Goal: Task Accomplishment & Management: Complete application form

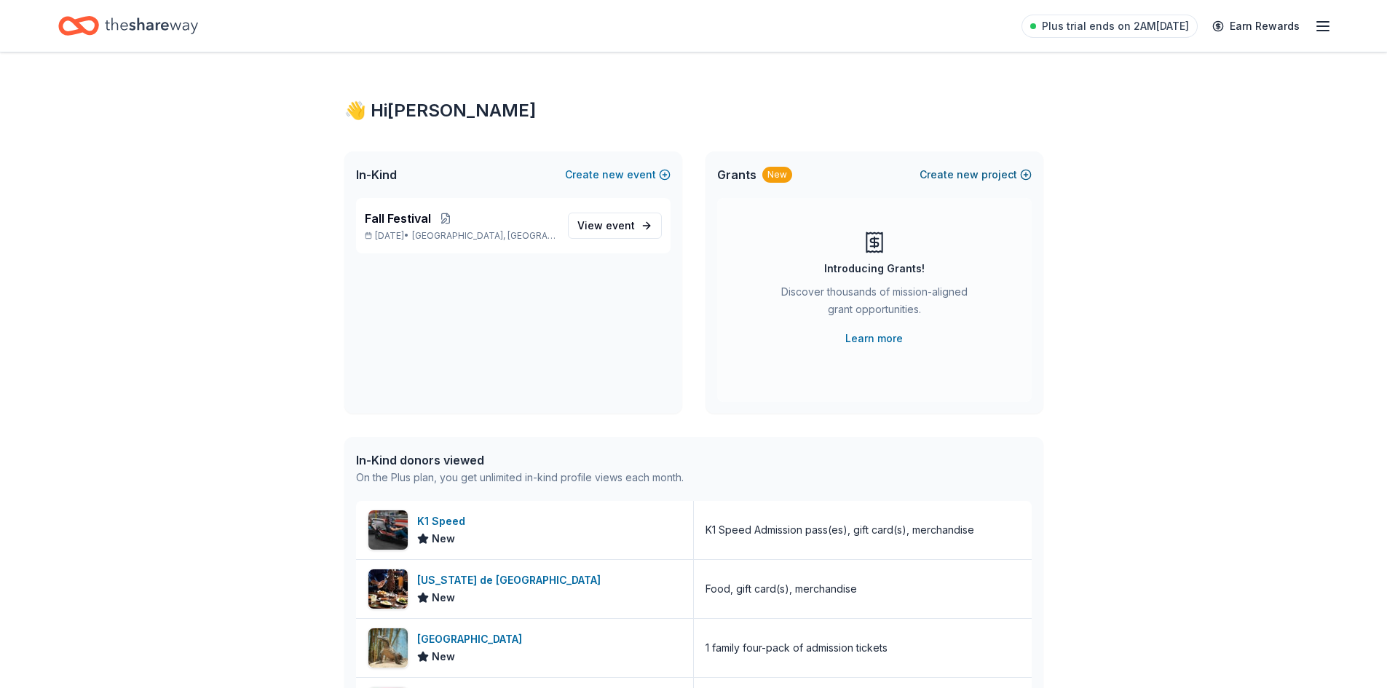
click at [977, 179] on span "new" at bounding box center [967, 174] width 22 height 17
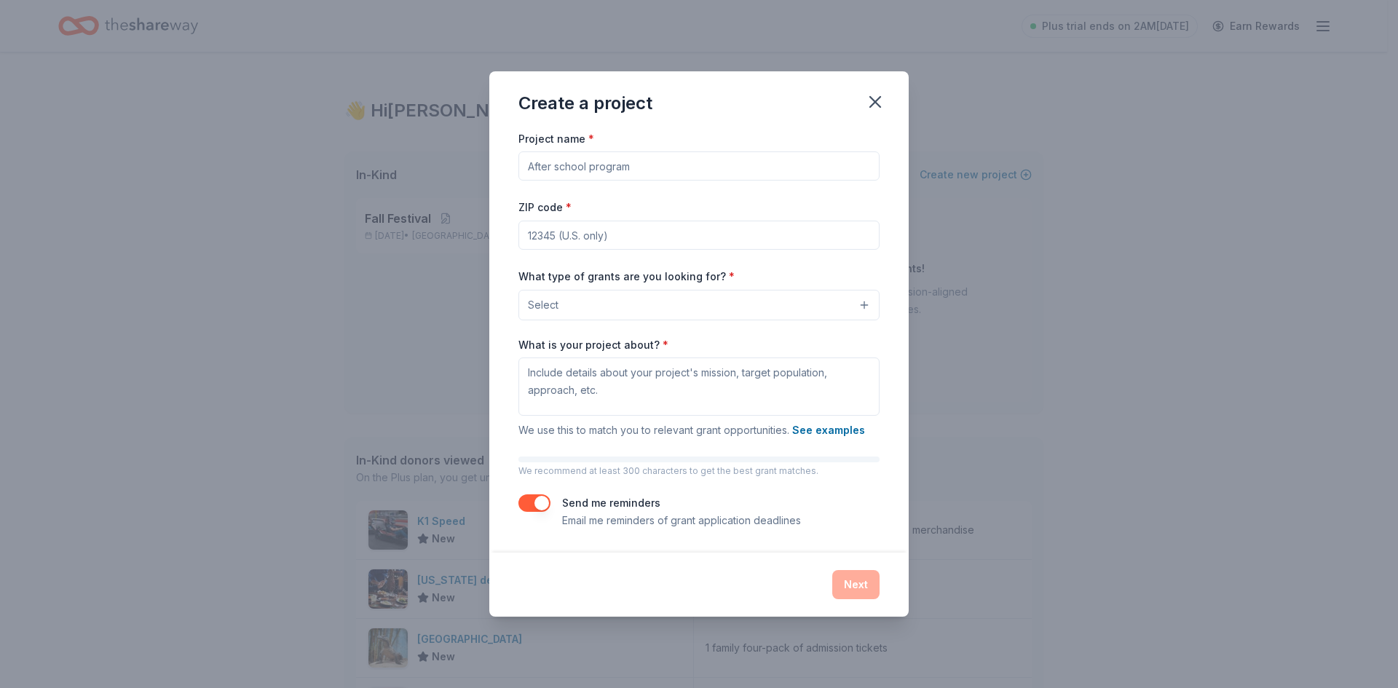
click at [616, 173] on input "Project name *" at bounding box center [698, 165] width 361 height 29
type input "School Playground"
type input "32168"
click at [551, 304] on span "Select" at bounding box center [543, 304] width 31 height 17
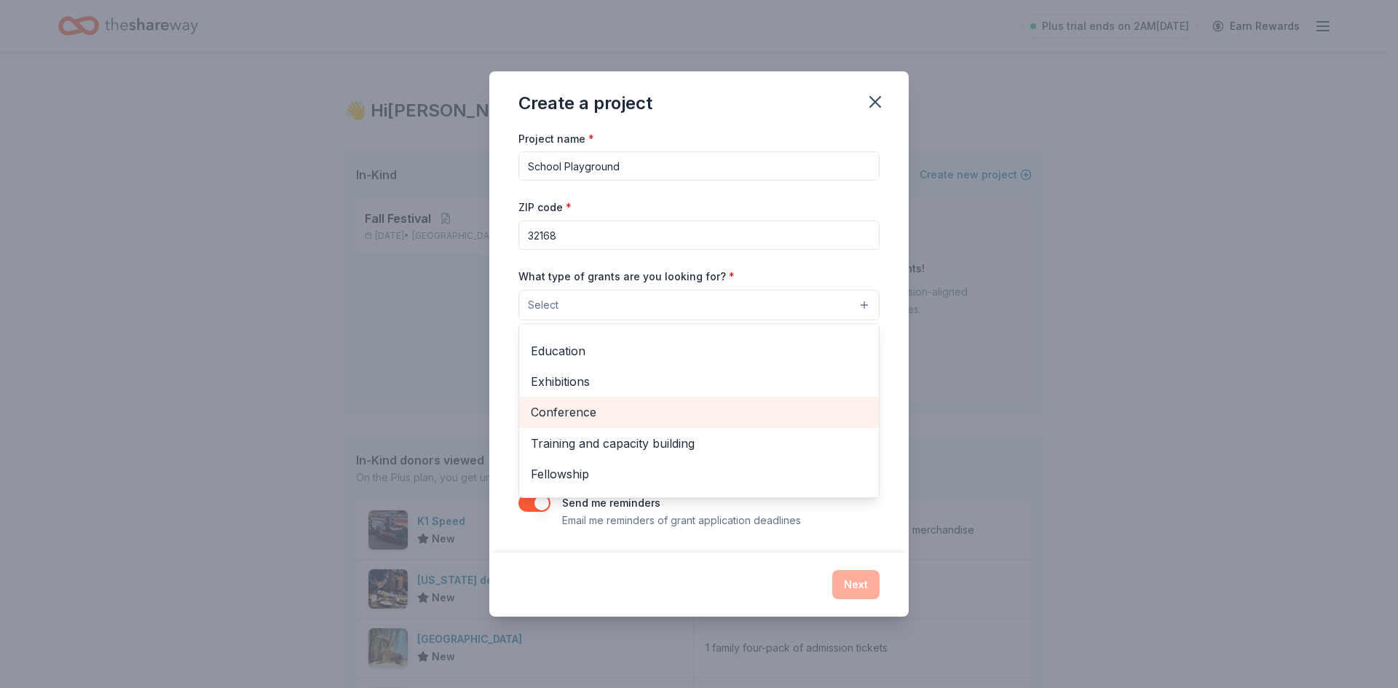
scroll to position [73, 0]
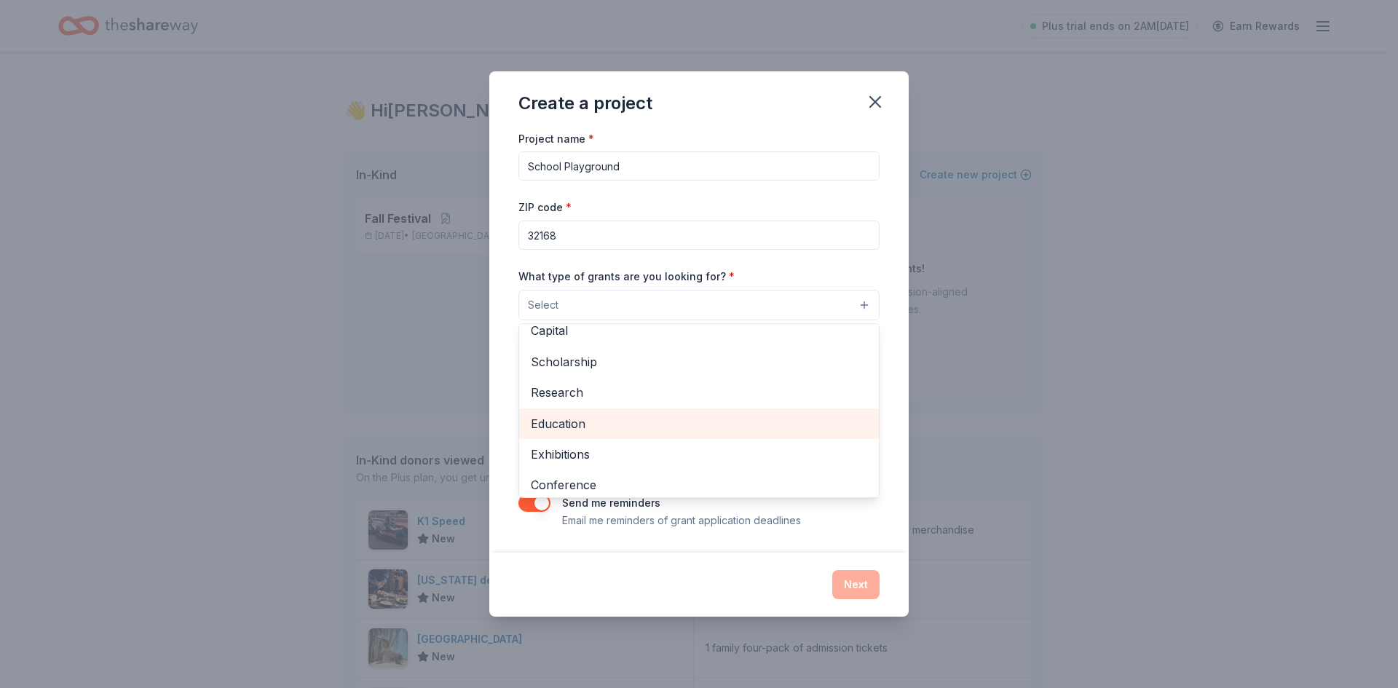
click at [636, 419] on span "Education" at bounding box center [699, 423] width 336 height 19
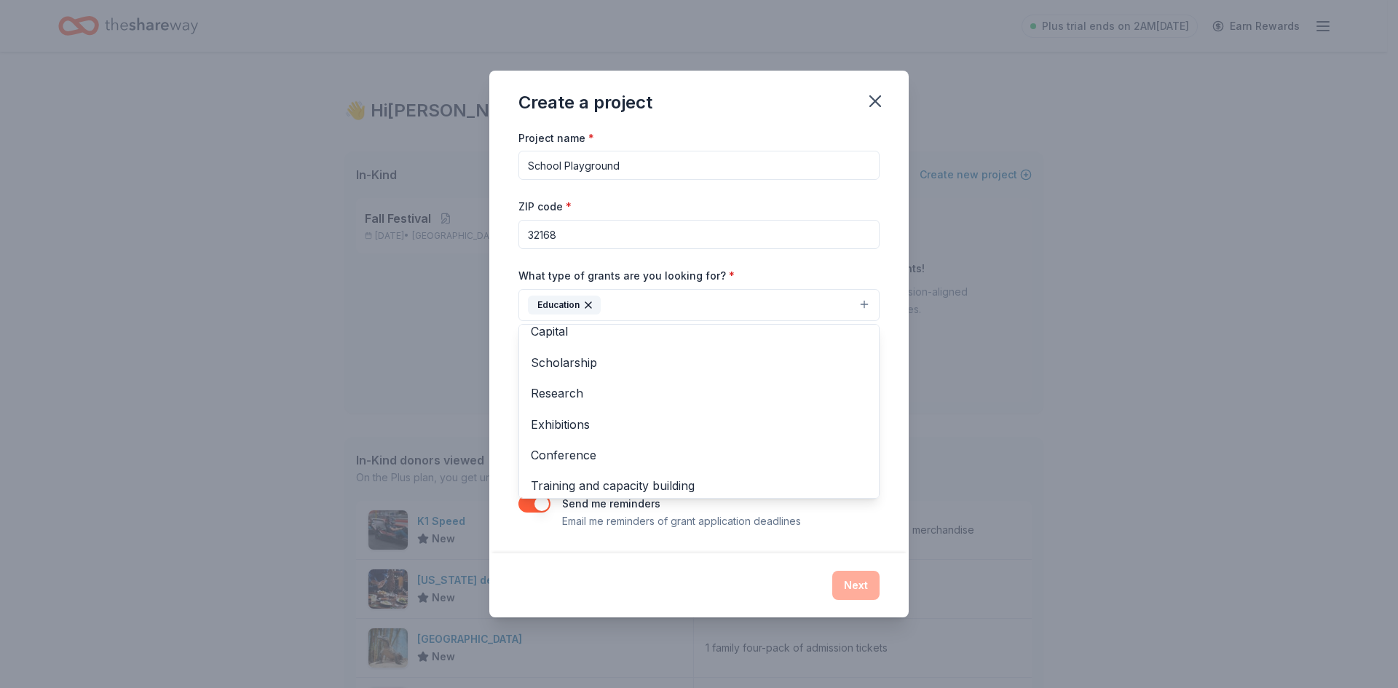
click at [482, 342] on div "Create a project Project name * School Playground ZIP code * 32168 What type of…" at bounding box center [699, 344] width 1398 height 688
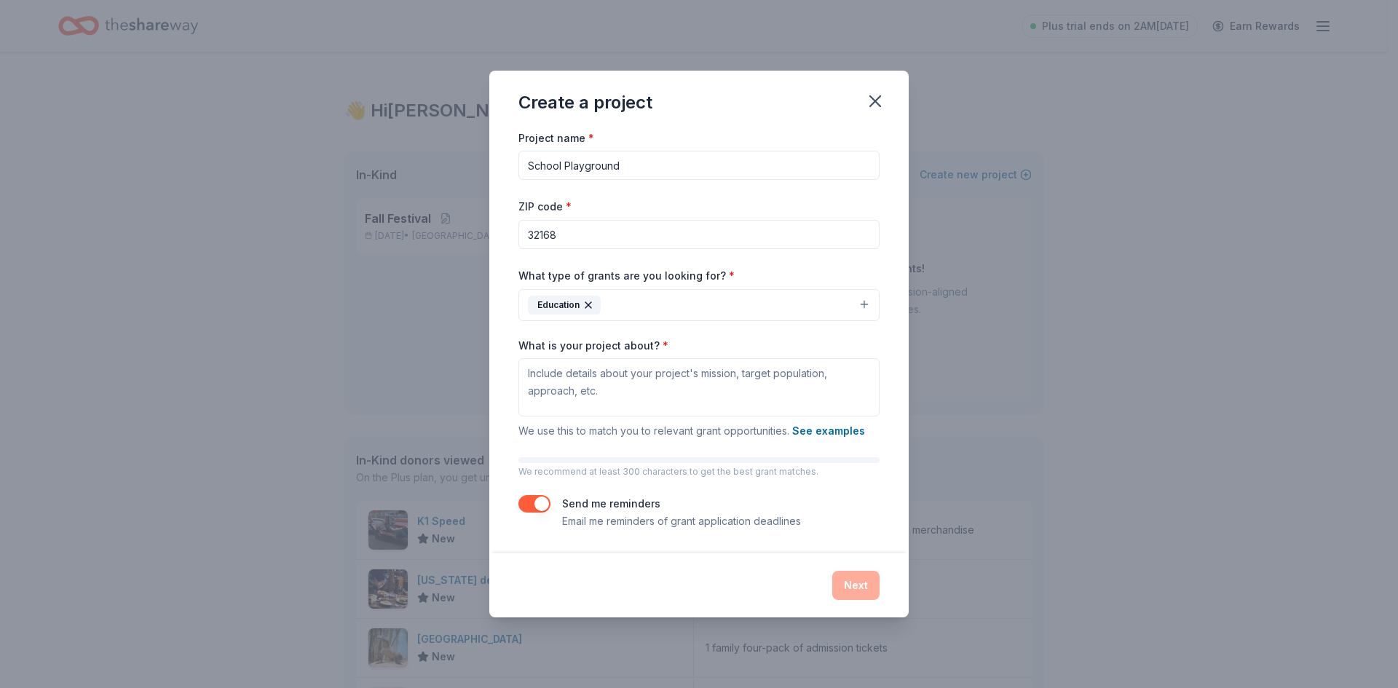
drag, startPoint x: 633, startPoint y: 291, endPoint x: 642, endPoint y: 310, distance: 21.2
click at [633, 292] on button "Education" at bounding box center [698, 305] width 361 height 32
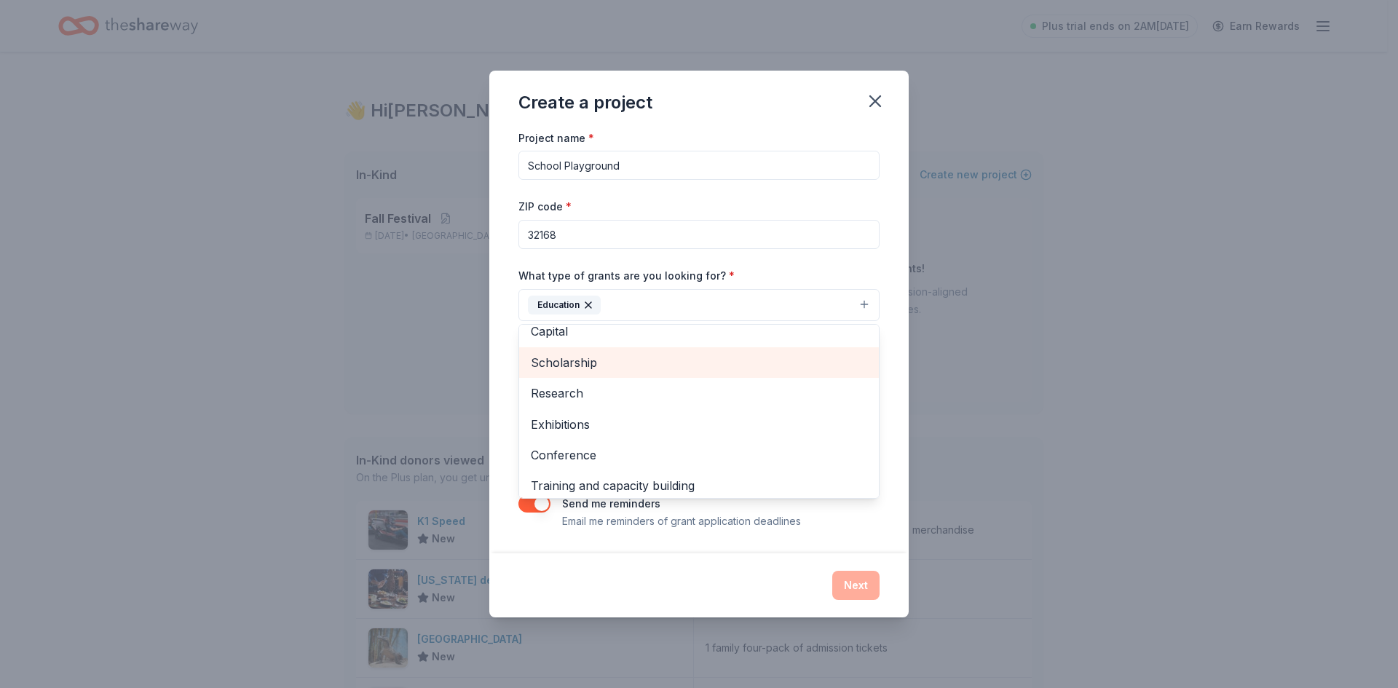
scroll to position [141, 0]
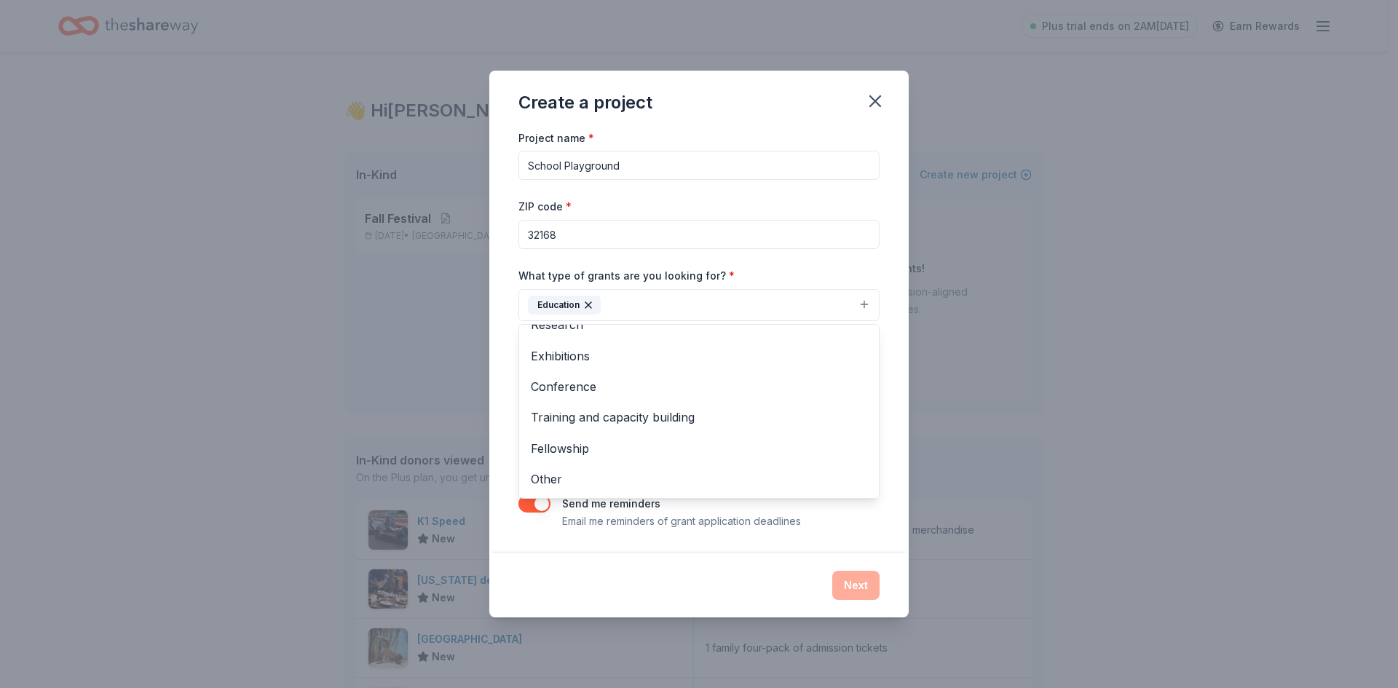
click at [491, 379] on div "Project name * School Playground ZIP code * 32168 What type of grants are you l…" at bounding box center [698, 341] width 419 height 424
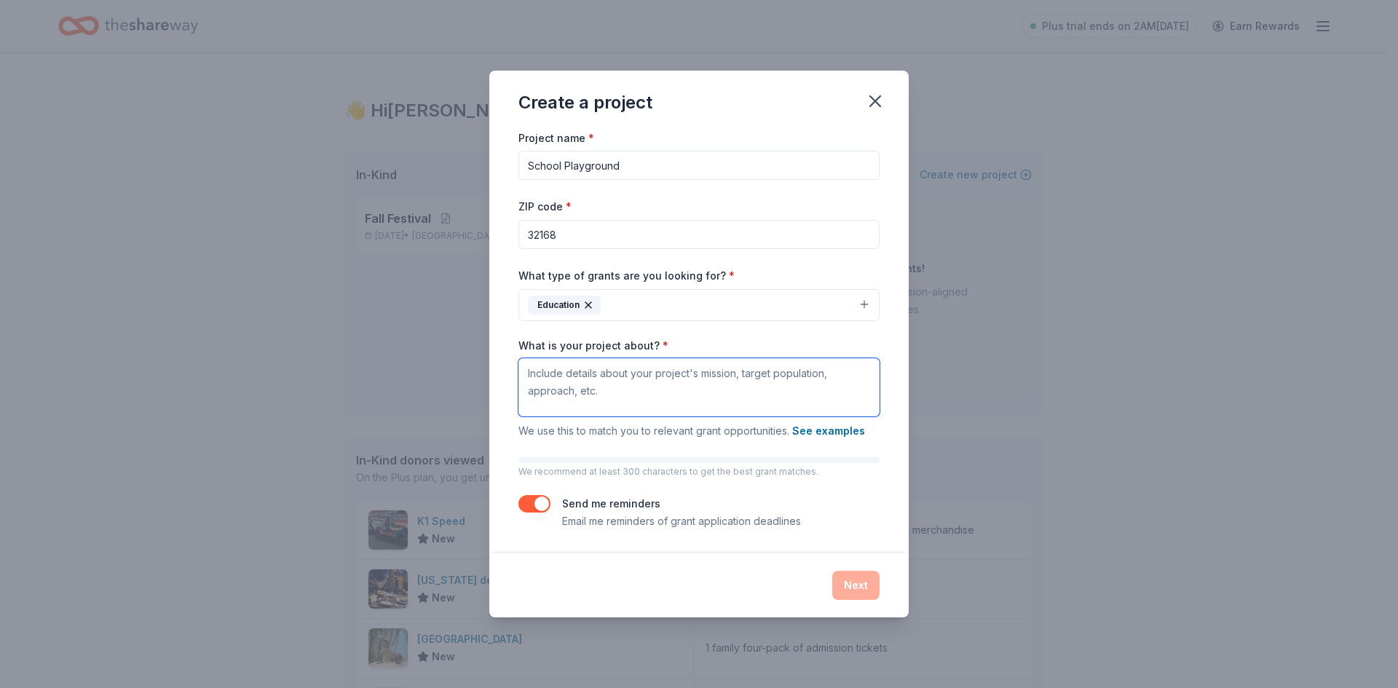
click at [683, 384] on textarea "What is your project about? *" at bounding box center [698, 387] width 361 height 58
type textarea "STEAM and Agriculture"
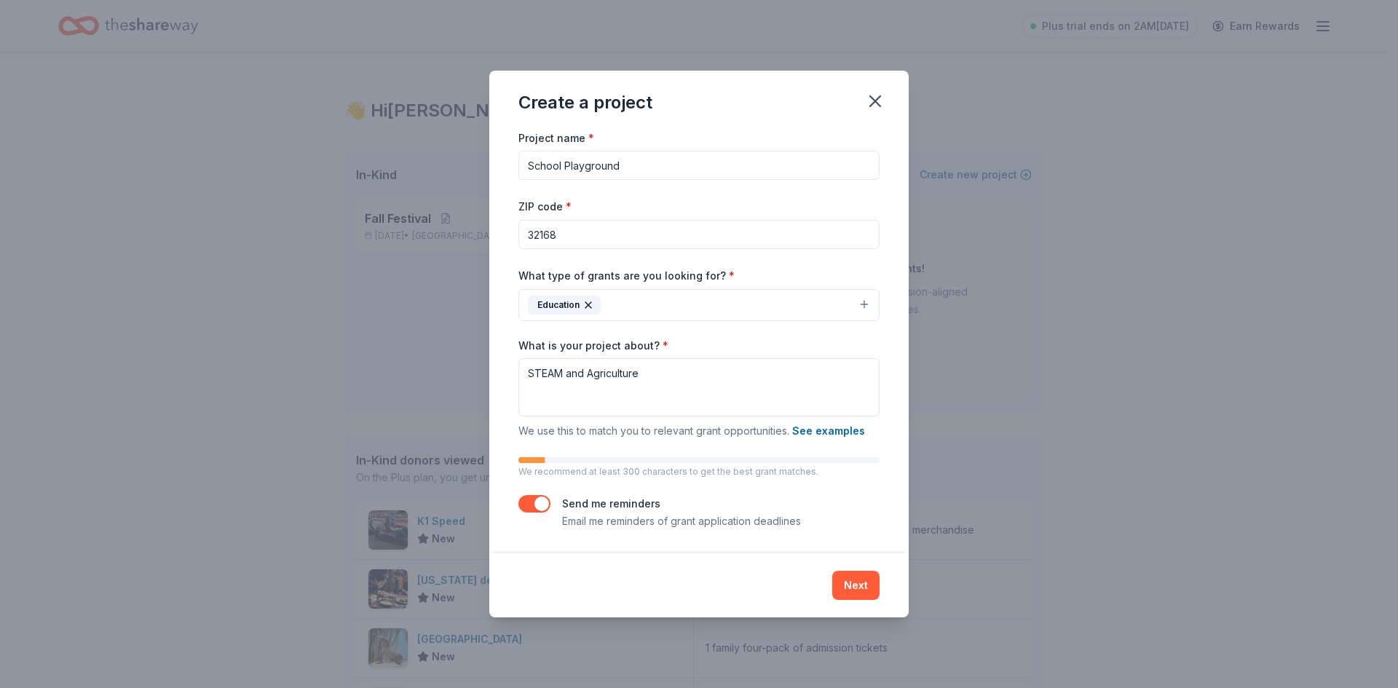
click at [630, 159] on input "School Playground" at bounding box center [698, 165] width 361 height 29
type input "S"
type input "Integration of STEAM and Agriculuture"
click at [649, 376] on textarea "STEAM and Agriculture" at bounding box center [698, 387] width 361 height 58
click at [525, 379] on textarea "STEAM and Agriculture" at bounding box center [698, 387] width 361 height 58
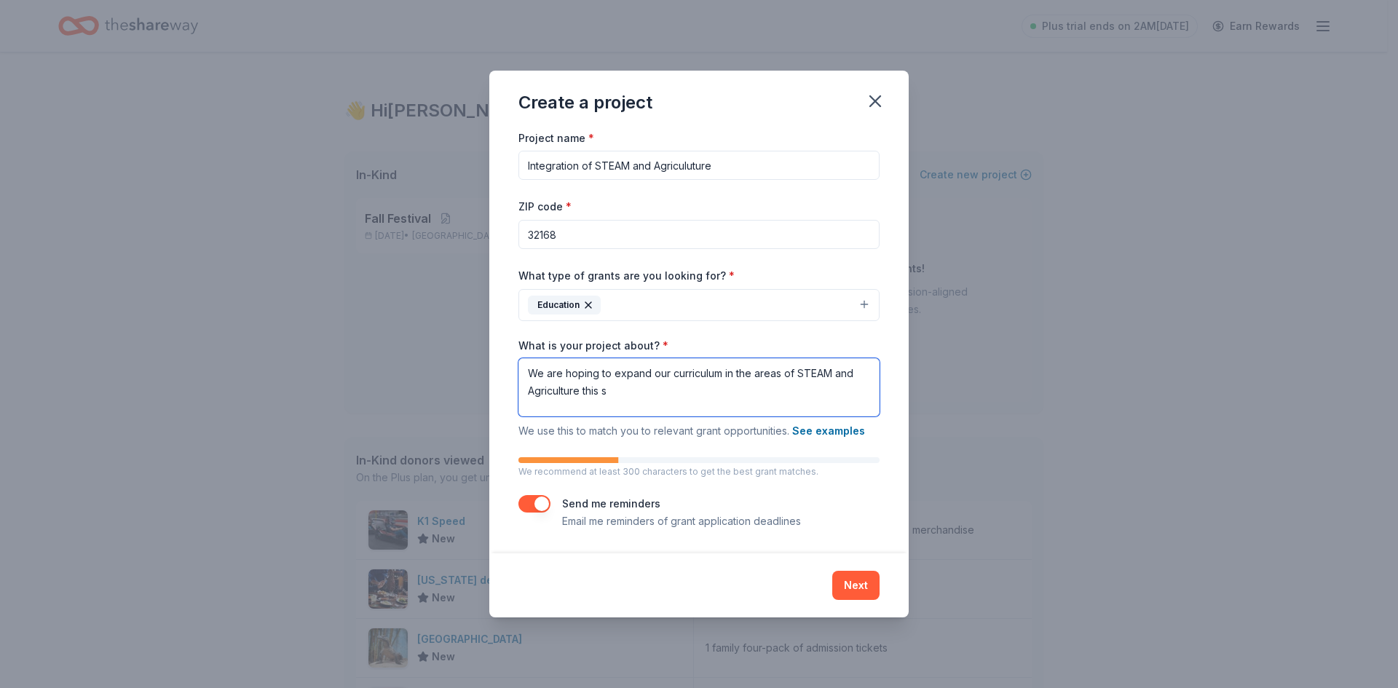
type textarea "We are hoping to expand our curriculum in the areas of STEAM and Agriculture th…"
drag, startPoint x: 651, startPoint y: 402, endPoint x: 527, endPoint y: 397, distance: 124.5
click at [527, 397] on textarea "We are hoping to expand our curriculum in the areas of STEAM and Agriculture th…" at bounding box center [698, 387] width 361 height 58
drag, startPoint x: 621, startPoint y: 395, endPoint x: 666, endPoint y: 392, distance: 45.3
click at [621, 395] on textarea "What is your project about? *" at bounding box center [698, 387] width 361 height 58
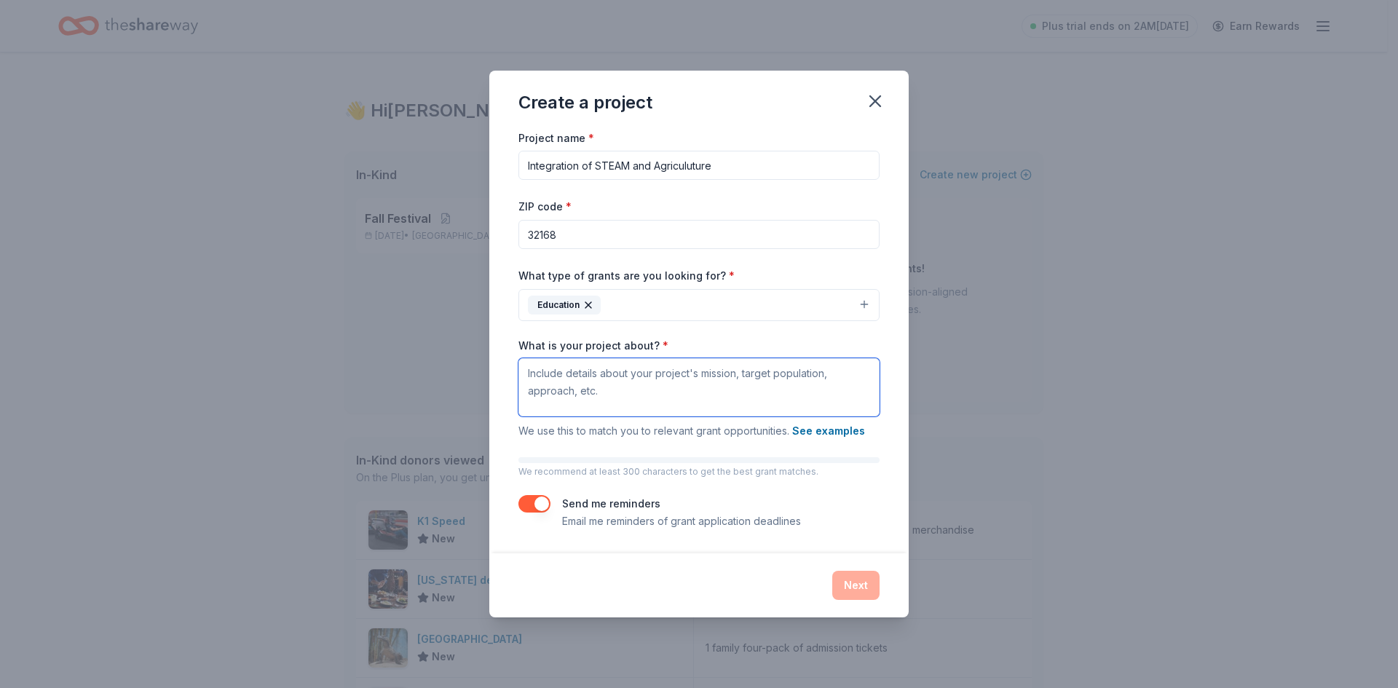
paste textarea "The integration of STEAM (Science, Technology, Engineering, Arts, and Mathemati…"
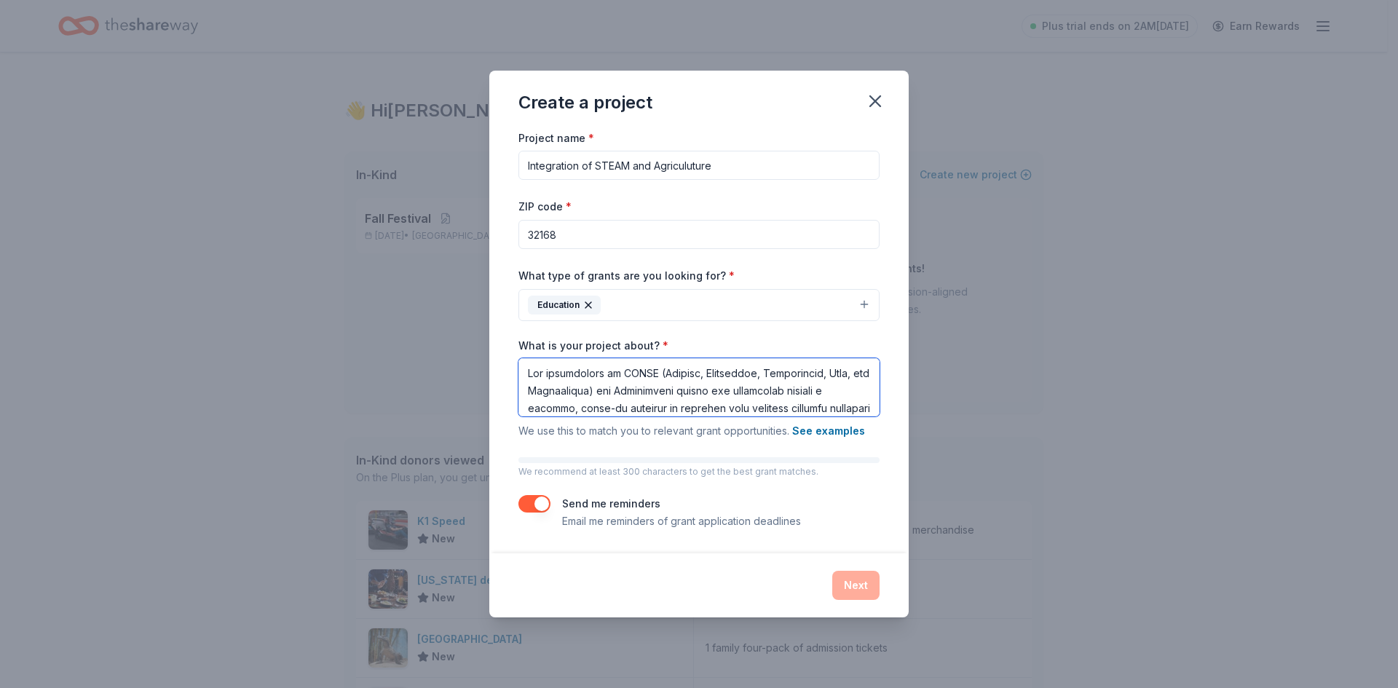
scroll to position [520, 0]
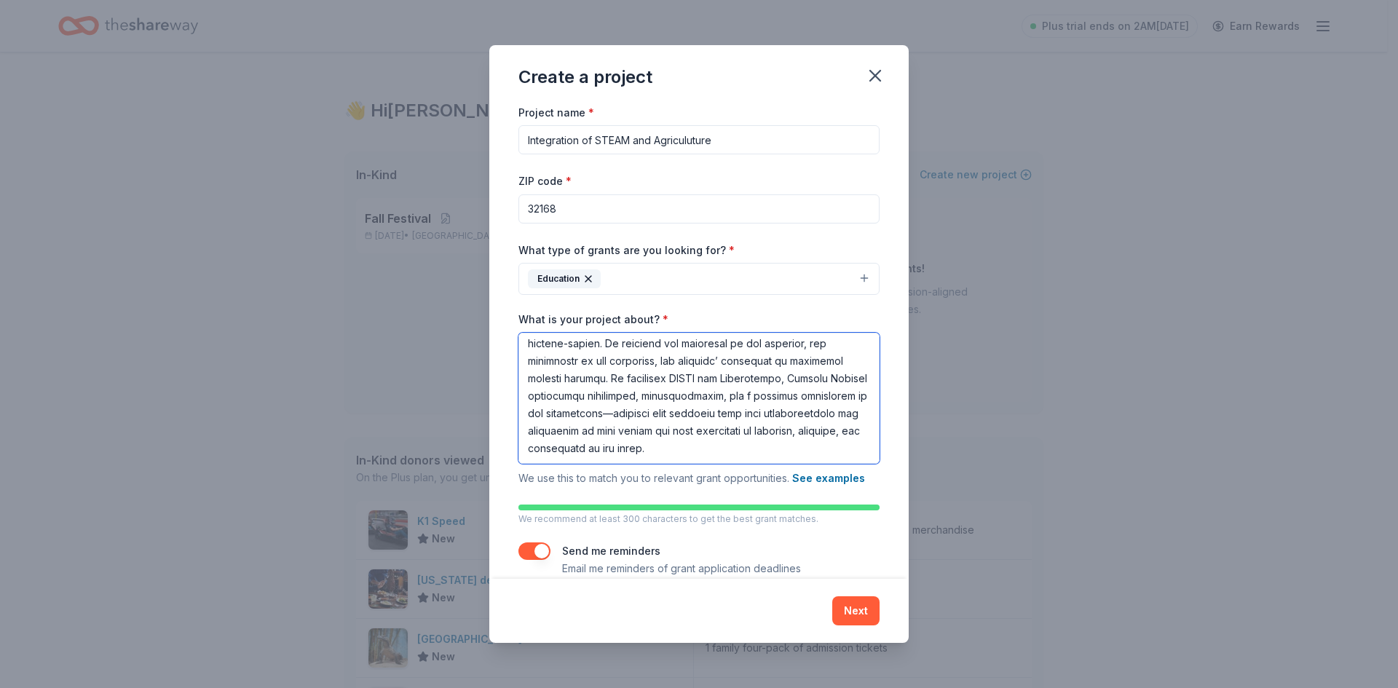
type textarea "The integration of STEAM (Science, Technology, Engineering, Arts, and Mathemati…"
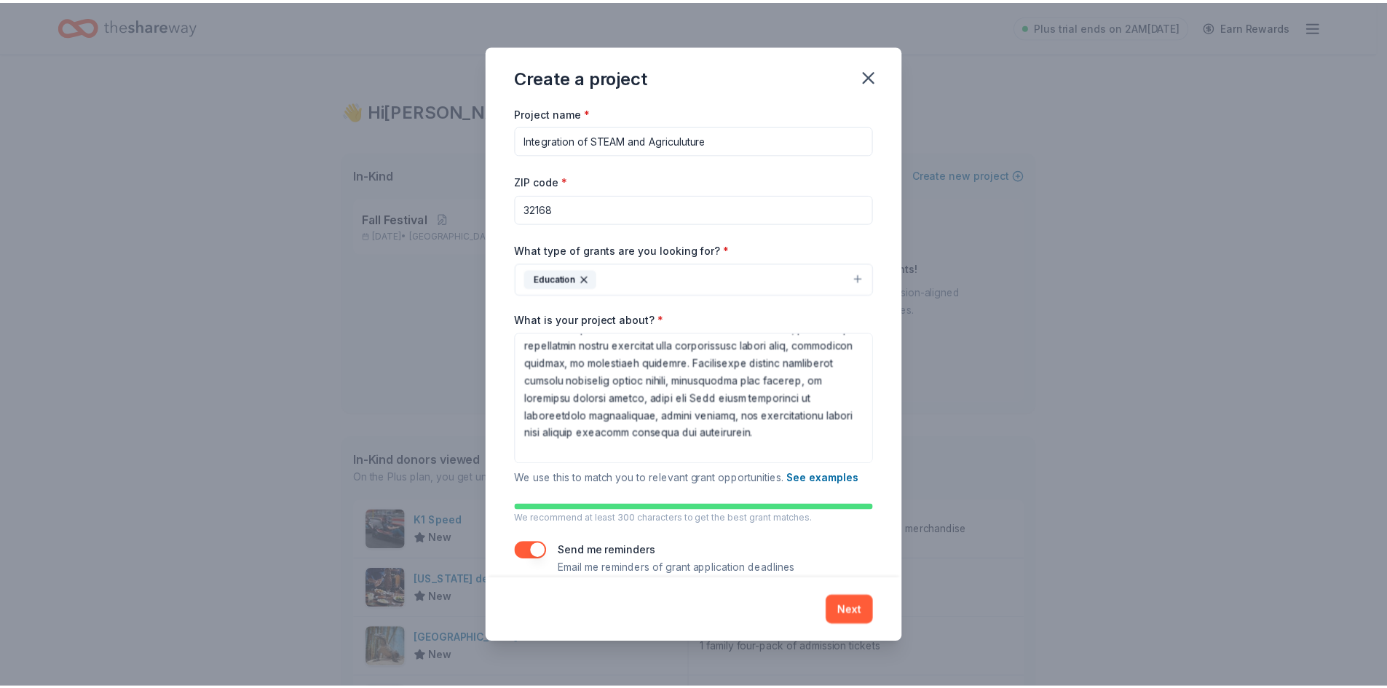
scroll to position [0, 0]
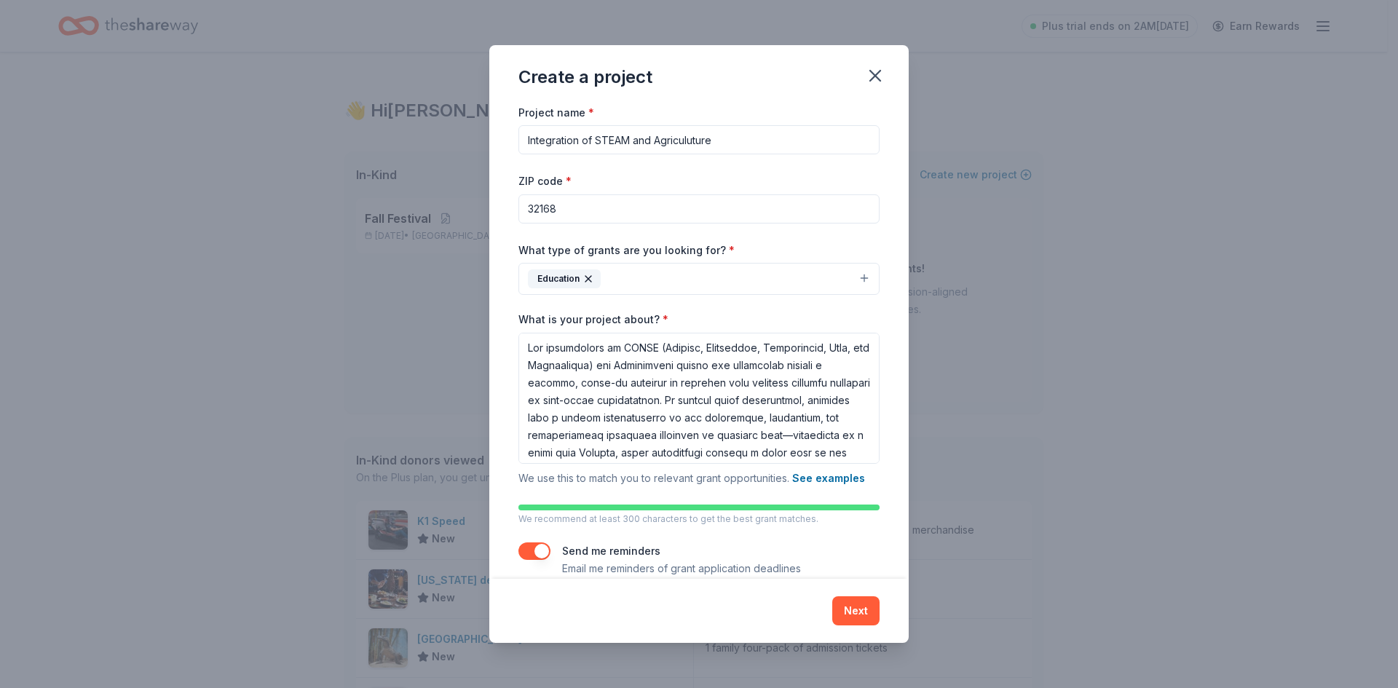
click at [851, 606] on button "Next" at bounding box center [855, 610] width 47 height 29
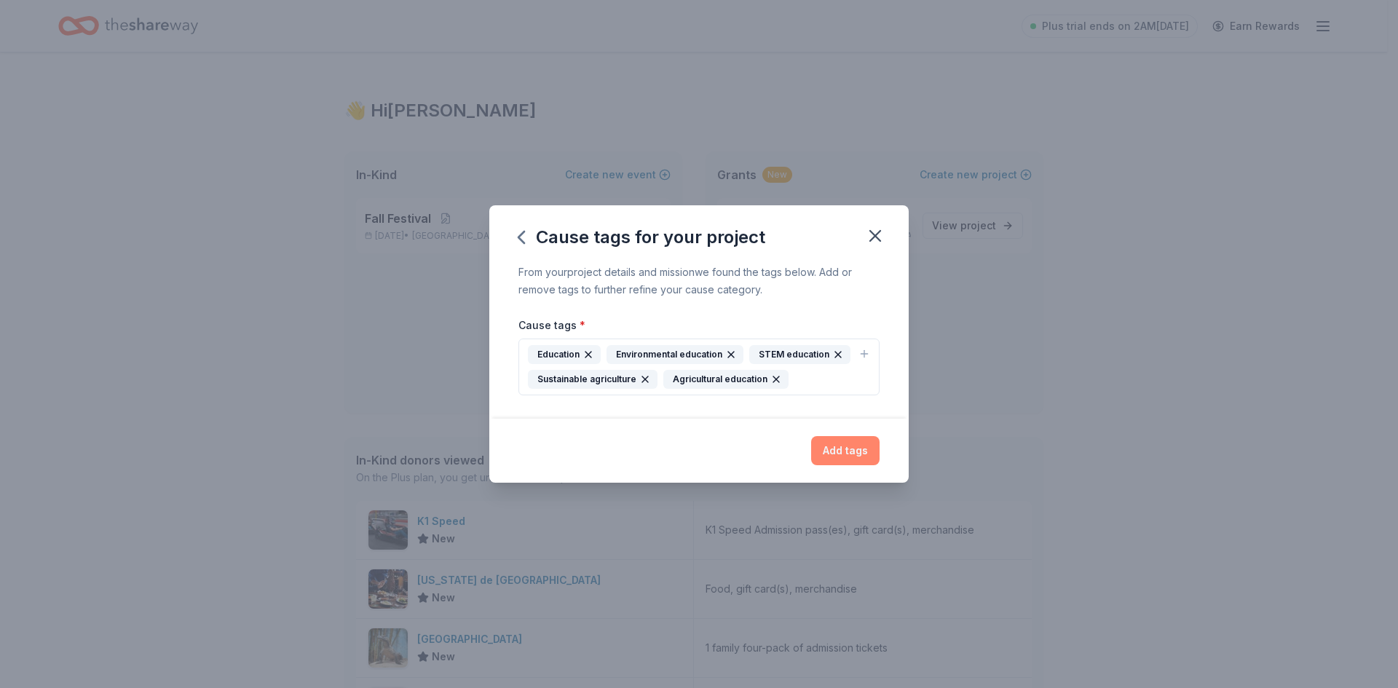
click at [845, 453] on button "Add tags" at bounding box center [845, 450] width 68 height 29
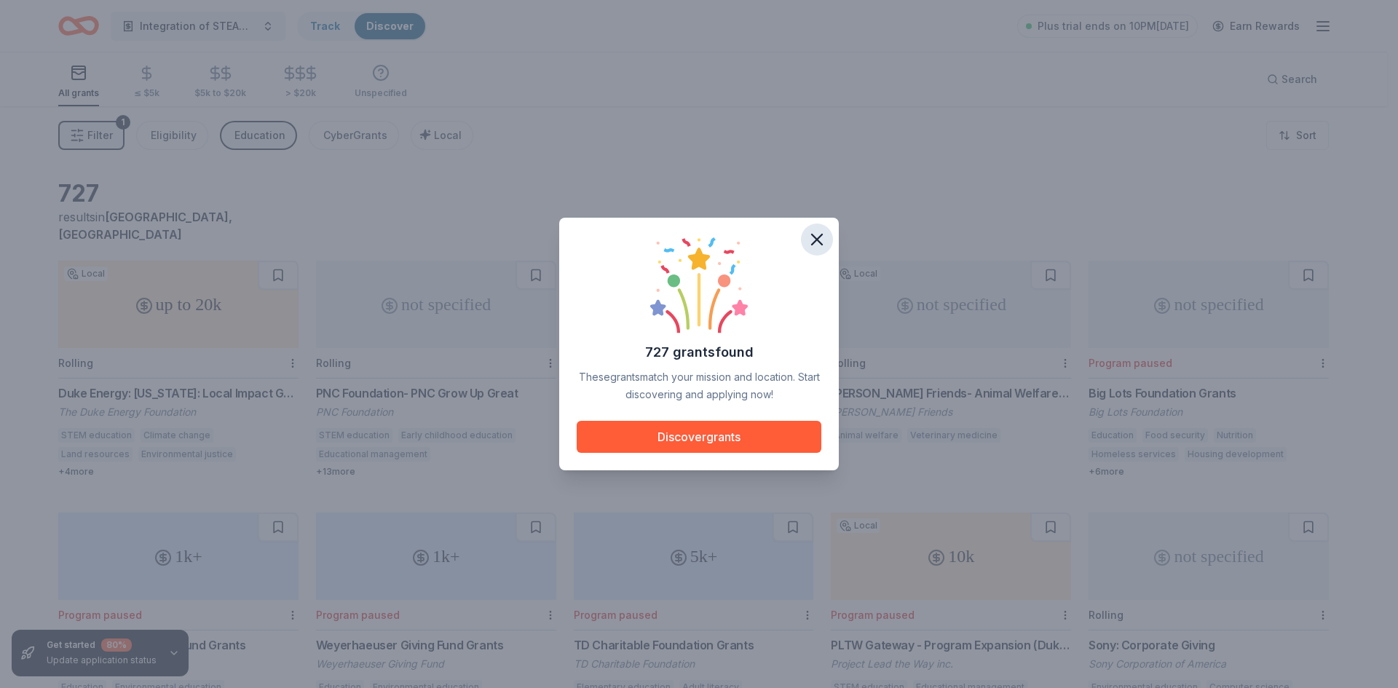
click at [823, 249] on icon "button" at bounding box center [817, 239] width 20 height 20
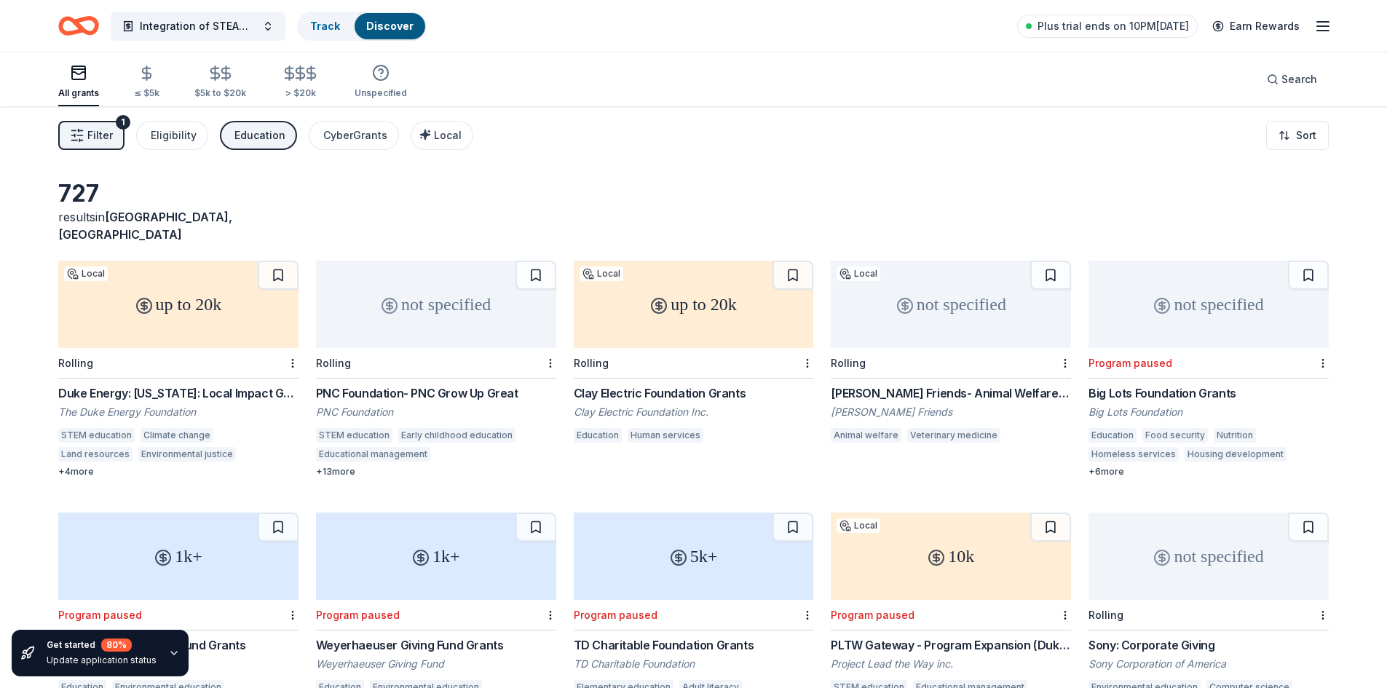
click at [1322, 29] on icon "button" at bounding box center [1322, 25] width 17 height 17
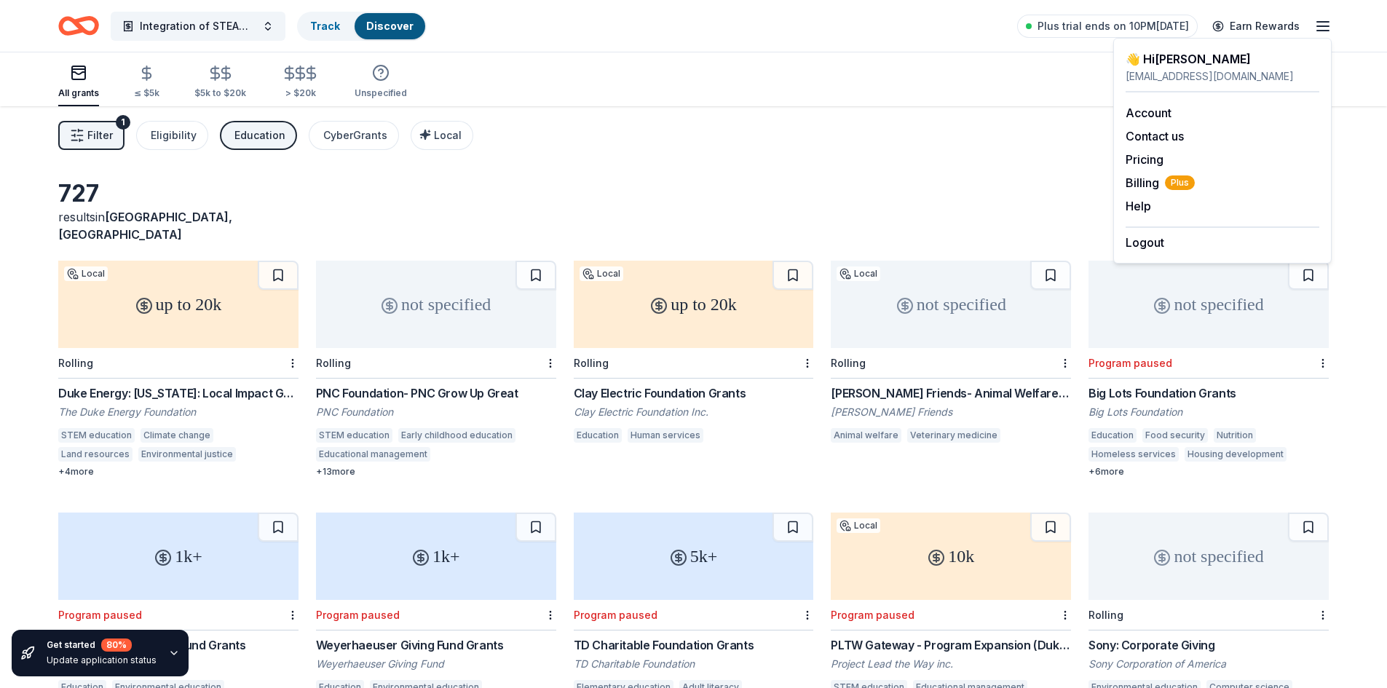
click at [1322, 29] on icon "button" at bounding box center [1322, 25] width 17 height 17
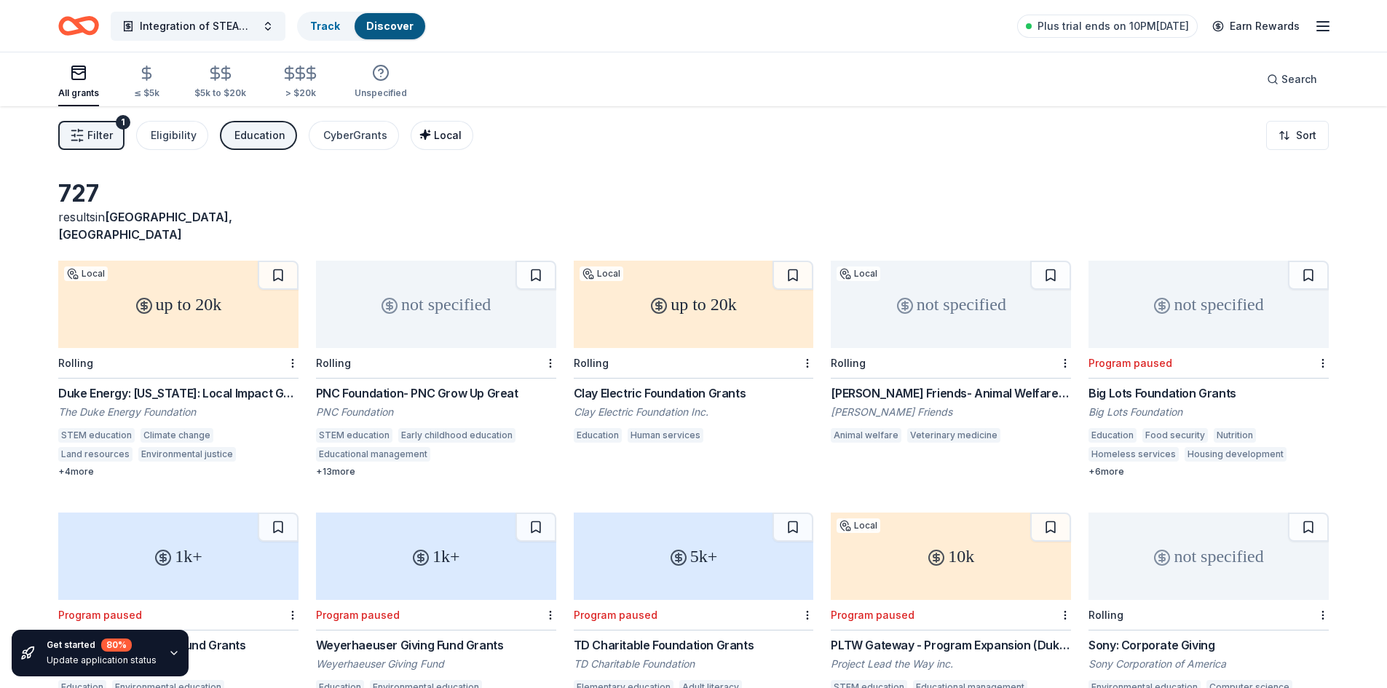
click at [446, 128] on div "Local" at bounding box center [443, 135] width 36 height 17
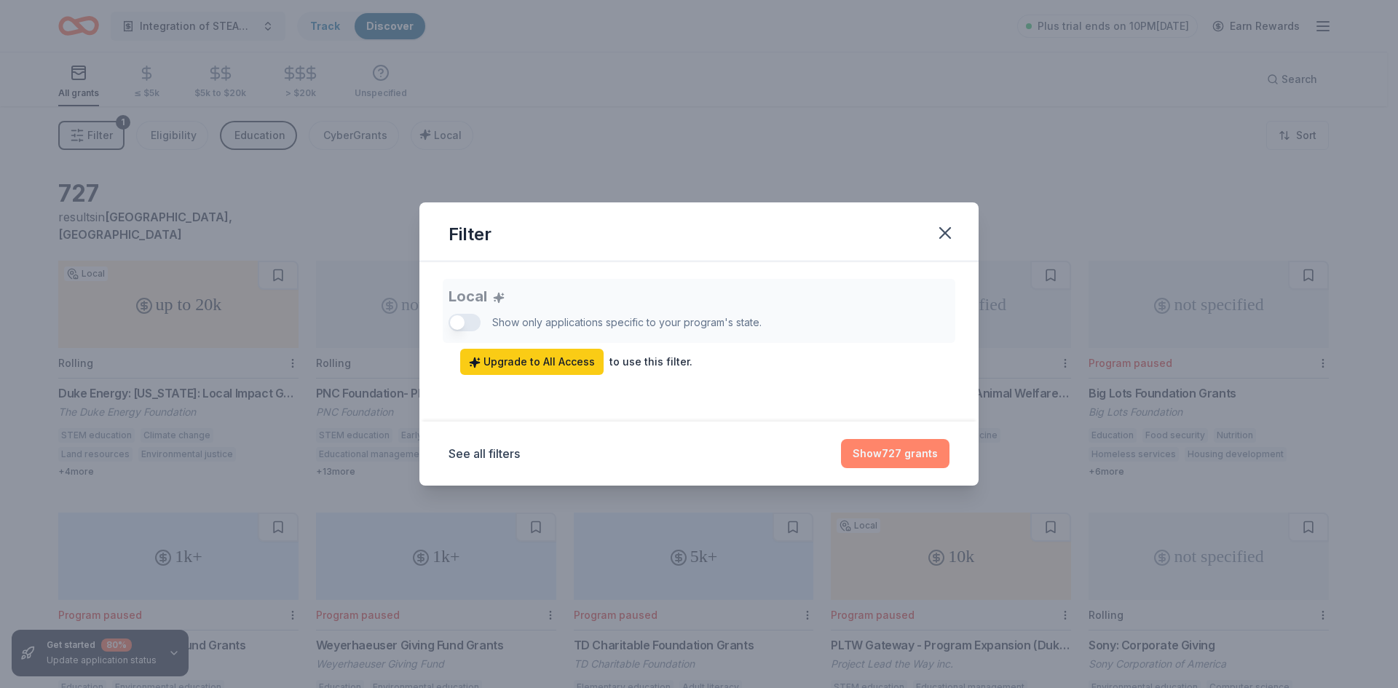
click at [910, 451] on button "Show 727 grants" at bounding box center [895, 453] width 108 height 29
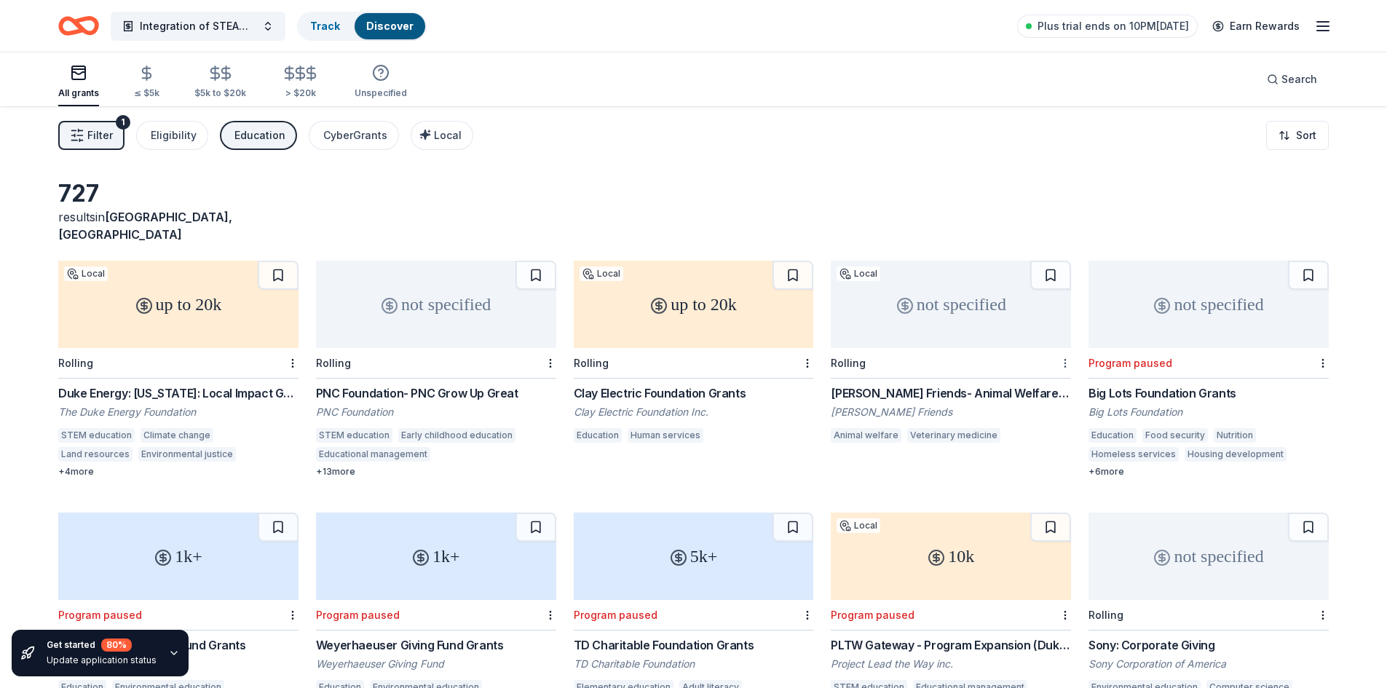
click at [1065, 346] on html "Integration of STEAM and Agriculuture Track Discover Plus trial ends on 10PM, 1…" at bounding box center [693, 344] width 1387 height 688
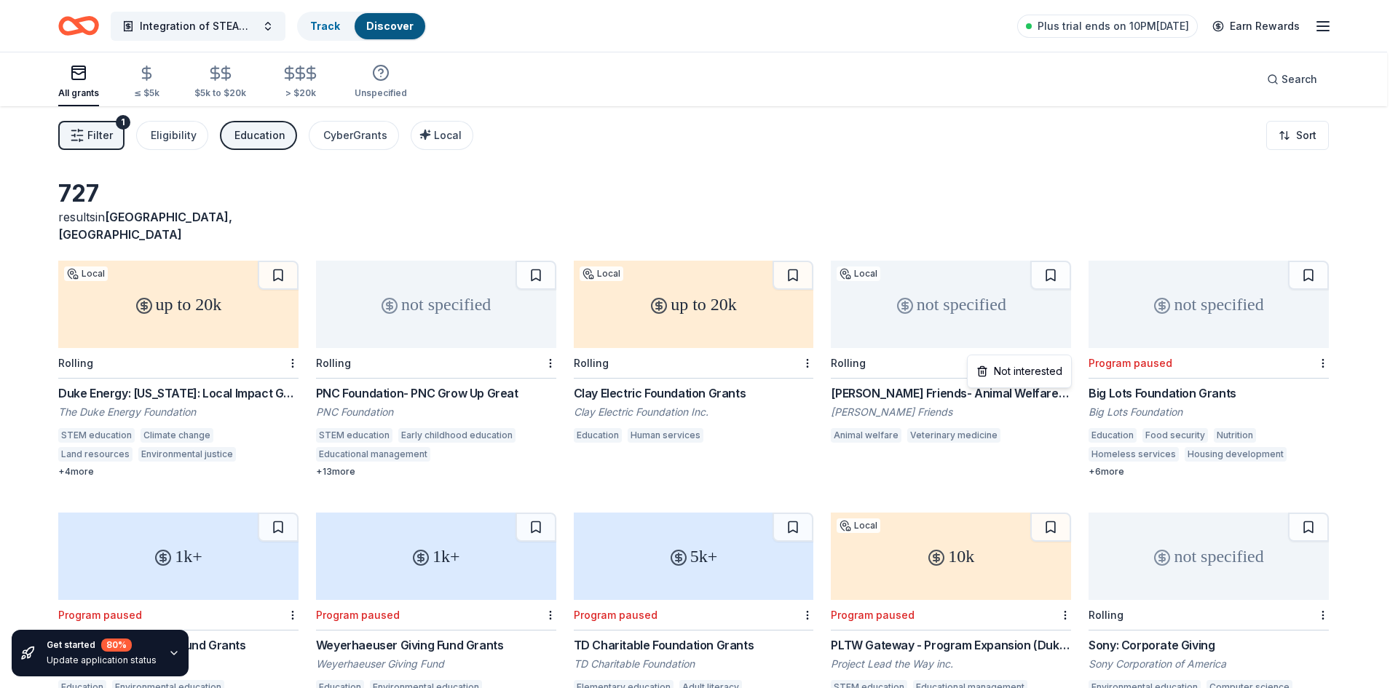
click at [1030, 174] on html "Integration of STEAM and Agriculuture Track Discover Plus trial ends on 10PM, 1…" at bounding box center [699, 344] width 1398 height 688
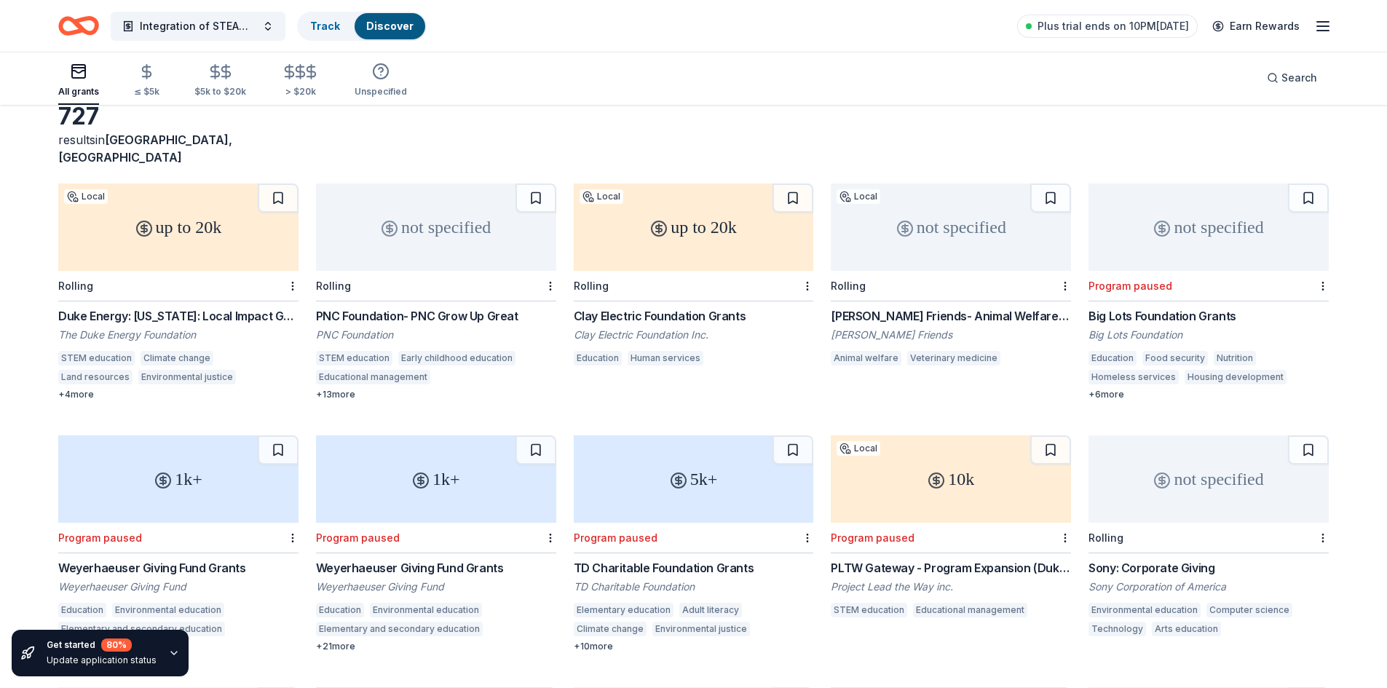
scroll to position [73, 0]
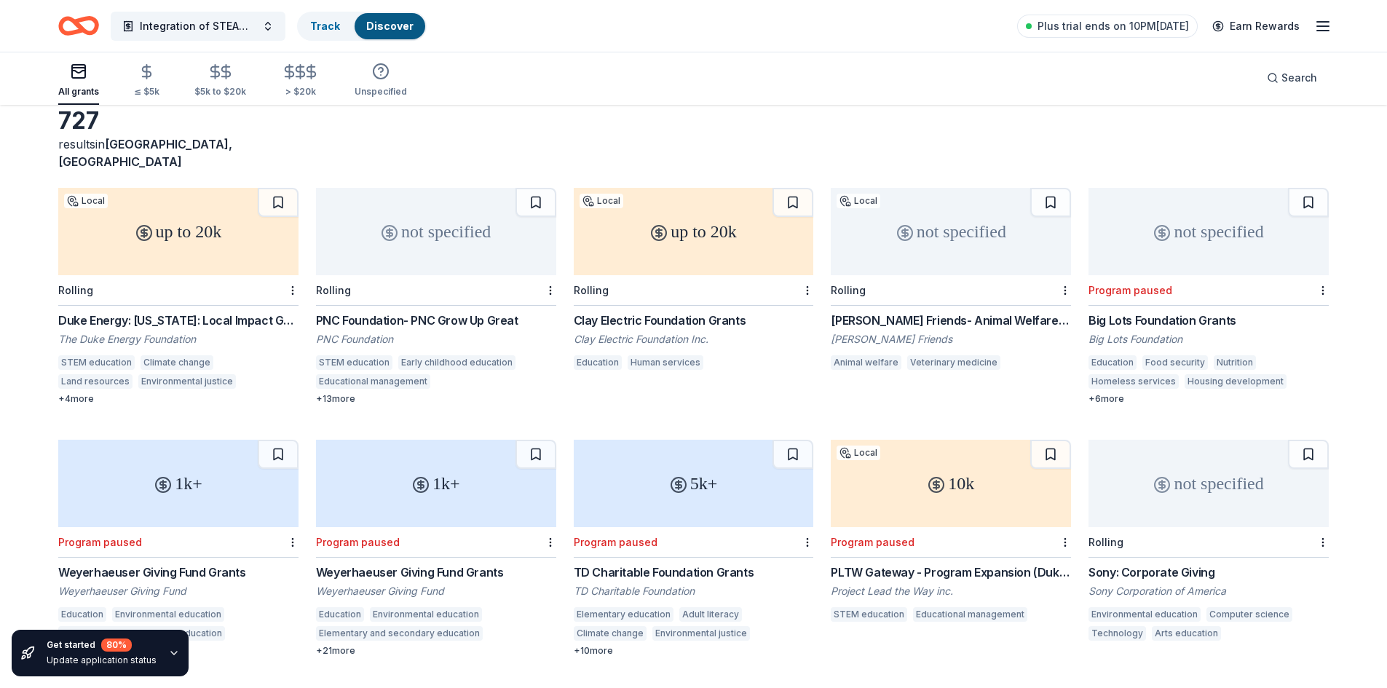
click at [91, 28] on icon "Home" at bounding box center [78, 26] width 41 height 34
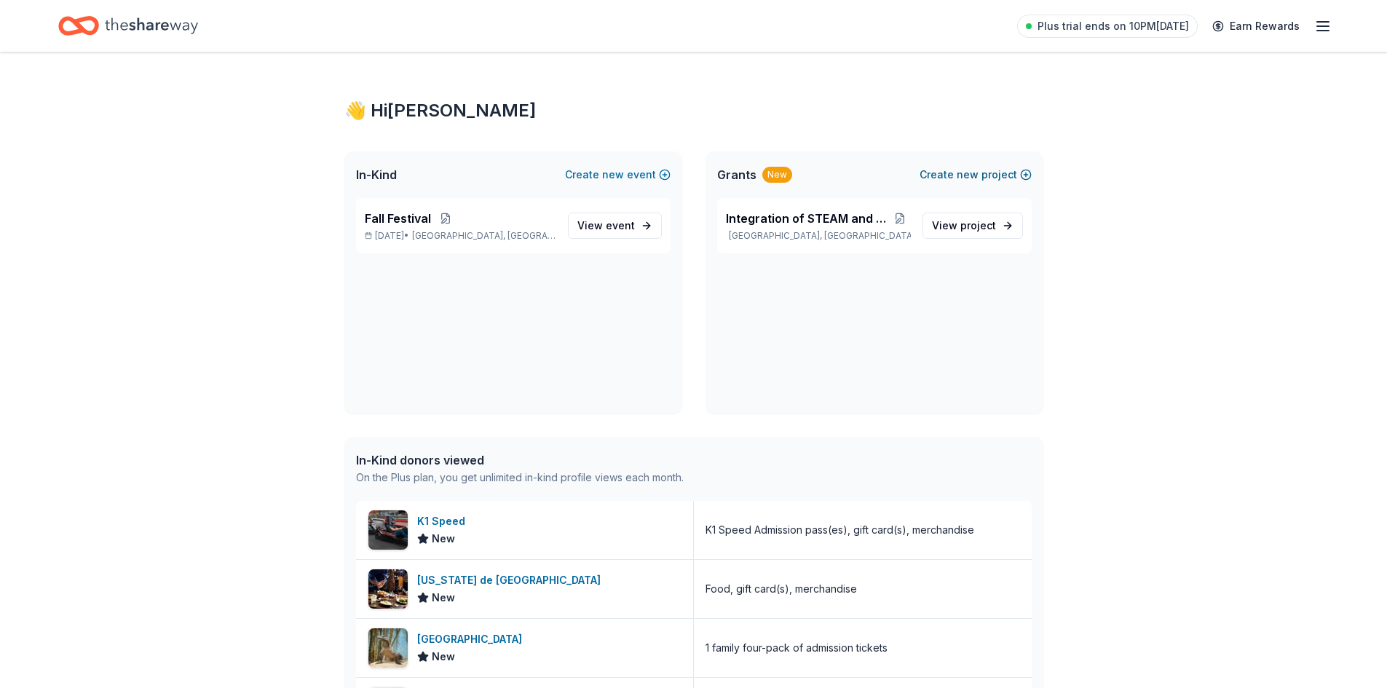
click at [981, 177] on button "Create new project" at bounding box center [975, 174] width 112 height 17
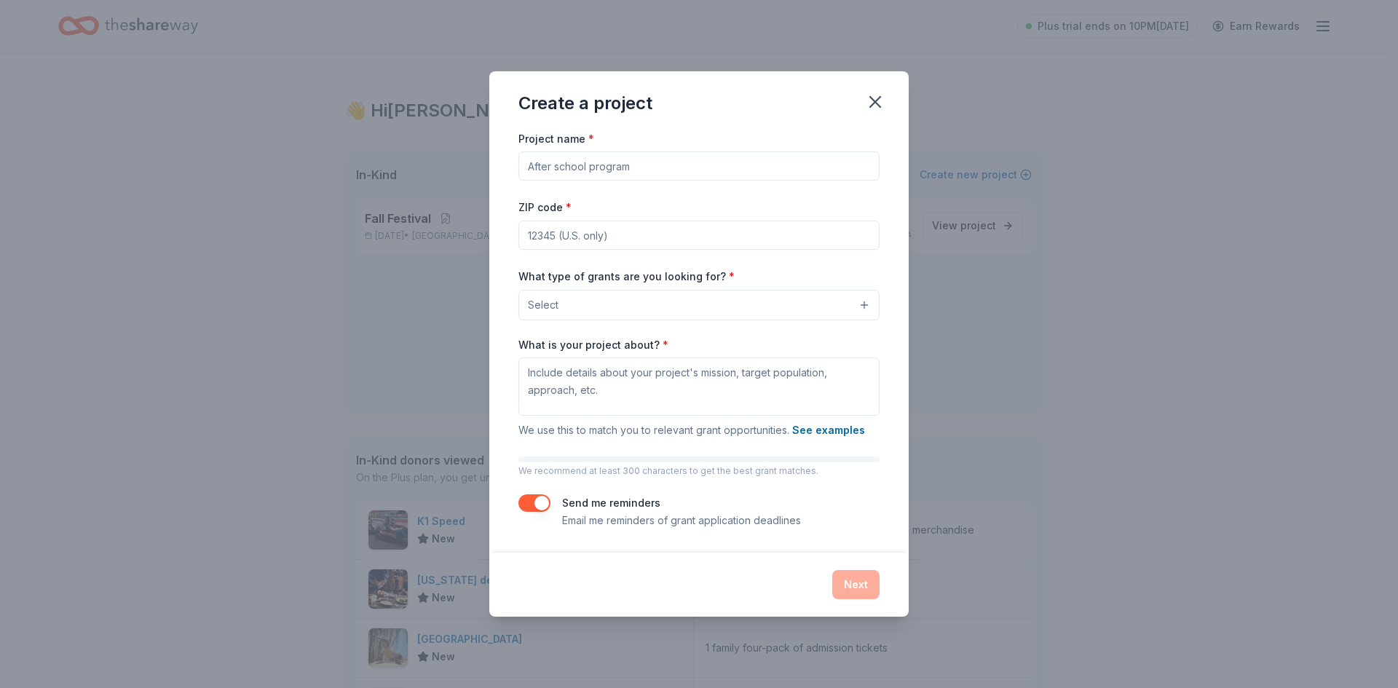
click at [630, 172] on input "Project name *" at bounding box center [698, 165] width 361 height 29
type input "c"
type input "School Playground"
click at [635, 233] on input "ZIP code *" at bounding box center [698, 235] width 361 height 29
type input "32168"
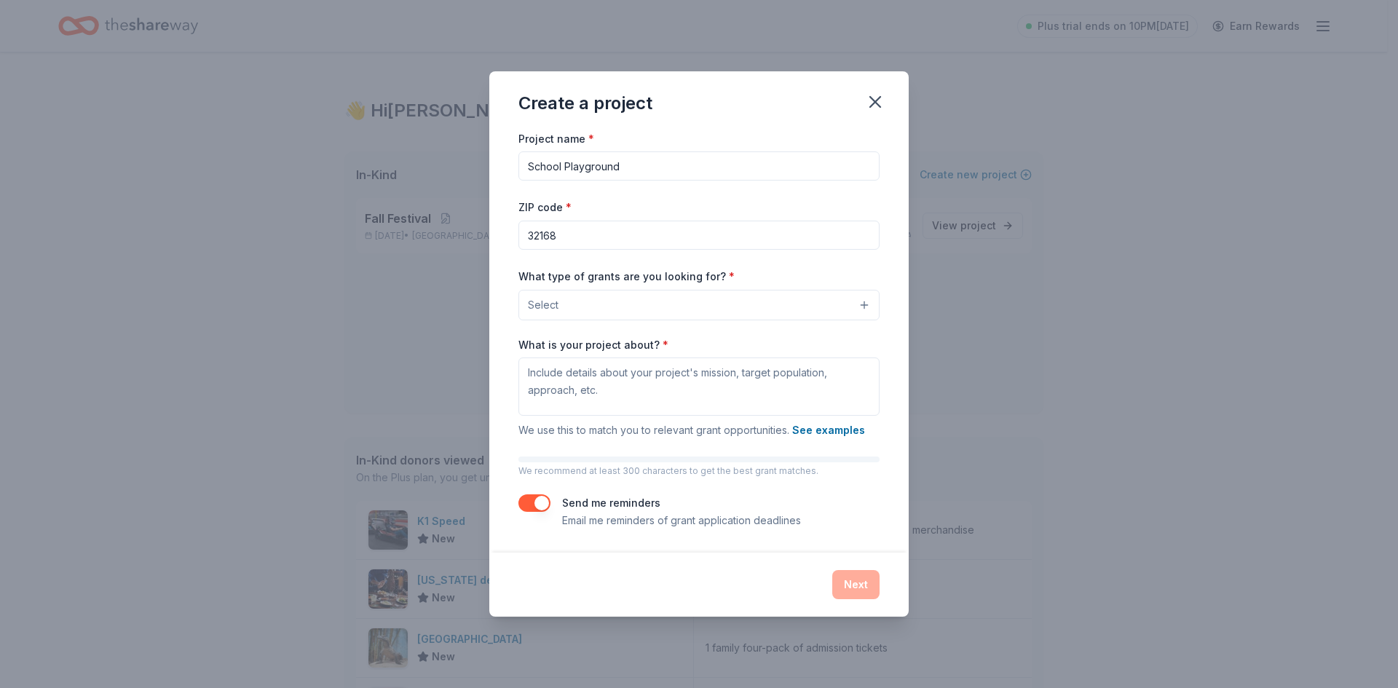
click at [560, 304] on button "Select" at bounding box center [698, 305] width 361 height 31
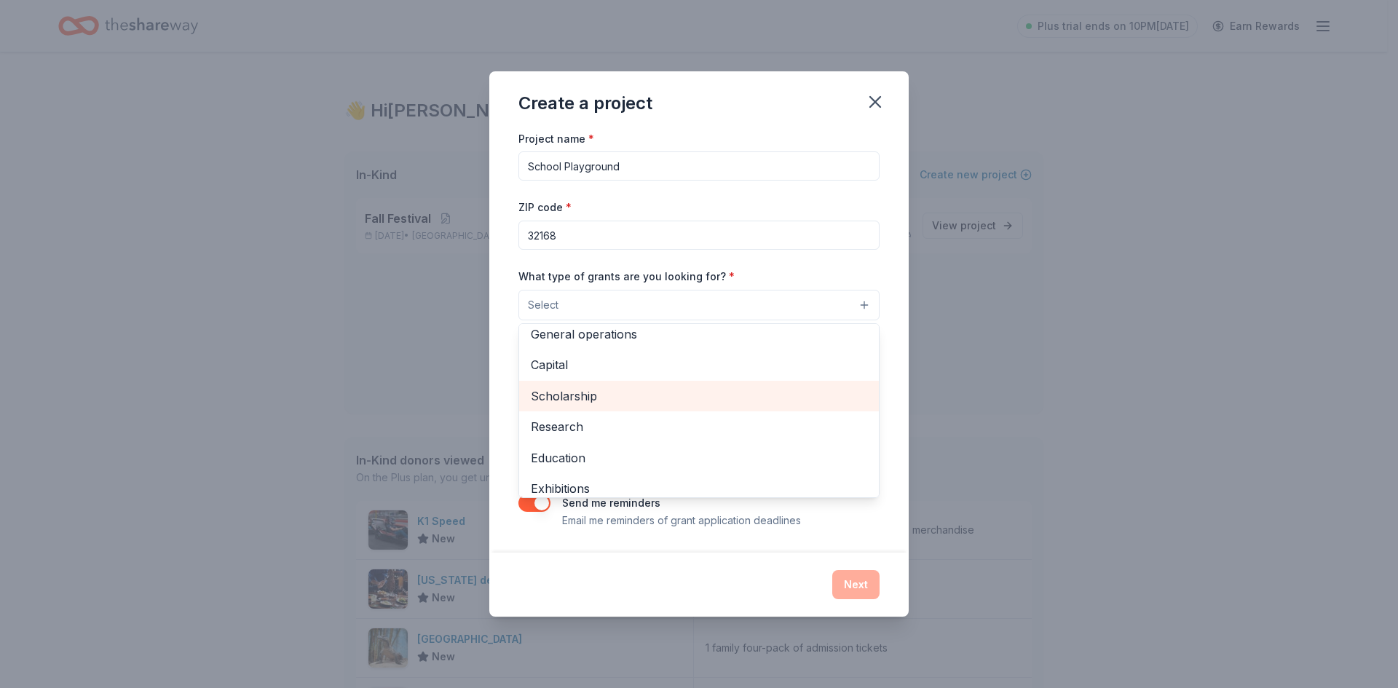
scroll to position [73, 0]
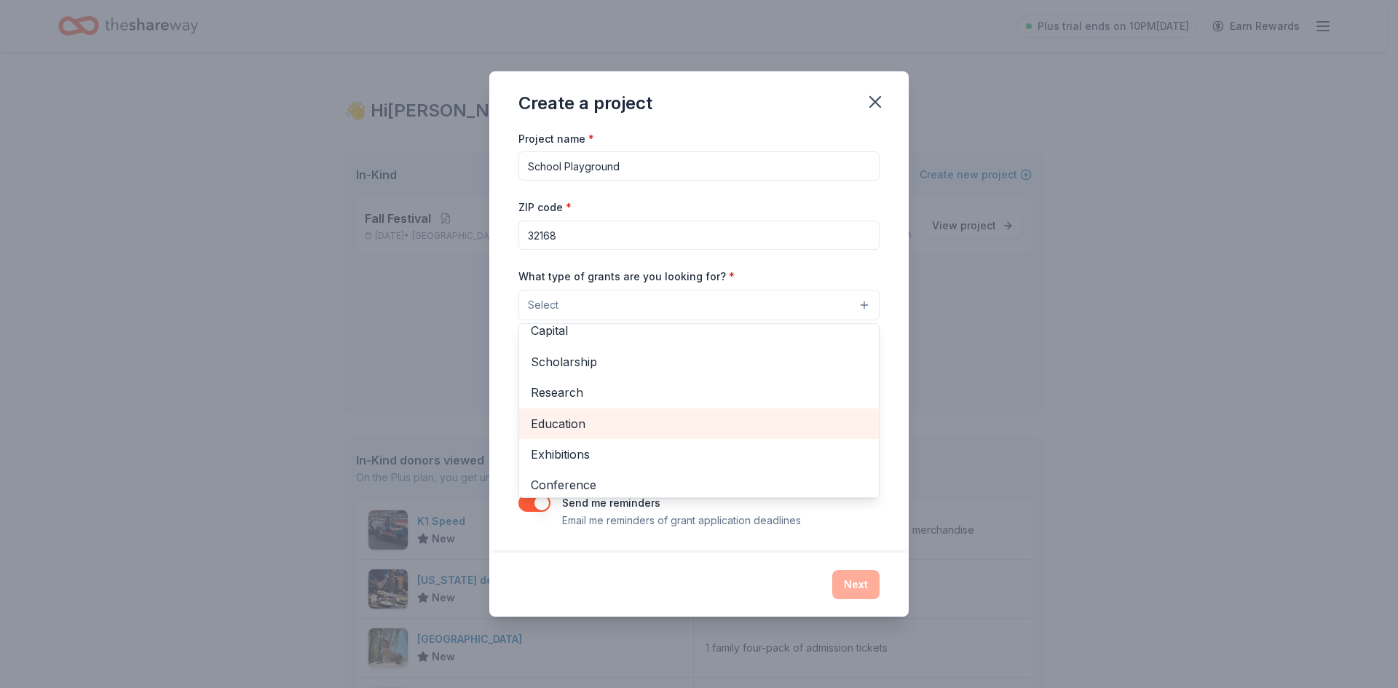
click at [611, 427] on span "Education" at bounding box center [699, 423] width 336 height 19
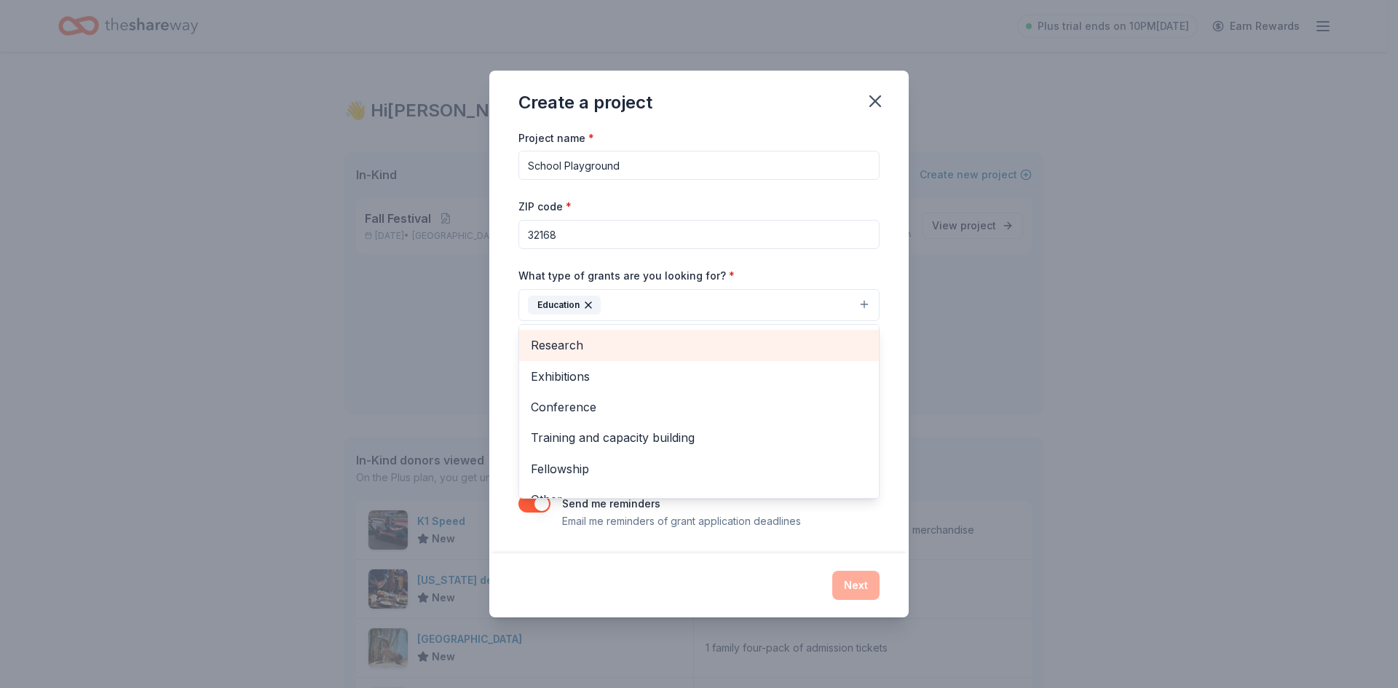
scroll to position [141, 0]
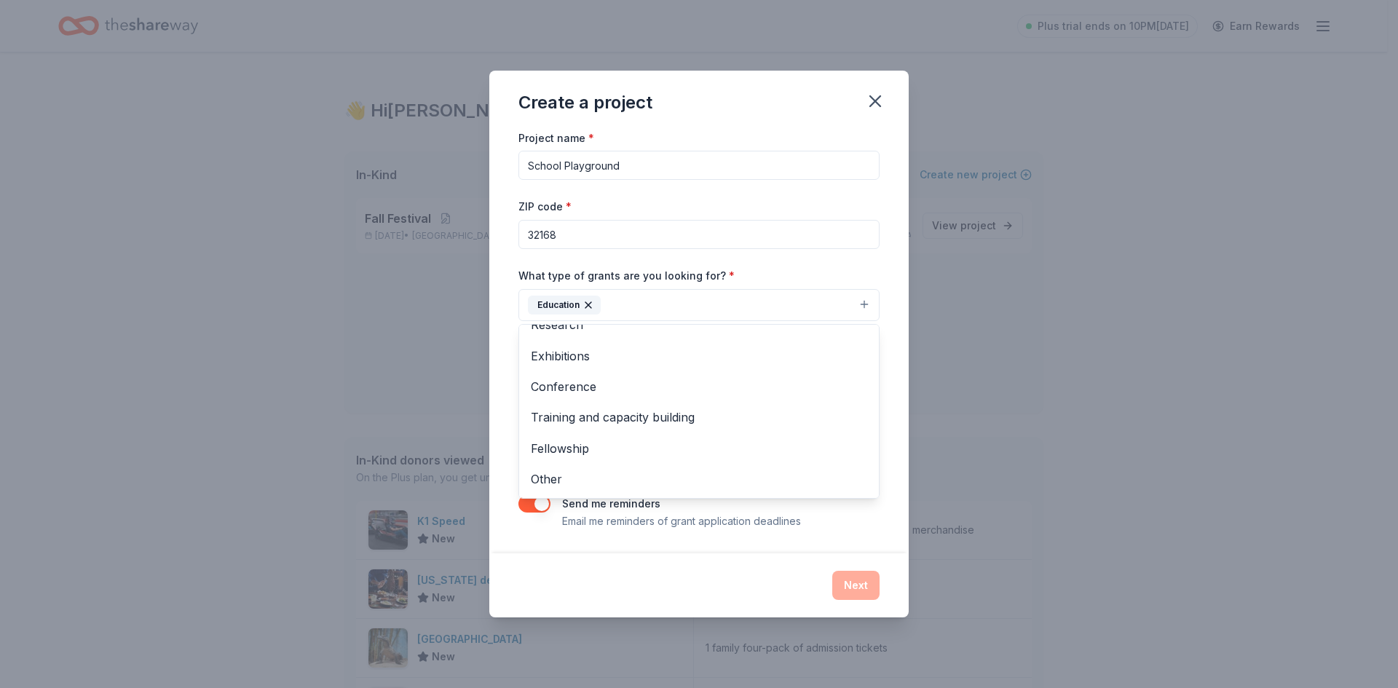
click at [892, 451] on div "Project name * School Playground ZIP code * 32168 What type of grants are you l…" at bounding box center [698, 341] width 419 height 424
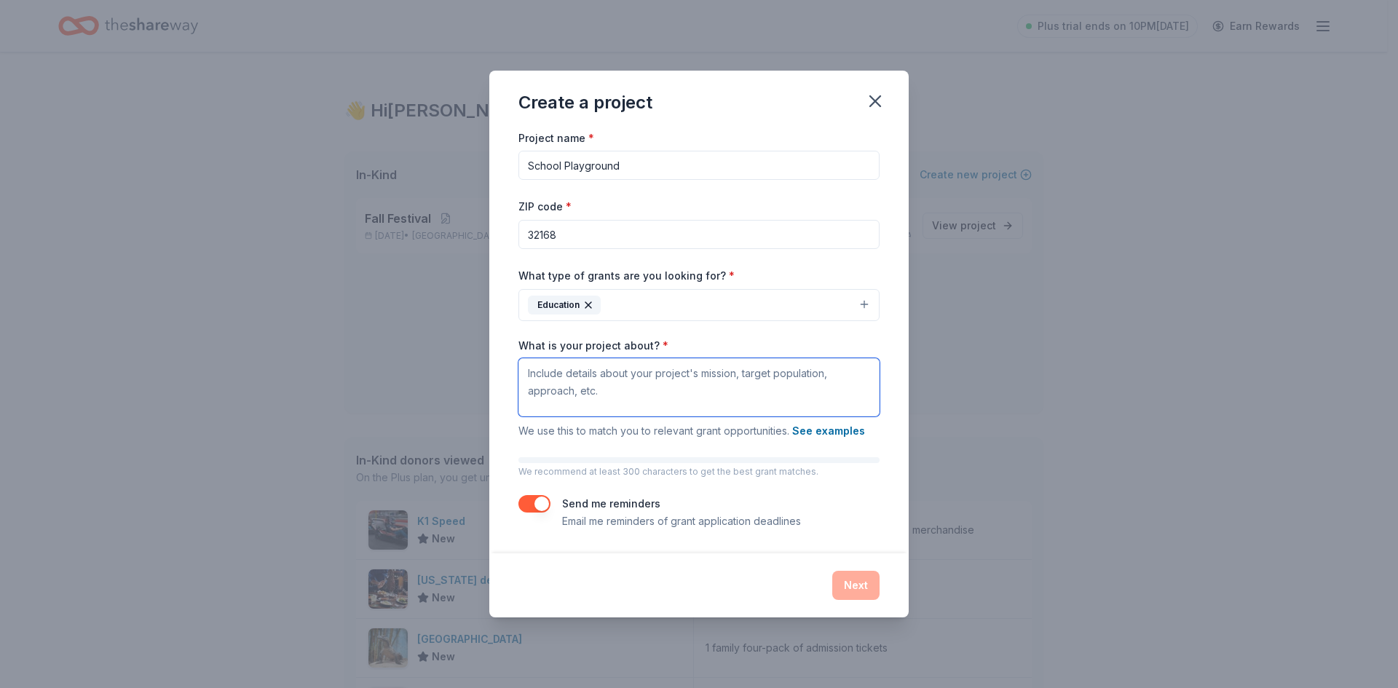
click at [562, 378] on textarea "What is your project about? *" at bounding box center [698, 387] width 361 height 58
paste textarea "Samsula Academy is in great need of a safe, functional, and engaging playground…"
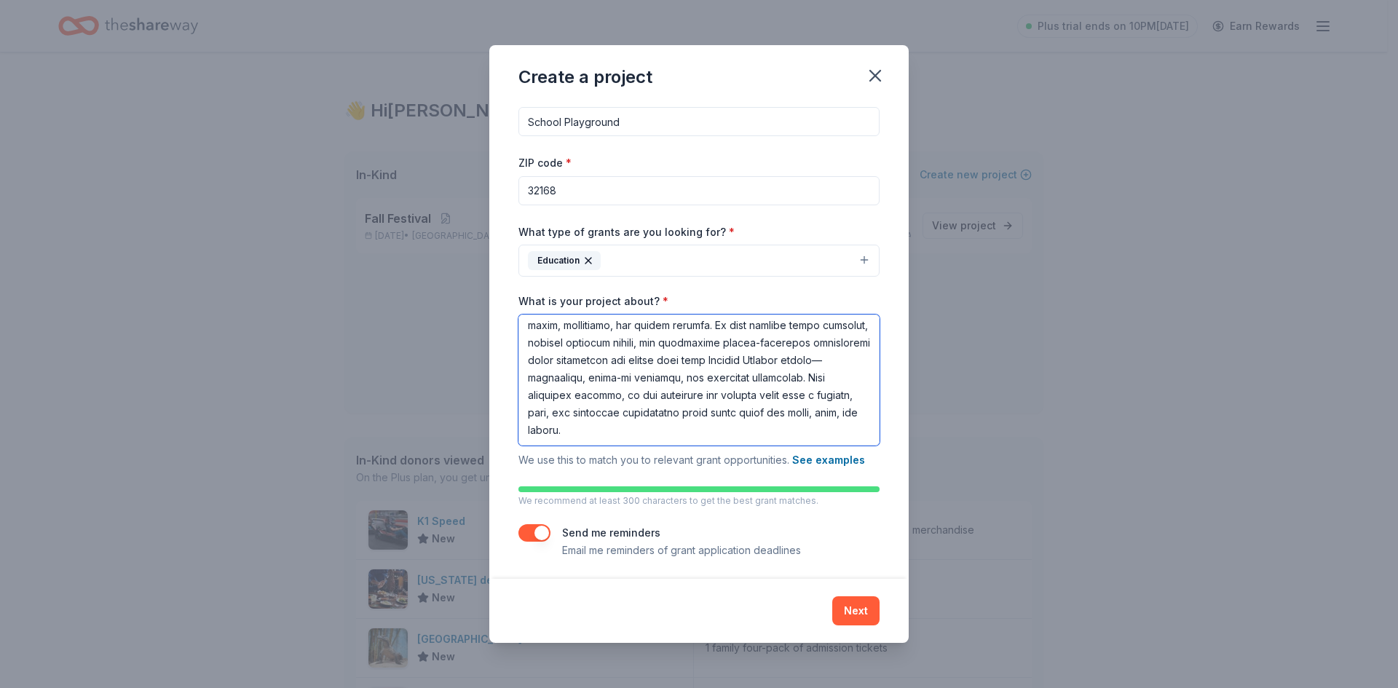
scroll to position [21, 0]
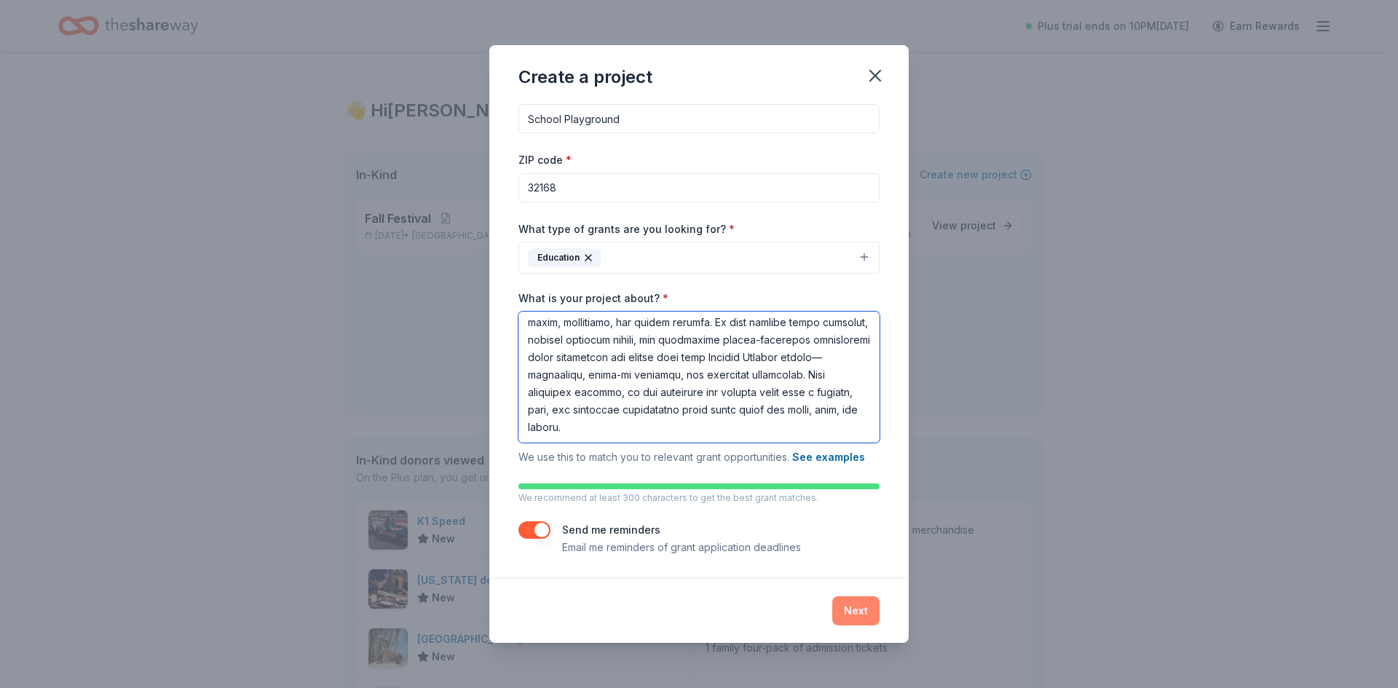
type textarea "Samsula Academy is in great need of a safe, functional, and engaging playground…"
click at [864, 613] on button "Next" at bounding box center [855, 610] width 47 height 29
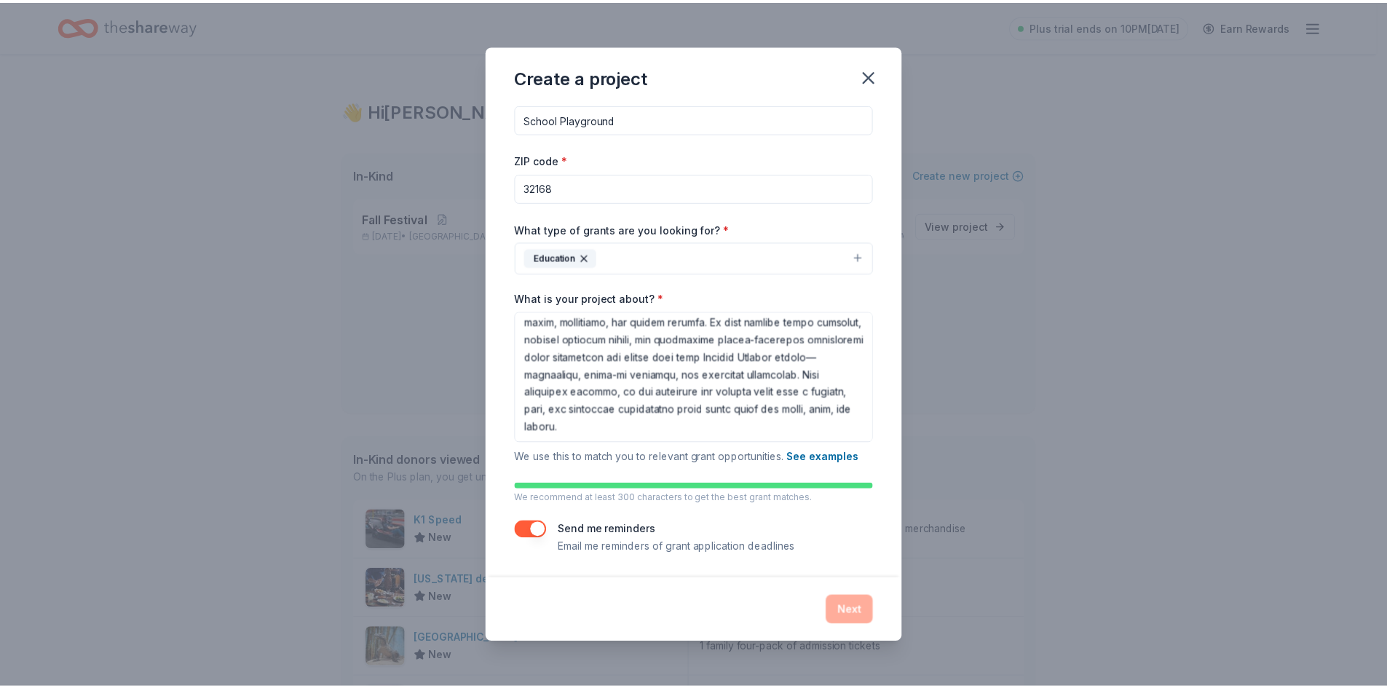
scroll to position [0, 0]
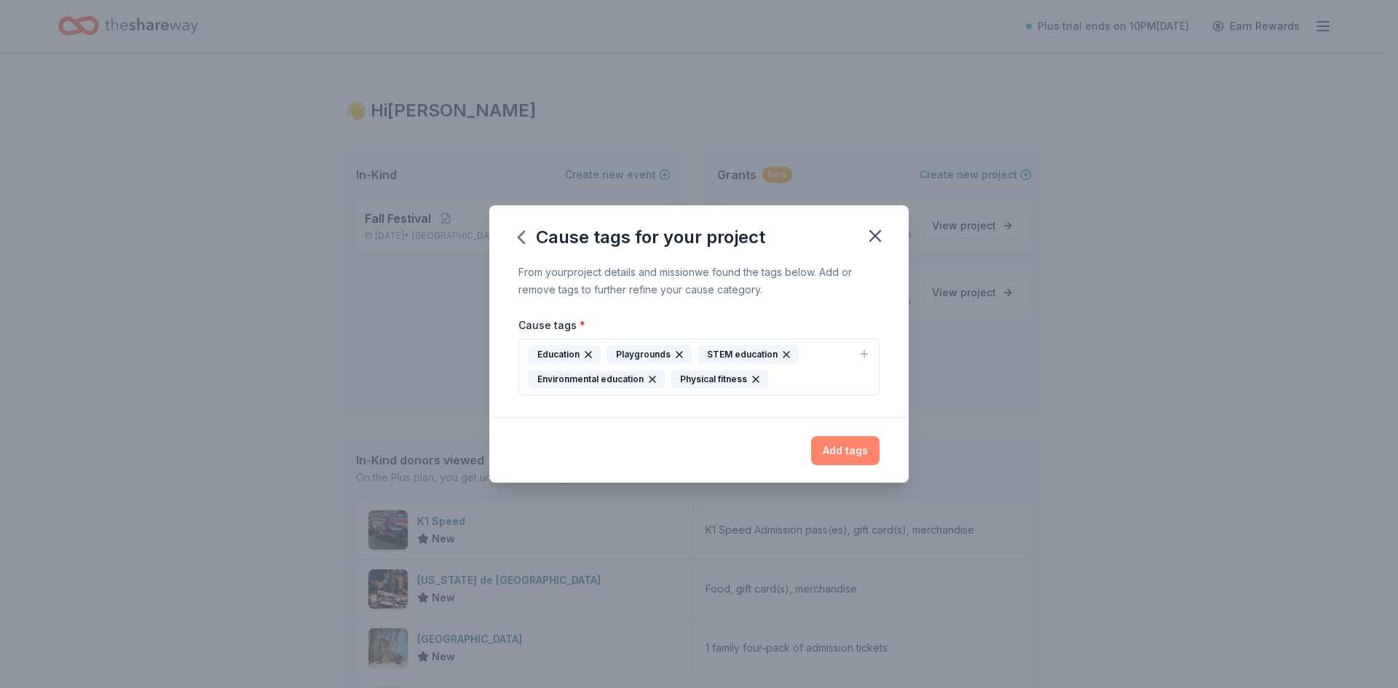
click at [850, 449] on button "Add tags" at bounding box center [845, 450] width 68 height 29
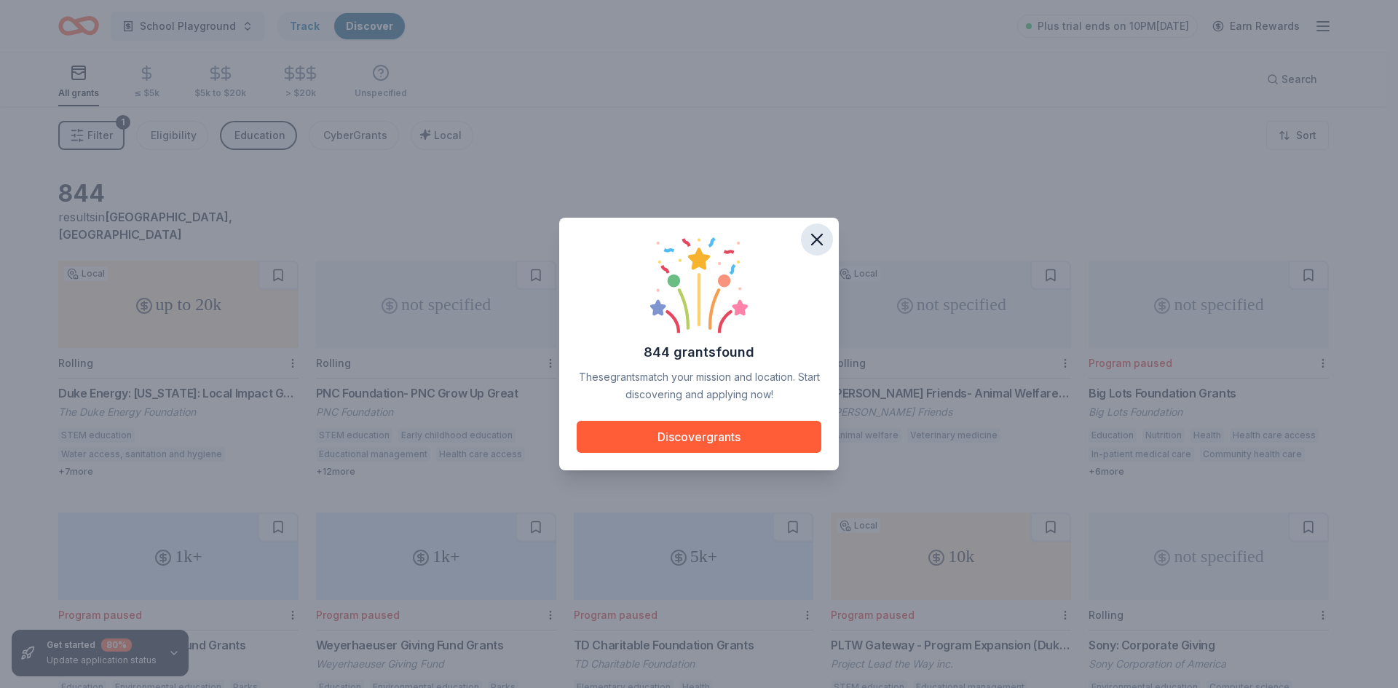
click at [816, 245] on icon "button" at bounding box center [817, 239] width 20 height 20
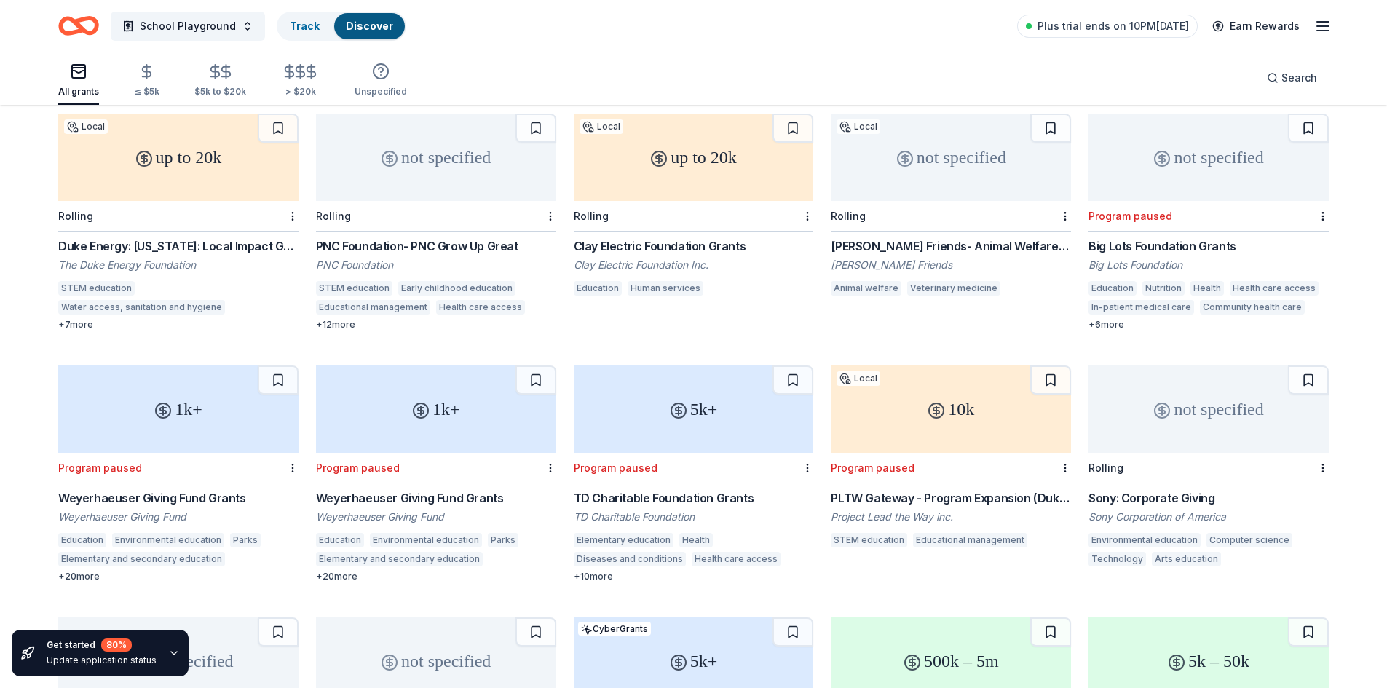
scroll to position [146, 0]
click at [1064, 204] on html "School Playground Track Discover Plus trial ends on 10PM, 10/7 Earn Rewards All…" at bounding box center [693, 198] width 1387 height 688
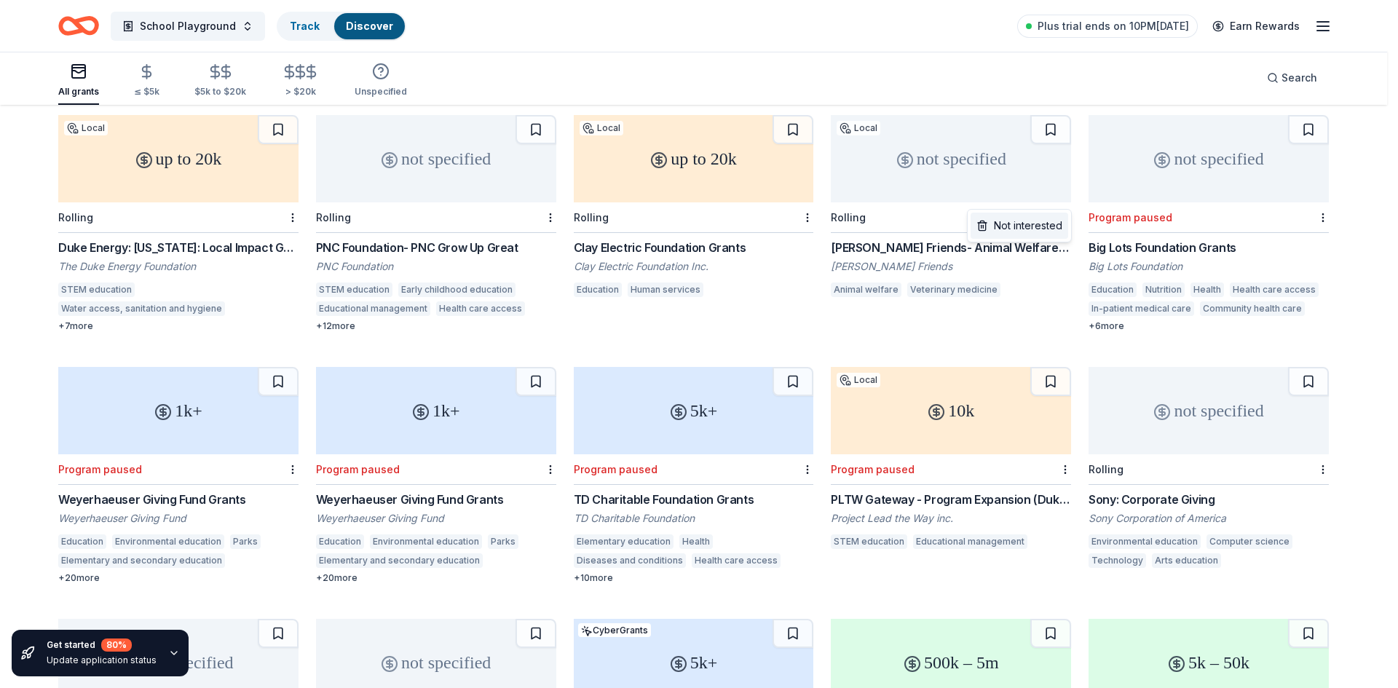
click at [1046, 225] on div "Not interested" at bounding box center [1019, 226] width 98 height 26
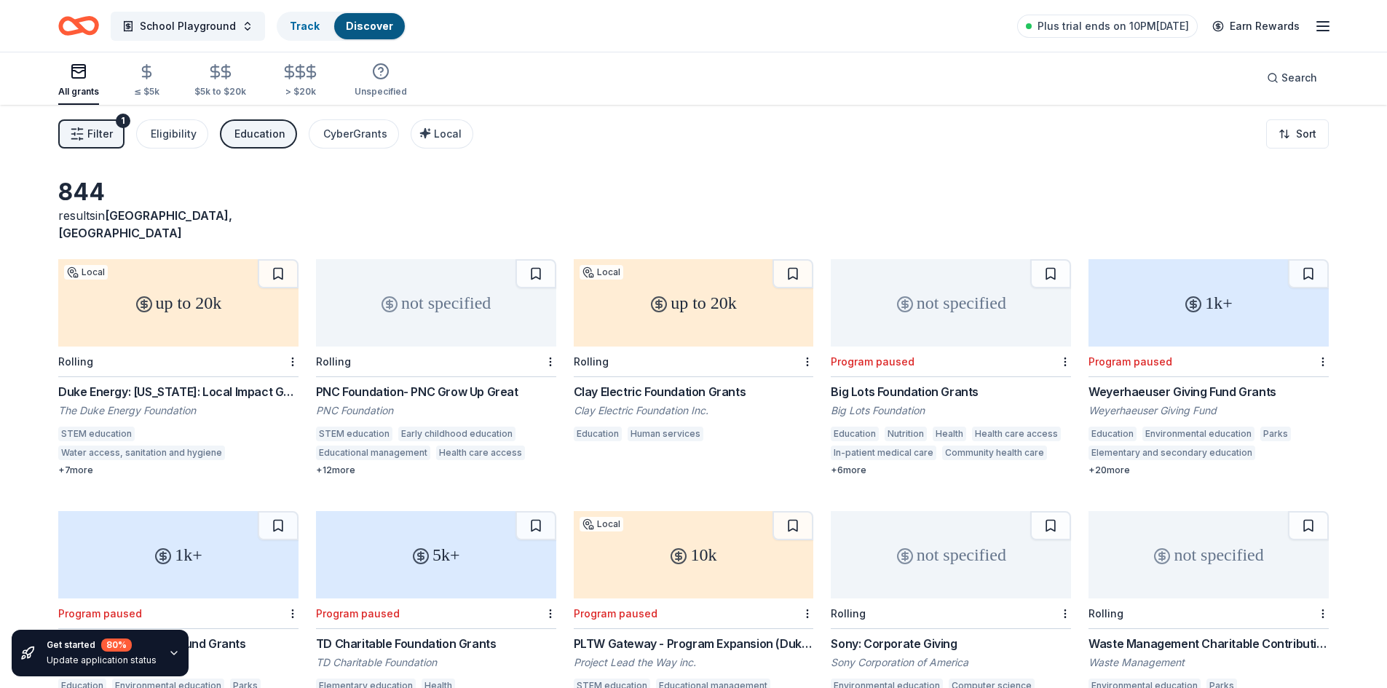
scroll to position [0, 0]
click at [77, 28] on icon "Home" at bounding box center [78, 26] width 41 height 34
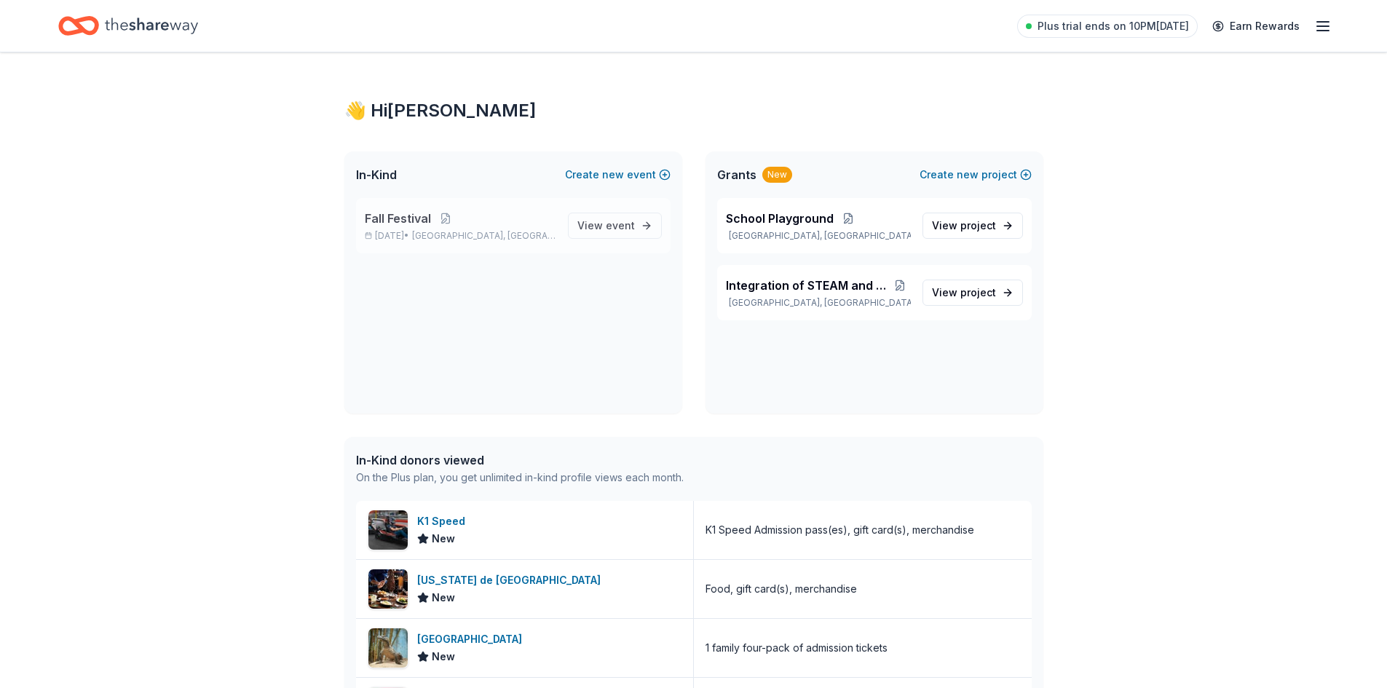
click at [505, 232] on span "New Smyrna Beach, FL" at bounding box center [483, 236] width 143 height 12
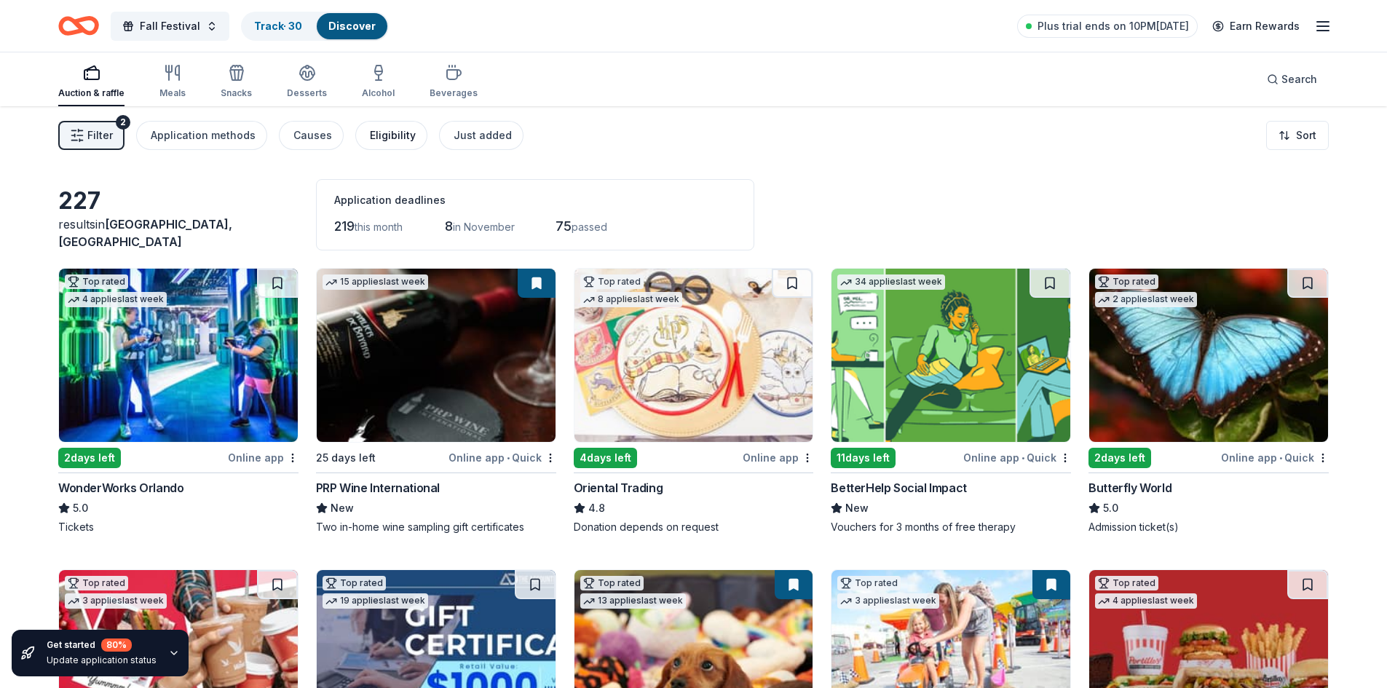
click at [384, 146] on button "Eligibility" at bounding box center [391, 135] width 72 height 29
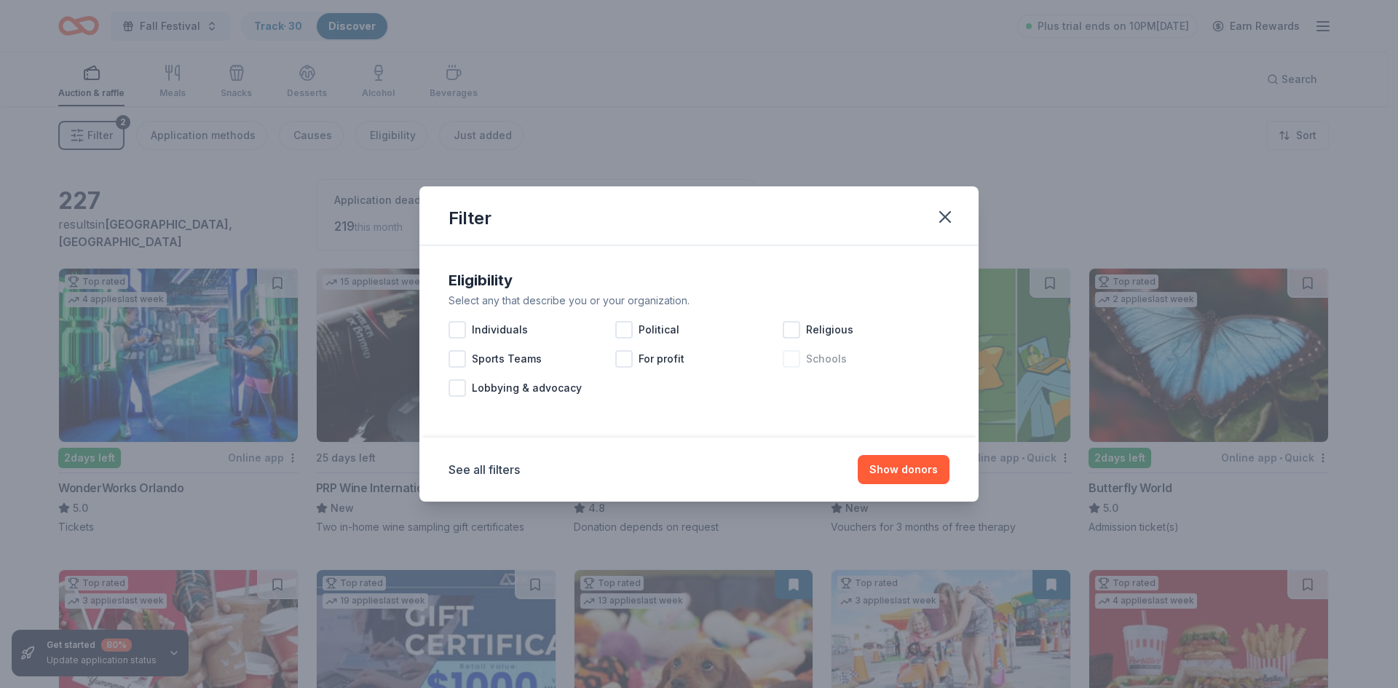
click at [786, 363] on div at bounding box center [791, 358] width 17 height 17
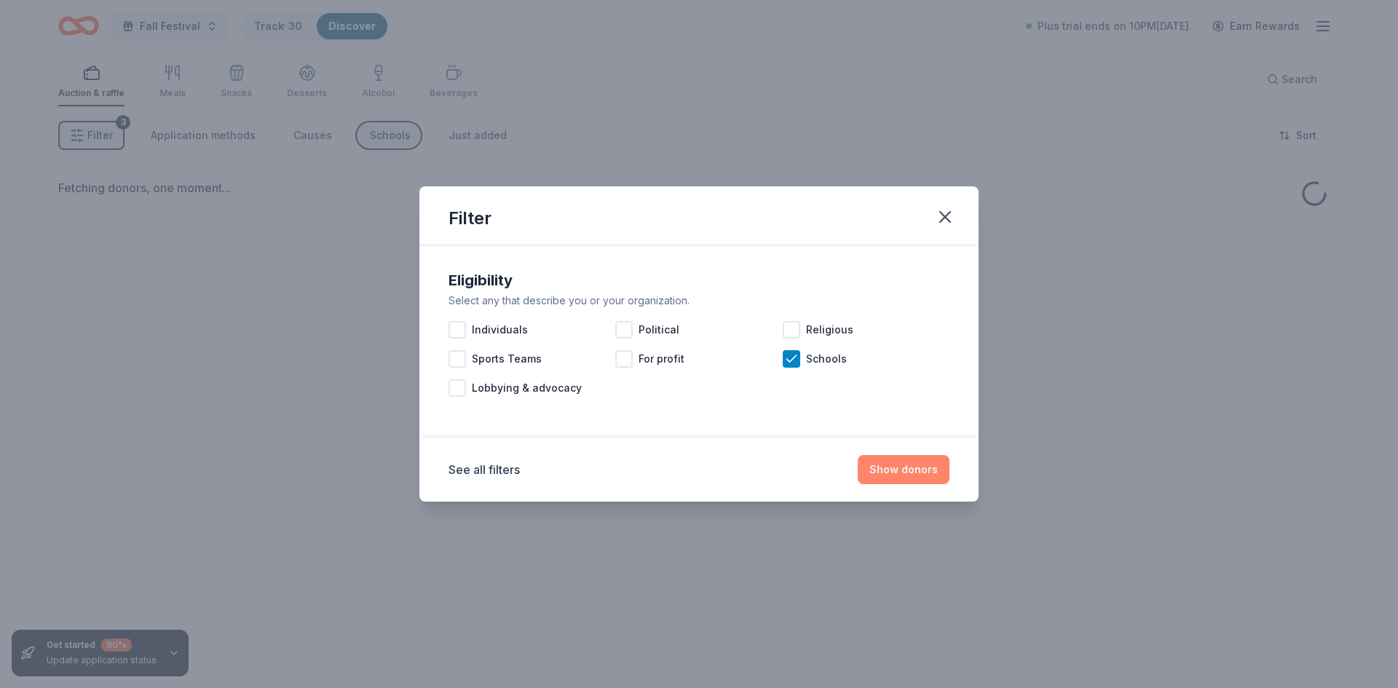
click at [913, 463] on button "Show donors" at bounding box center [903, 469] width 92 height 29
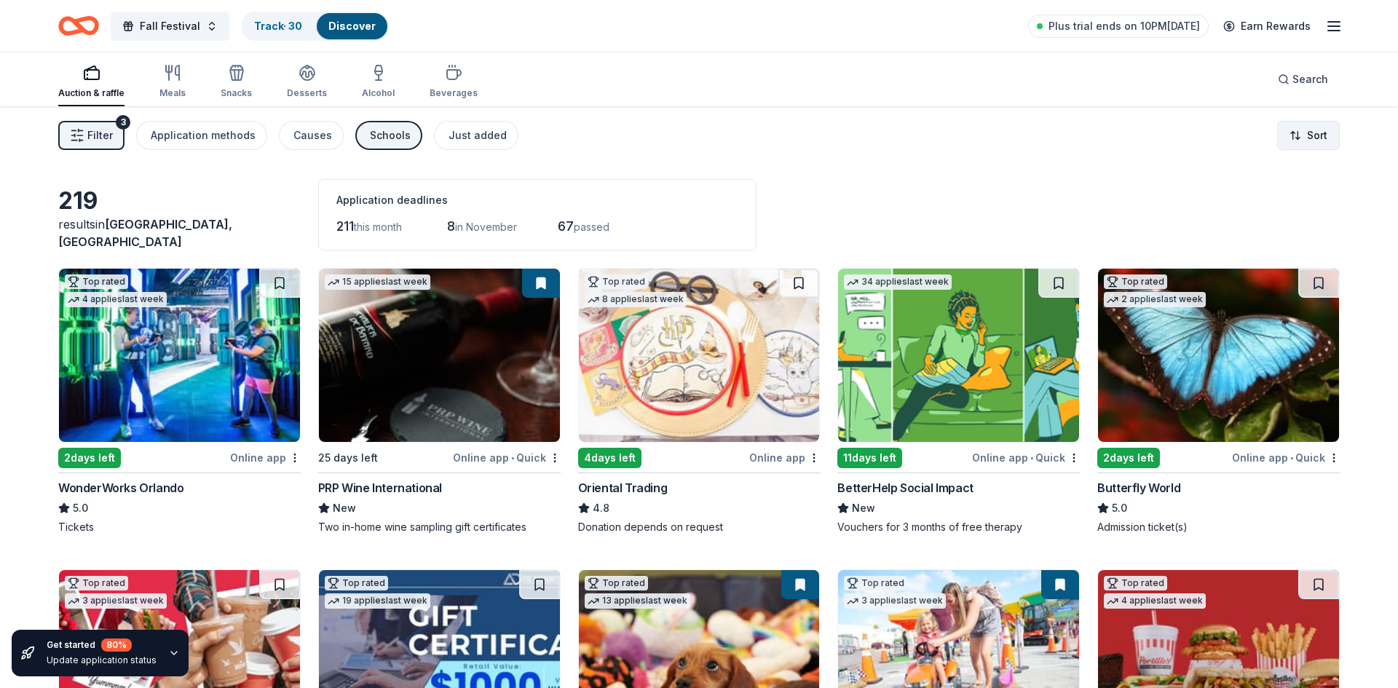
click at [1294, 144] on html "Fall Festival Track · 30 Discover Plus trial ends on 10PM, 10/7 Earn Rewards Au…" at bounding box center [699, 344] width 1398 height 688
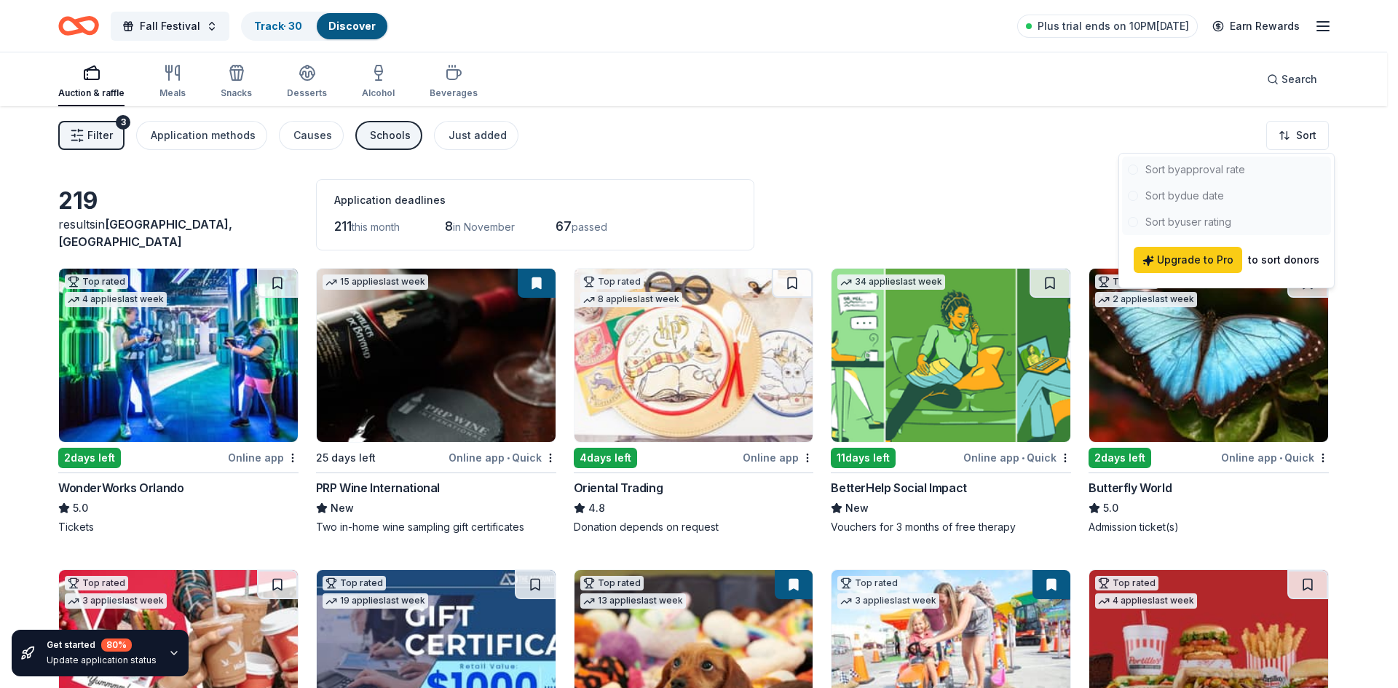
click at [464, 224] on html "Fall Festival Track · 30 Discover Plus trial ends on 10PM, 10/7 Earn Rewards Au…" at bounding box center [699, 344] width 1398 height 688
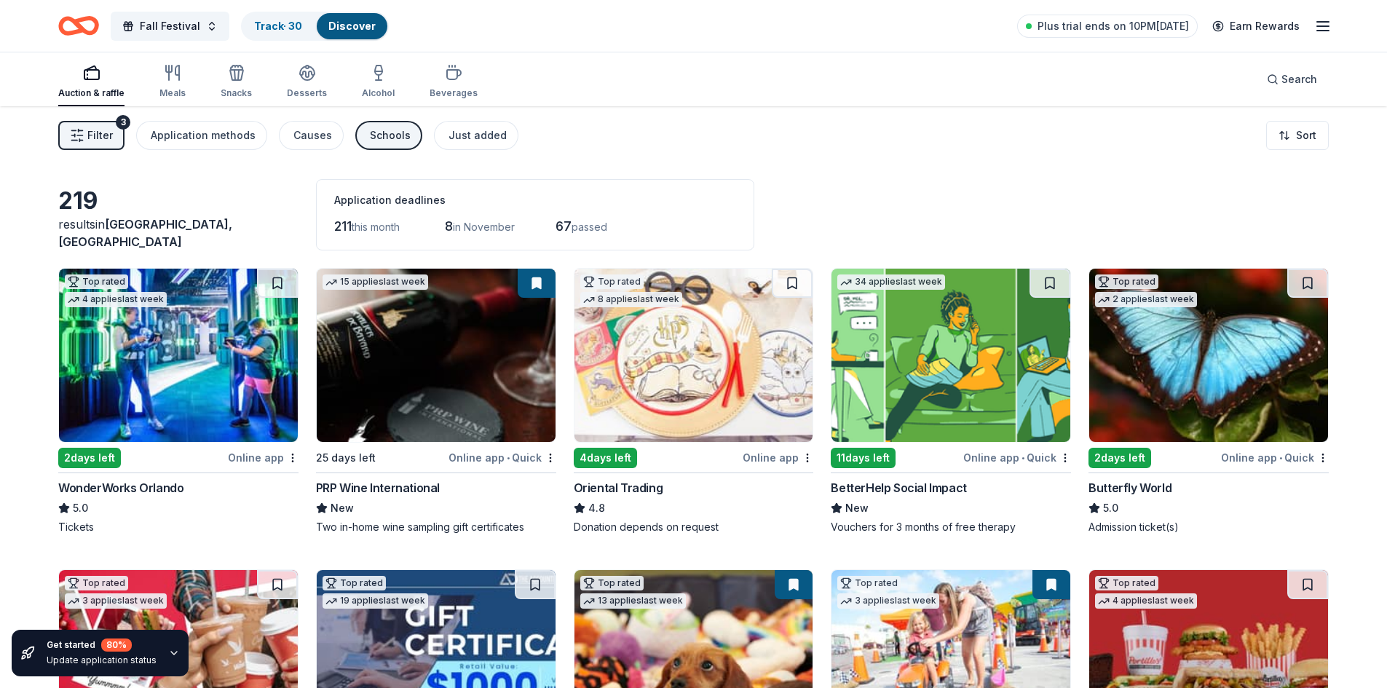
drag, startPoint x: 494, startPoint y: 225, endPoint x: 539, endPoint y: 222, distance: 46.0
click at [494, 226] on span "in November" at bounding box center [484, 227] width 62 height 12
click at [116, 138] on button "Filter 3" at bounding box center [91, 135] width 66 height 29
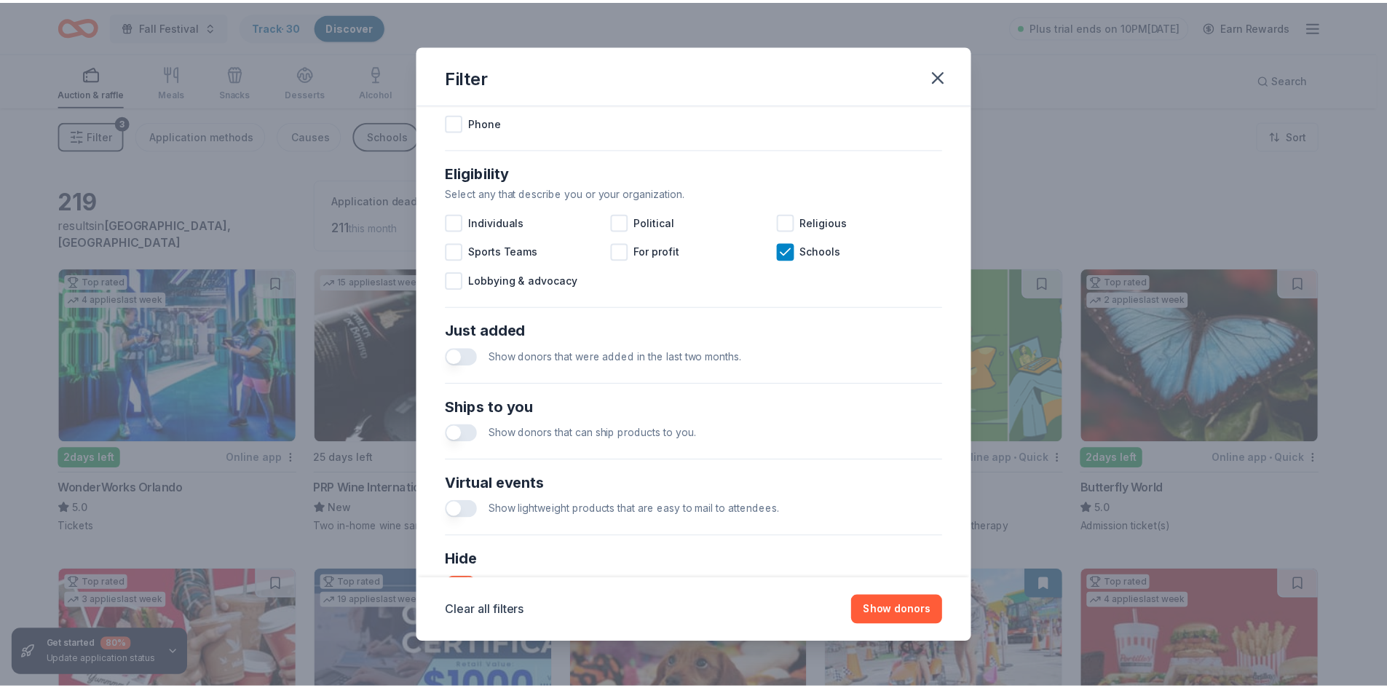
scroll to position [484, 0]
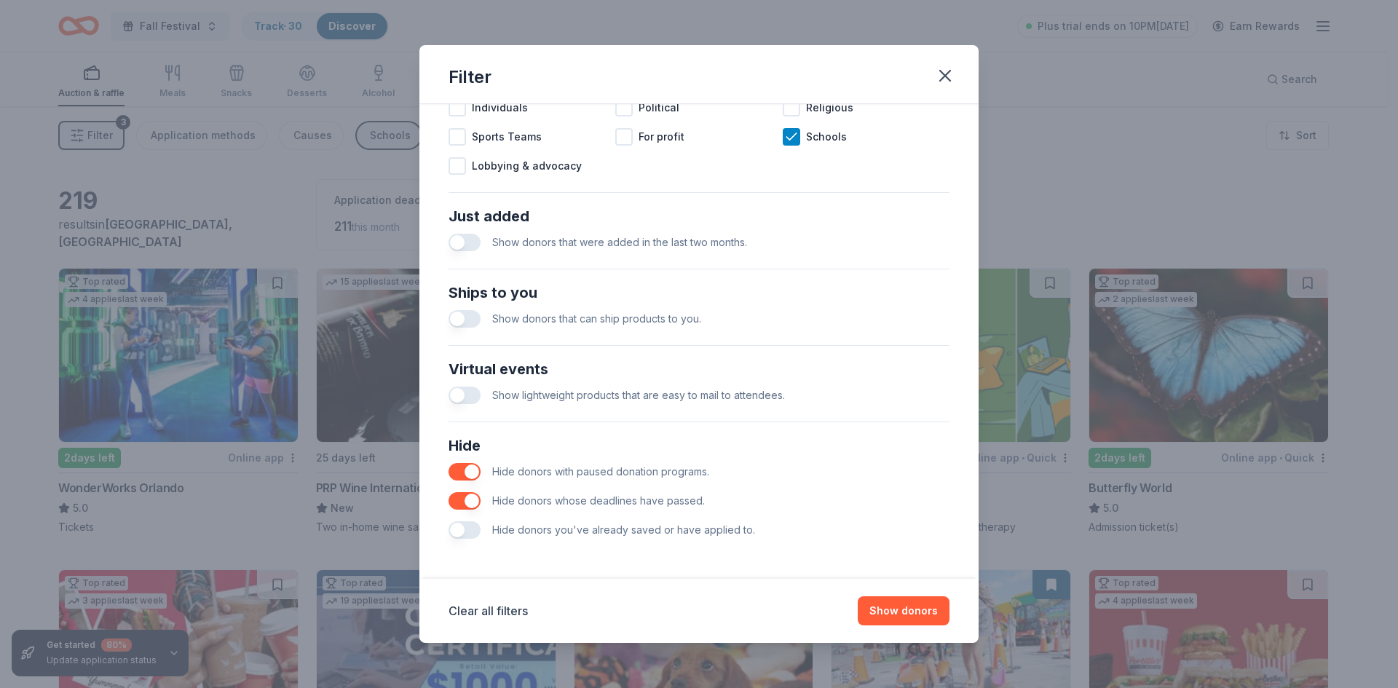
click at [470, 530] on button "button" at bounding box center [464, 529] width 32 height 17
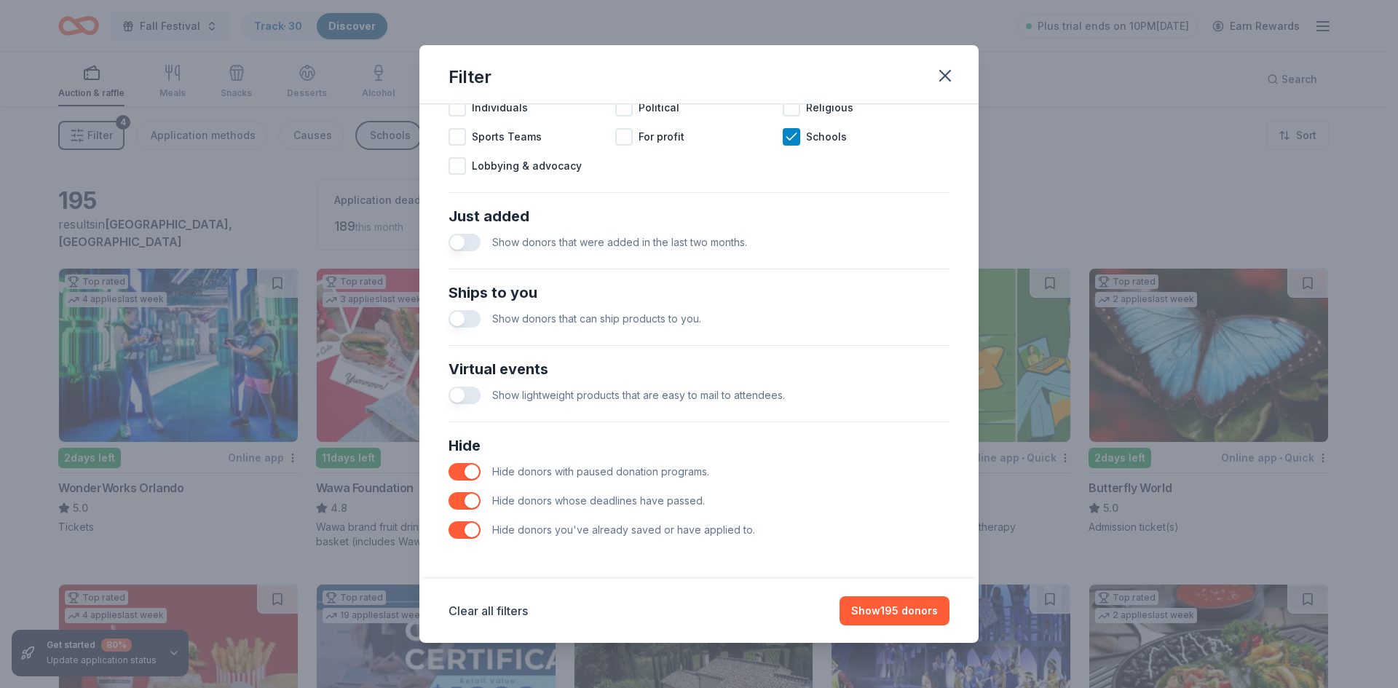
click at [461, 529] on button "button" at bounding box center [464, 529] width 32 height 17
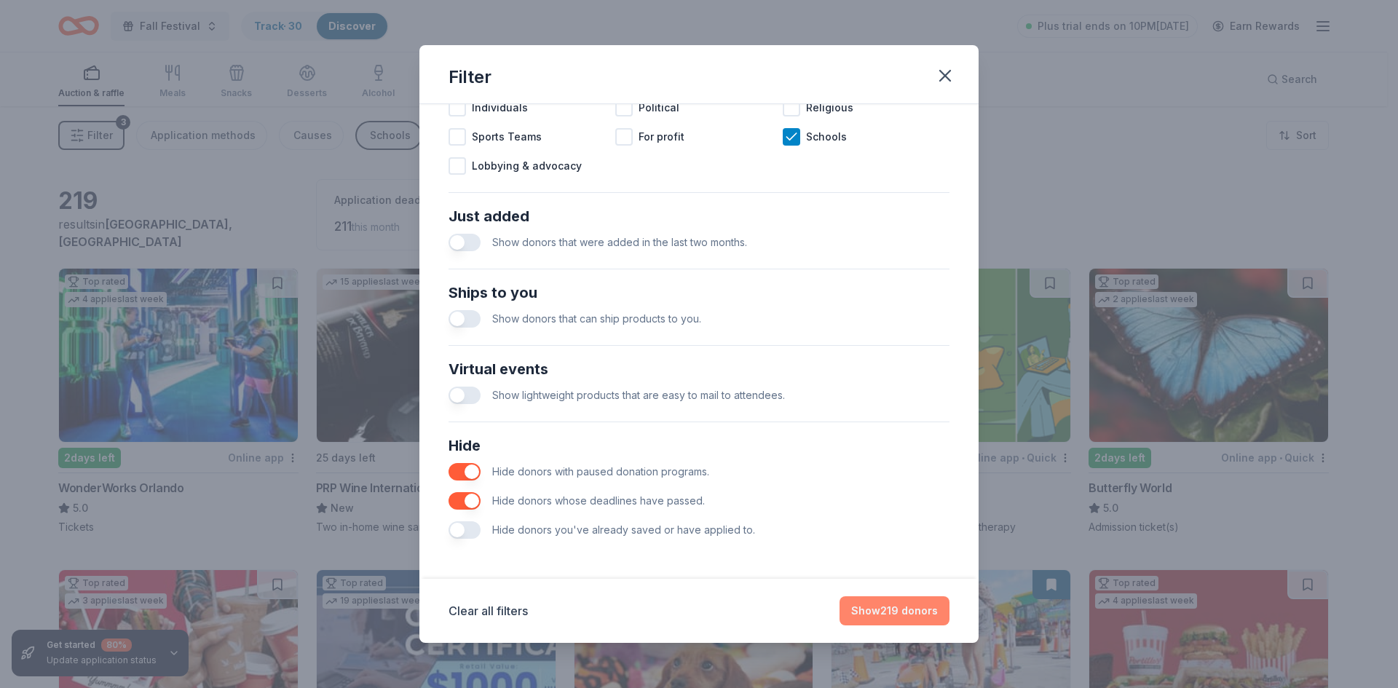
click at [905, 611] on button "Show 219 donors" at bounding box center [894, 610] width 110 height 29
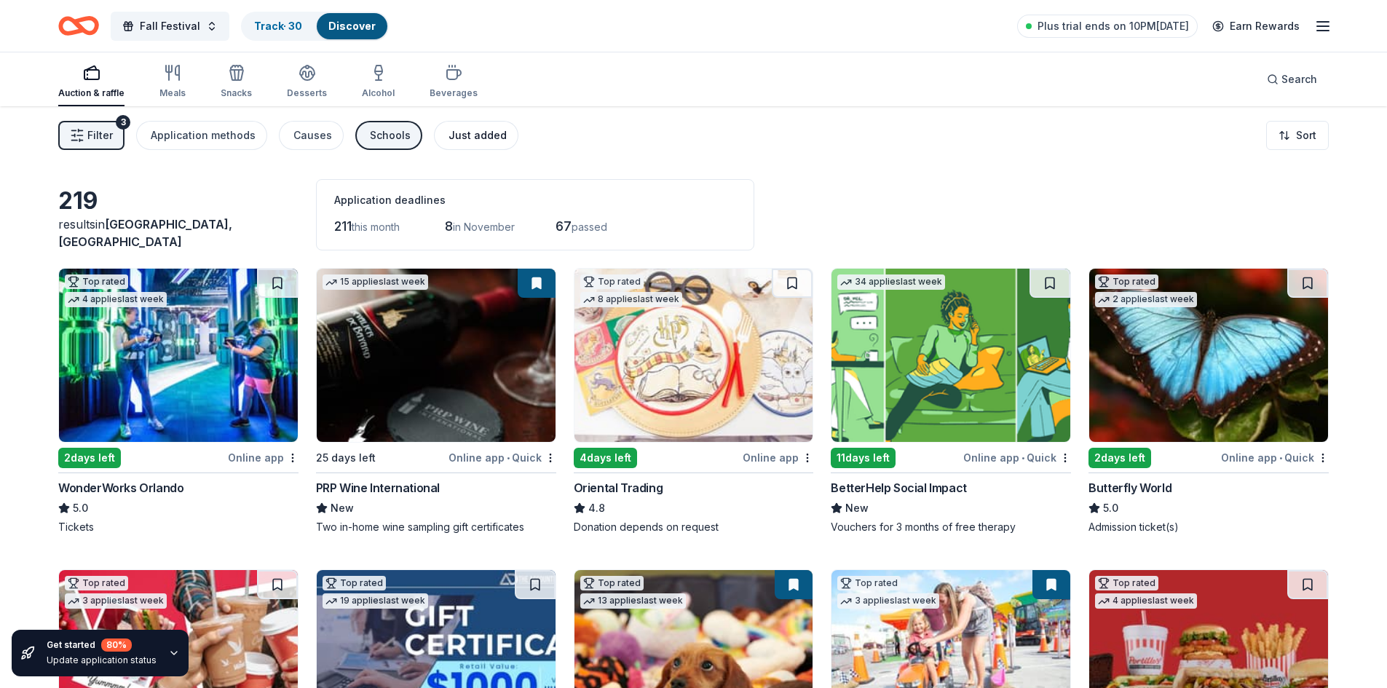
click at [470, 130] on div "Just added" at bounding box center [477, 135] width 58 height 17
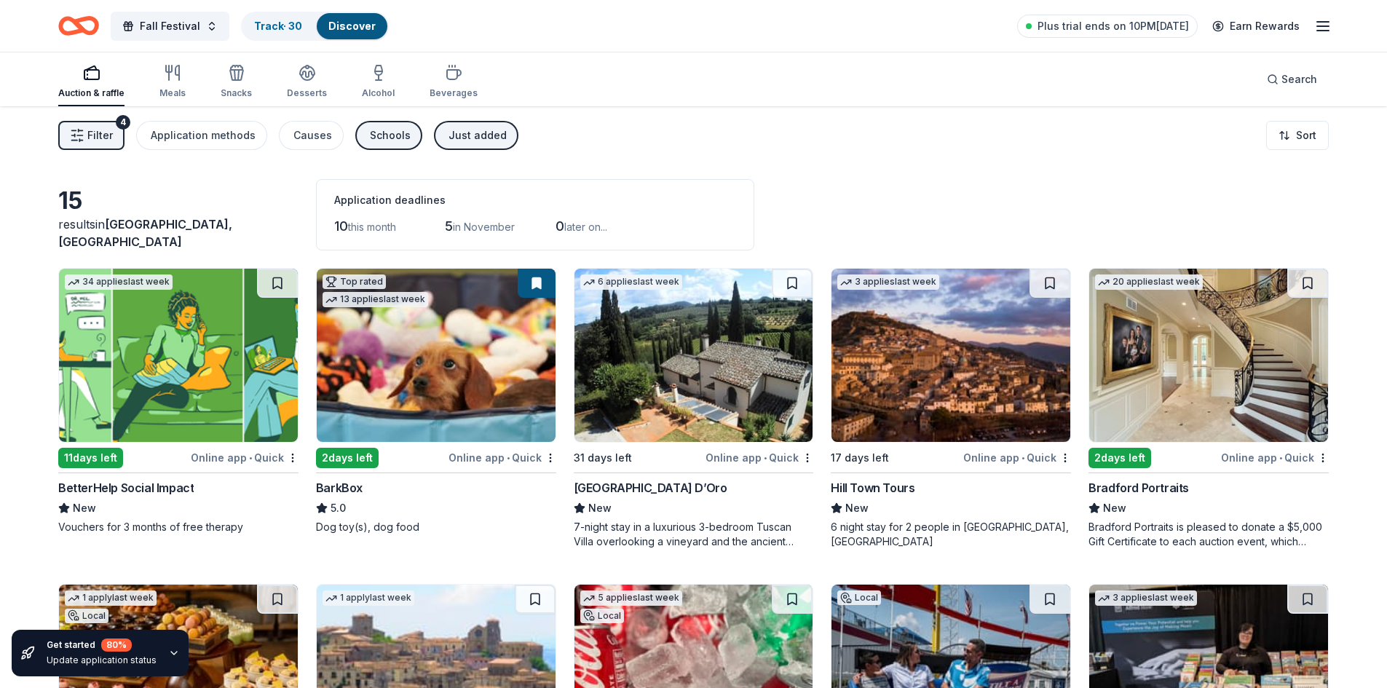
click at [477, 137] on div "Just added" at bounding box center [477, 135] width 58 height 17
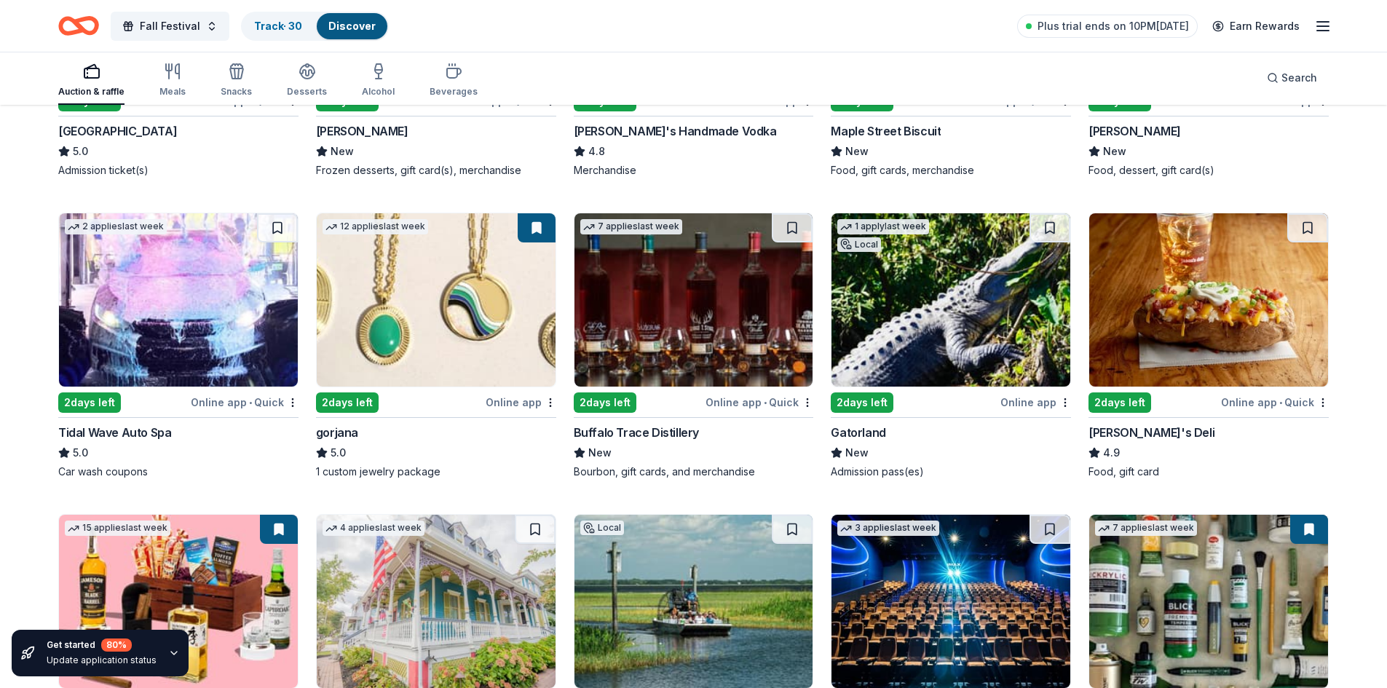
scroll to position [2873, 0]
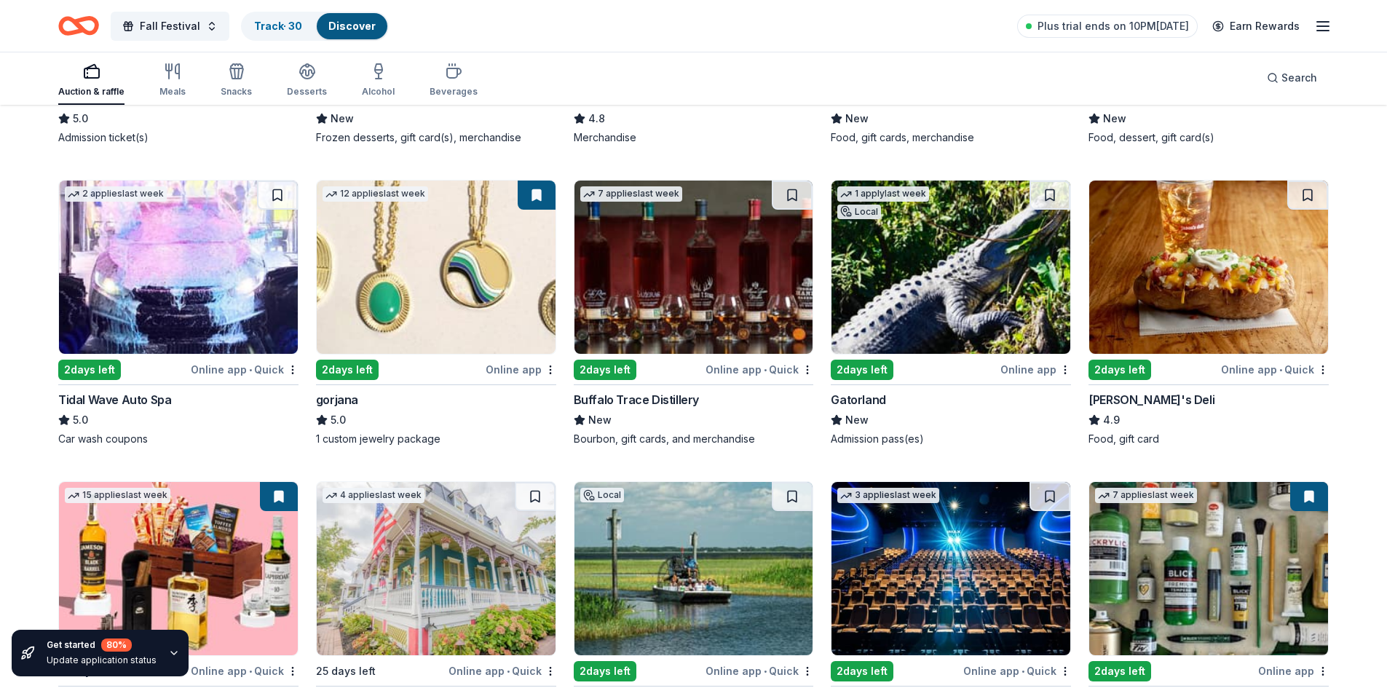
click at [363, 366] on div "2 days left" at bounding box center [347, 370] width 63 height 20
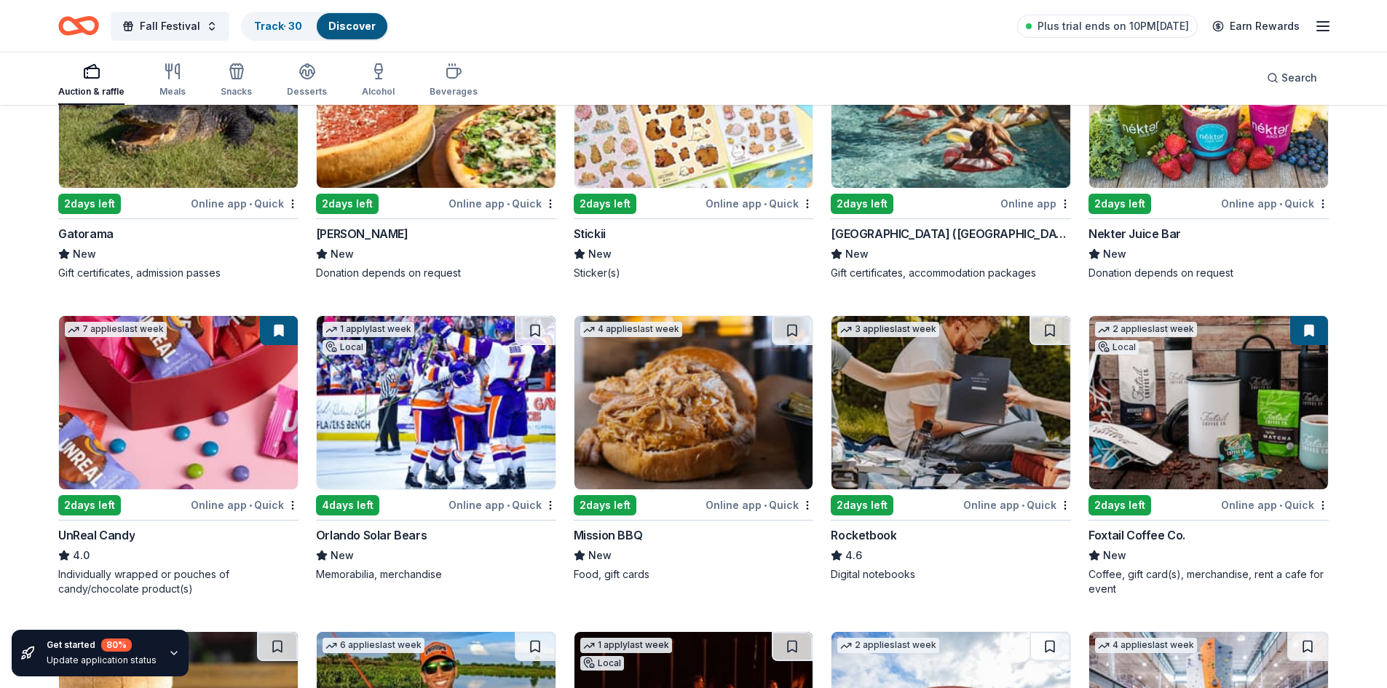
scroll to position [4964, 0]
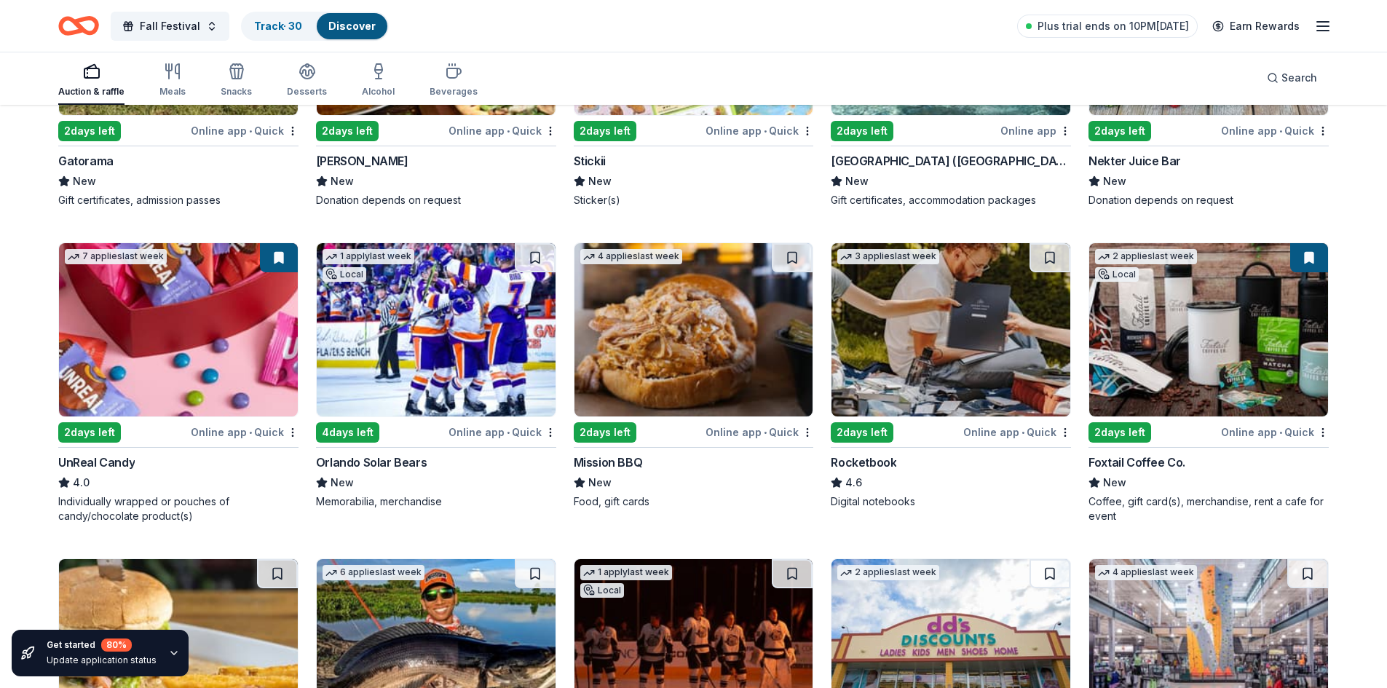
click at [1018, 429] on div "Online app • Quick" at bounding box center [1017, 432] width 108 height 18
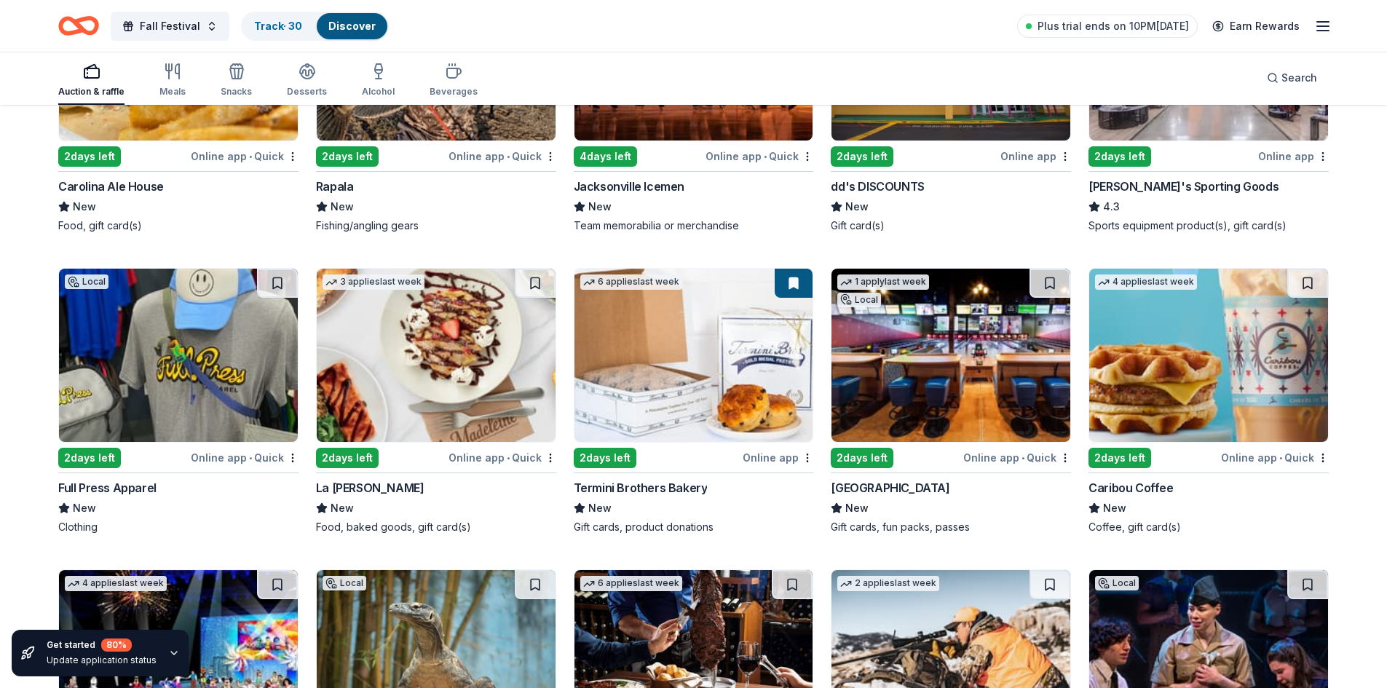
scroll to position [5581, 0]
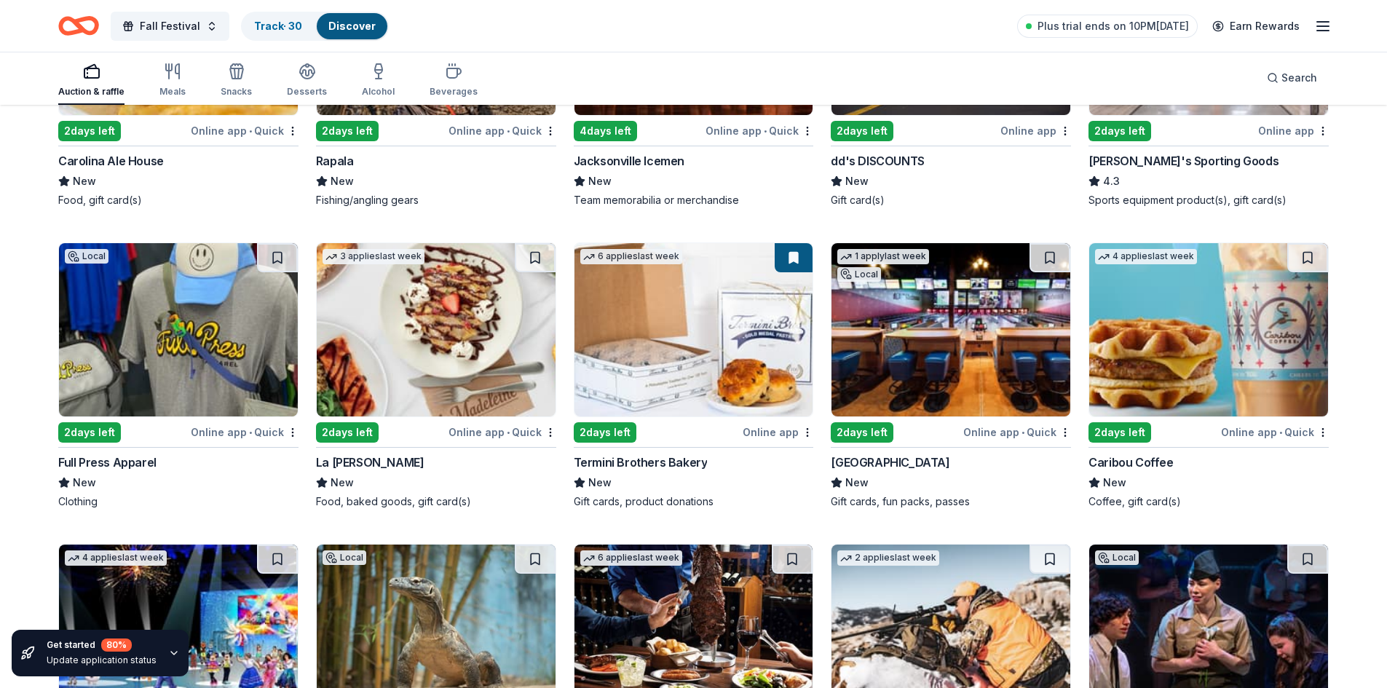
click at [1018, 427] on div "Online app • Quick" at bounding box center [1017, 432] width 108 height 18
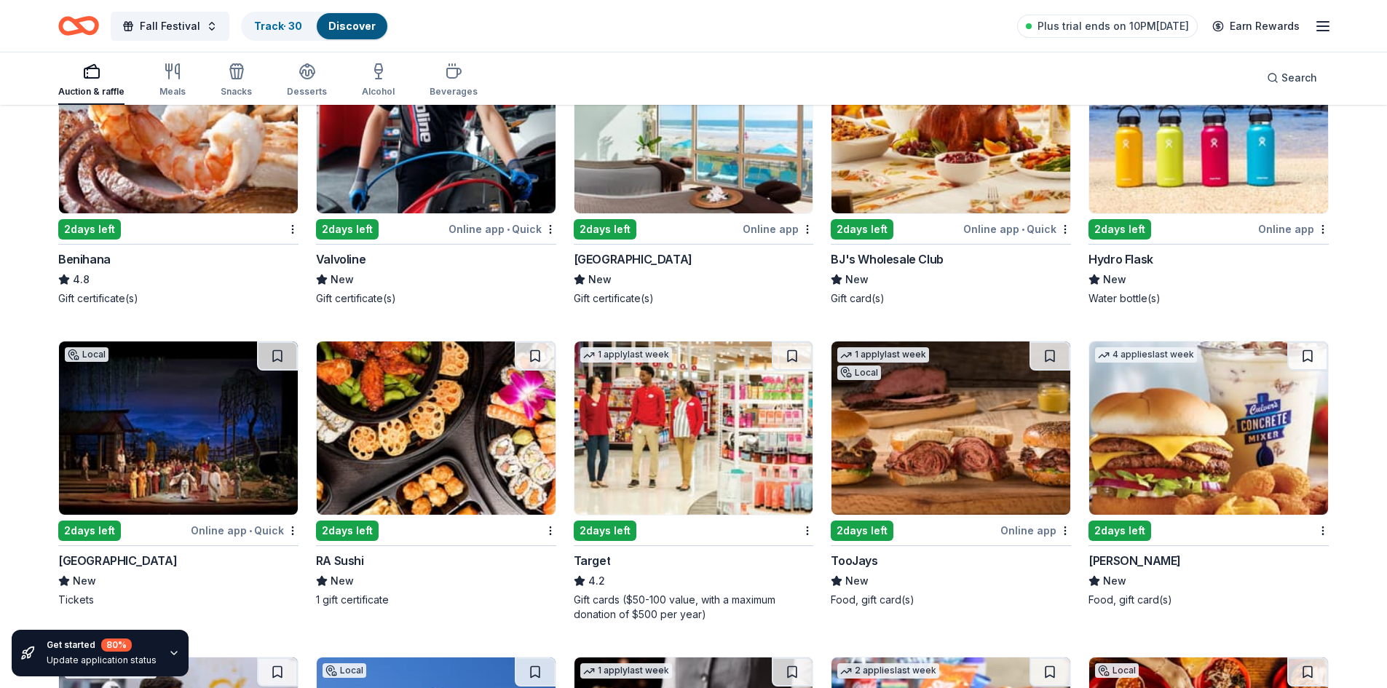
scroll to position [7345, 0]
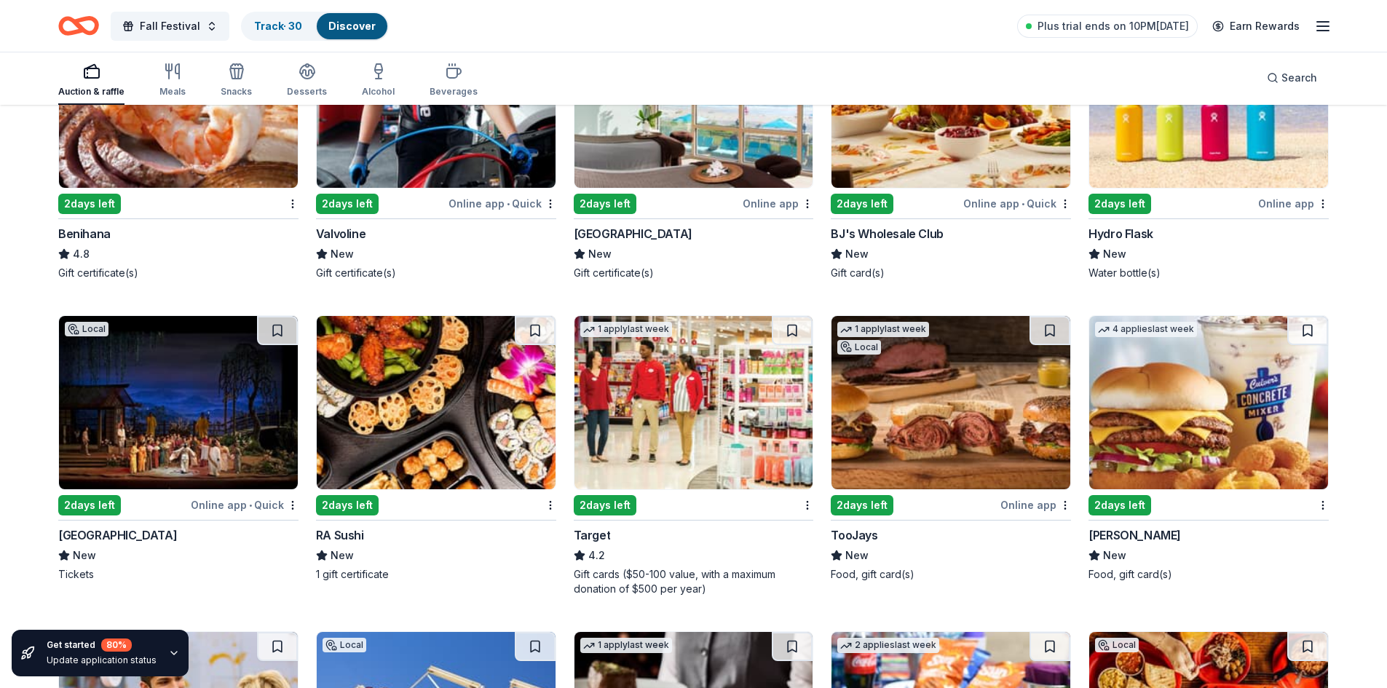
click at [1242, 182] on img at bounding box center [1208, 101] width 239 height 173
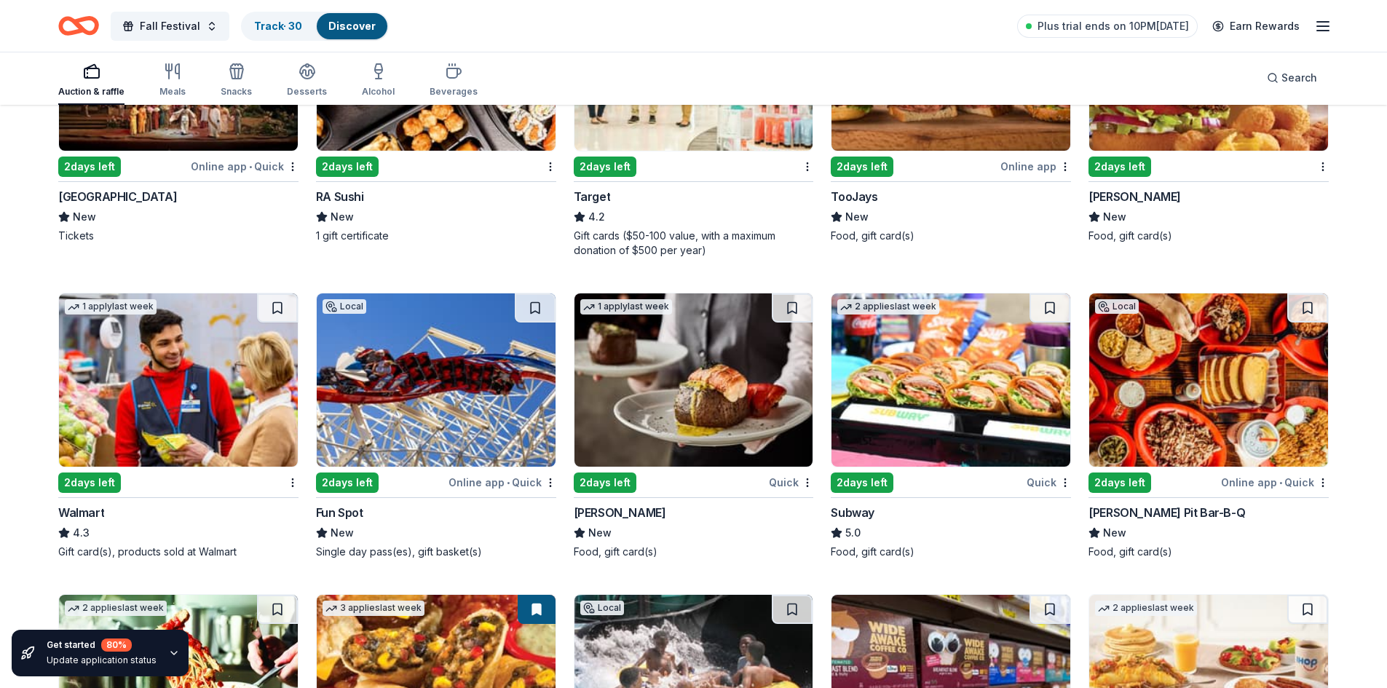
scroll to position [7709, 0]
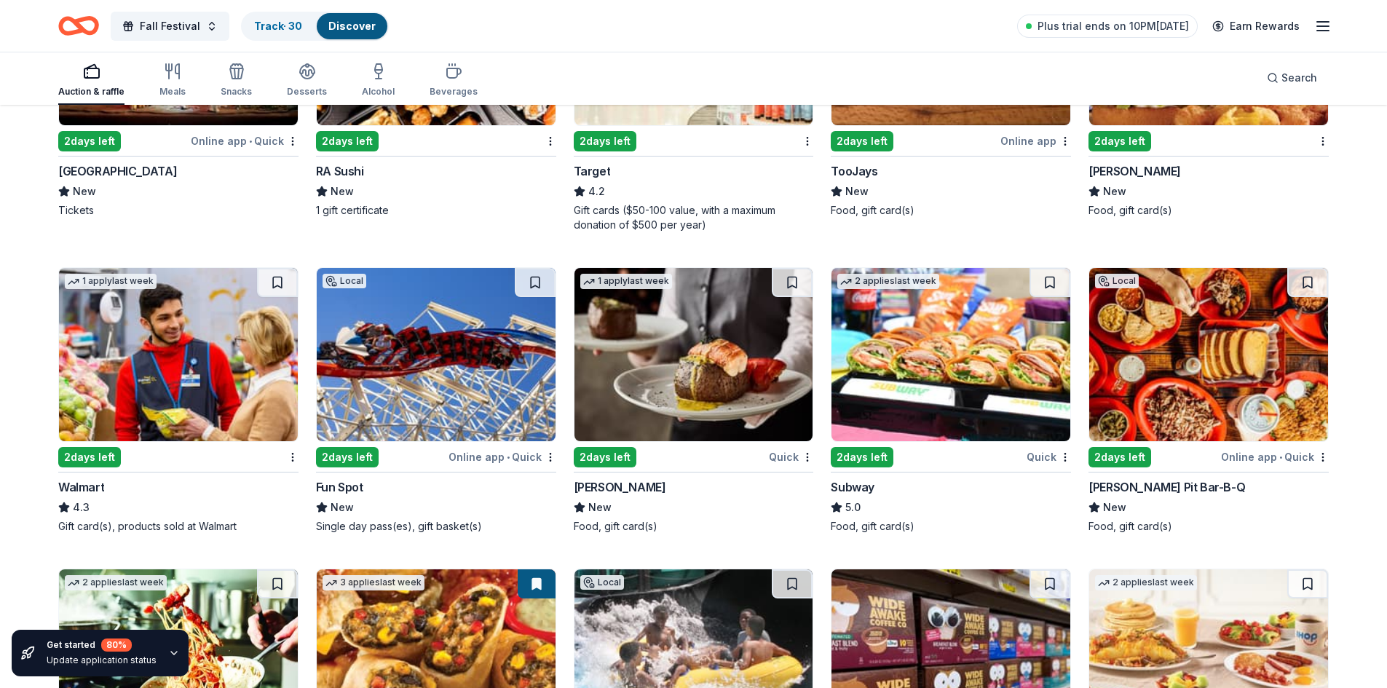
click at [733, 395] on img at bounding box center [693, 354] width 239 height 173
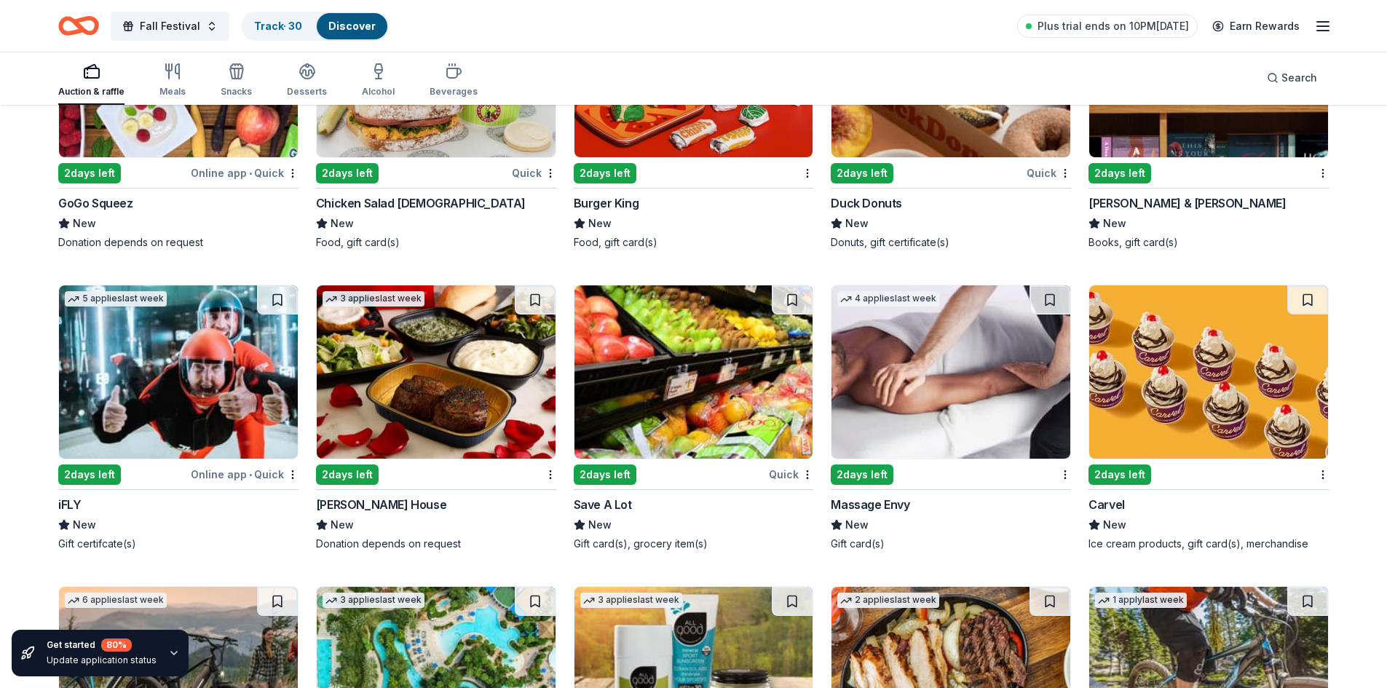
scroll to position [9602, 0]
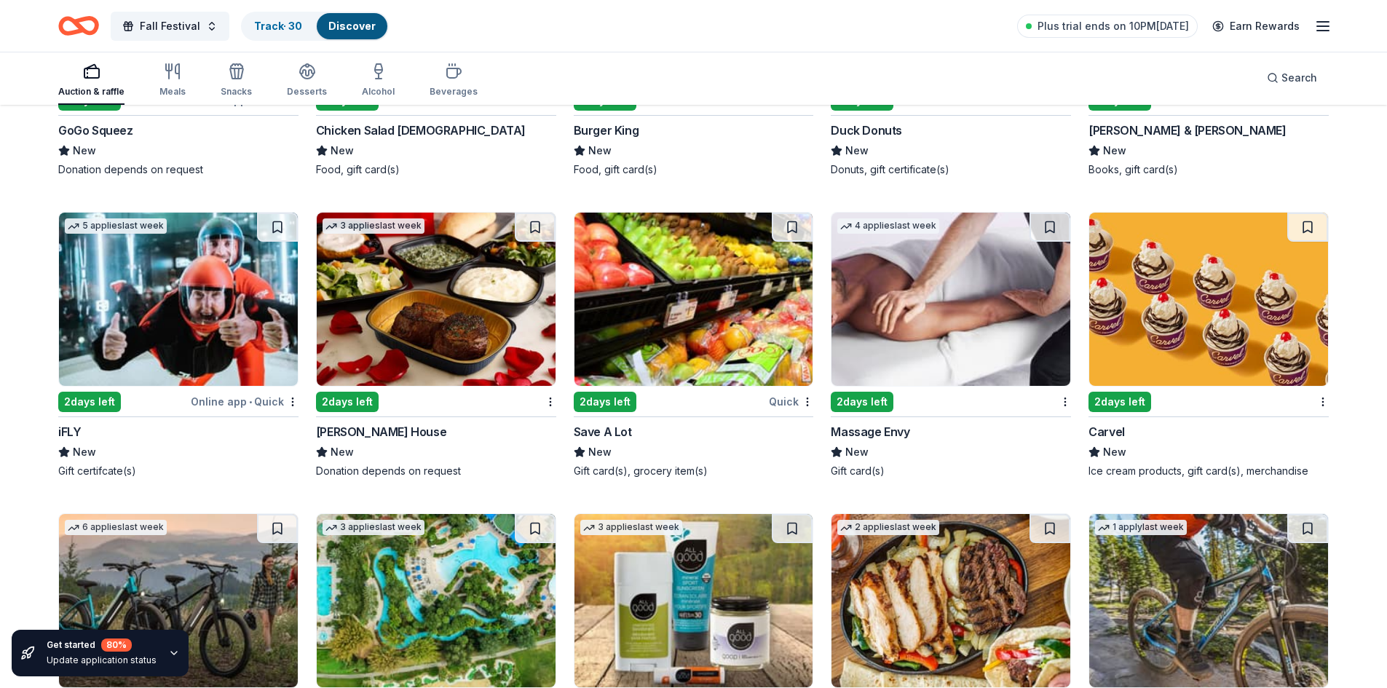
click at [197, 300] on img at bounding box center [178, 299] width 239 height 173
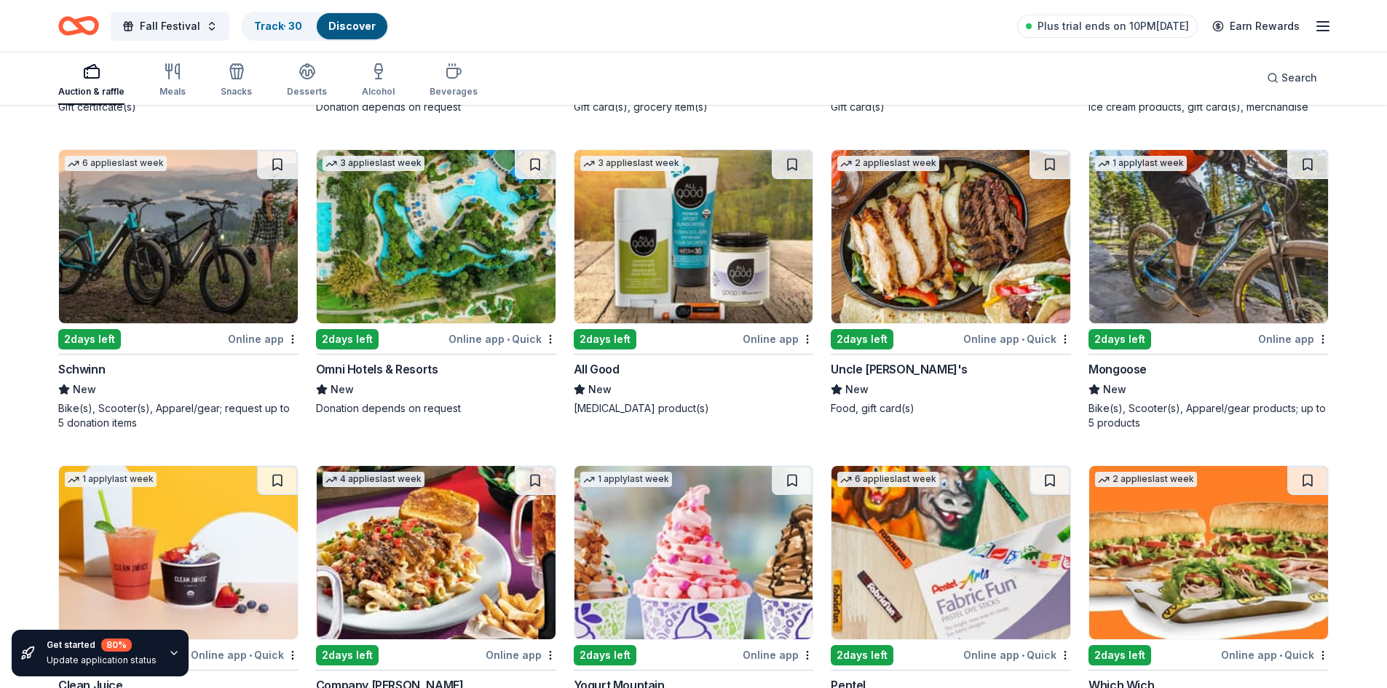
scroll to position [10039, 0]
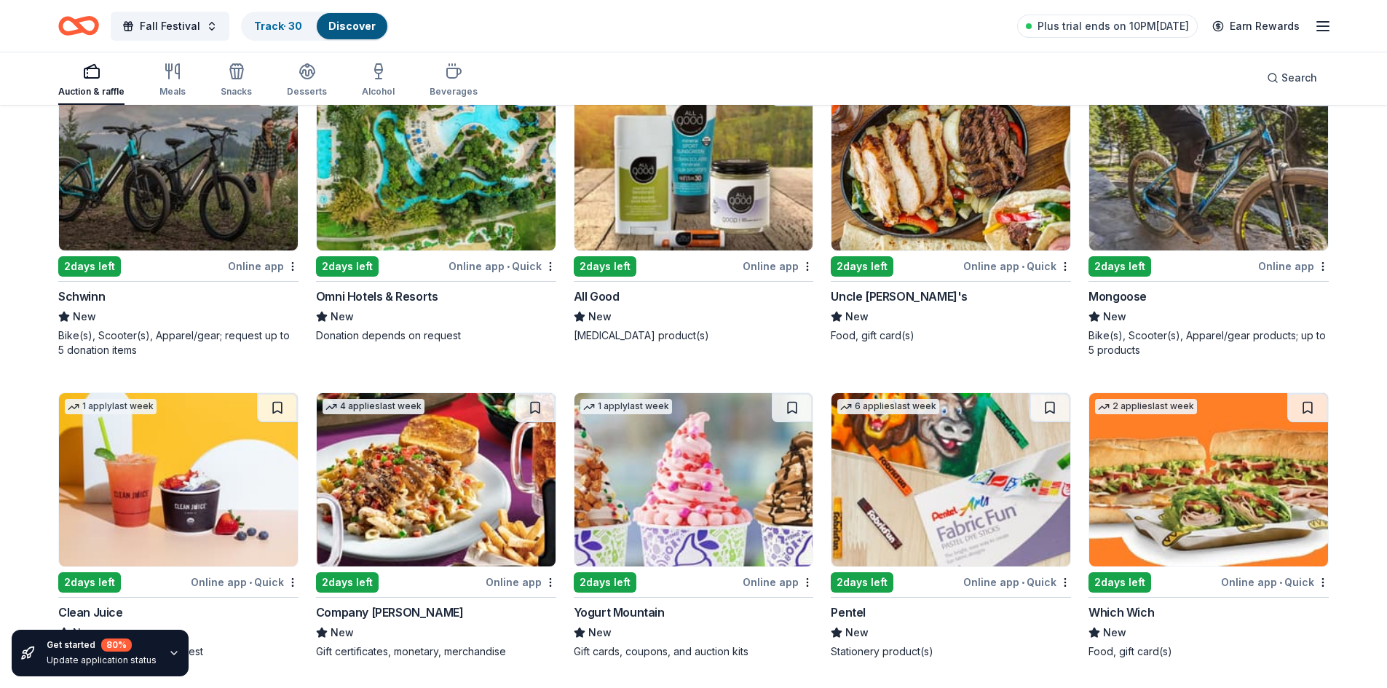
click at [1259, 224] on img at bounding box center [1208, 163] width 239 height 173
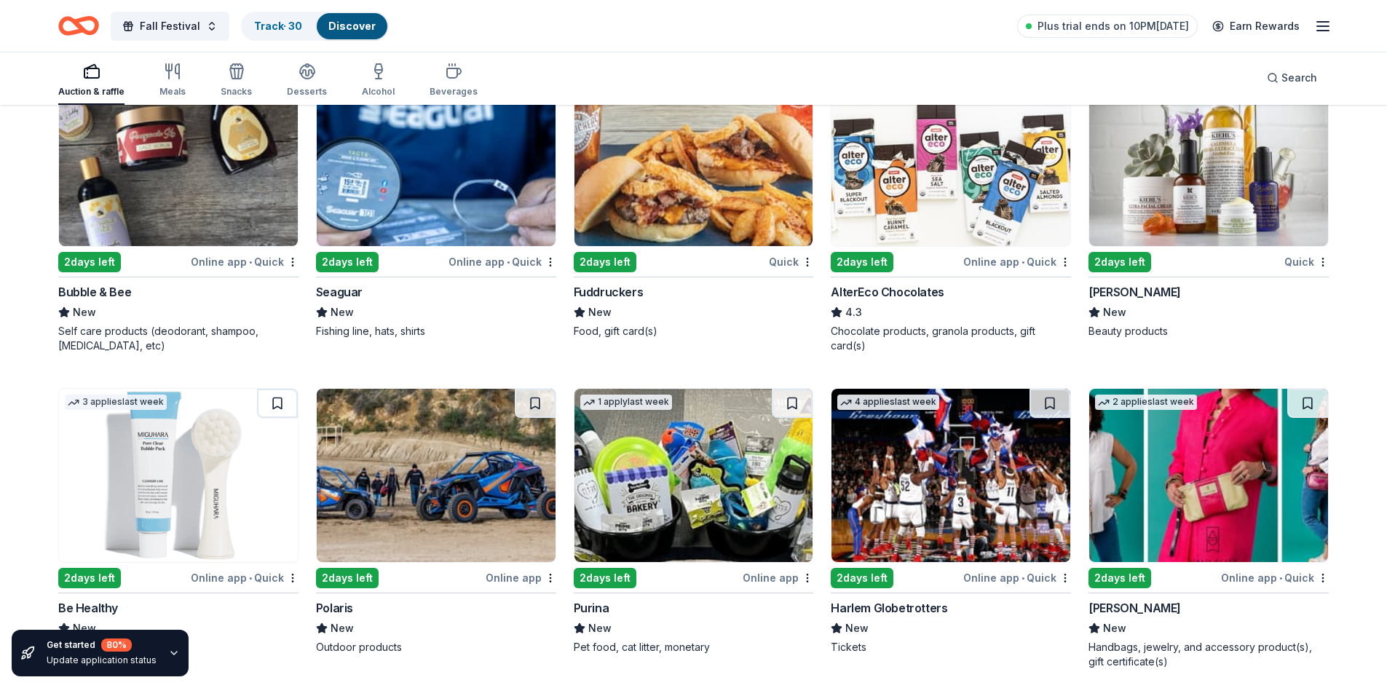
scroll to position [11034, 0]
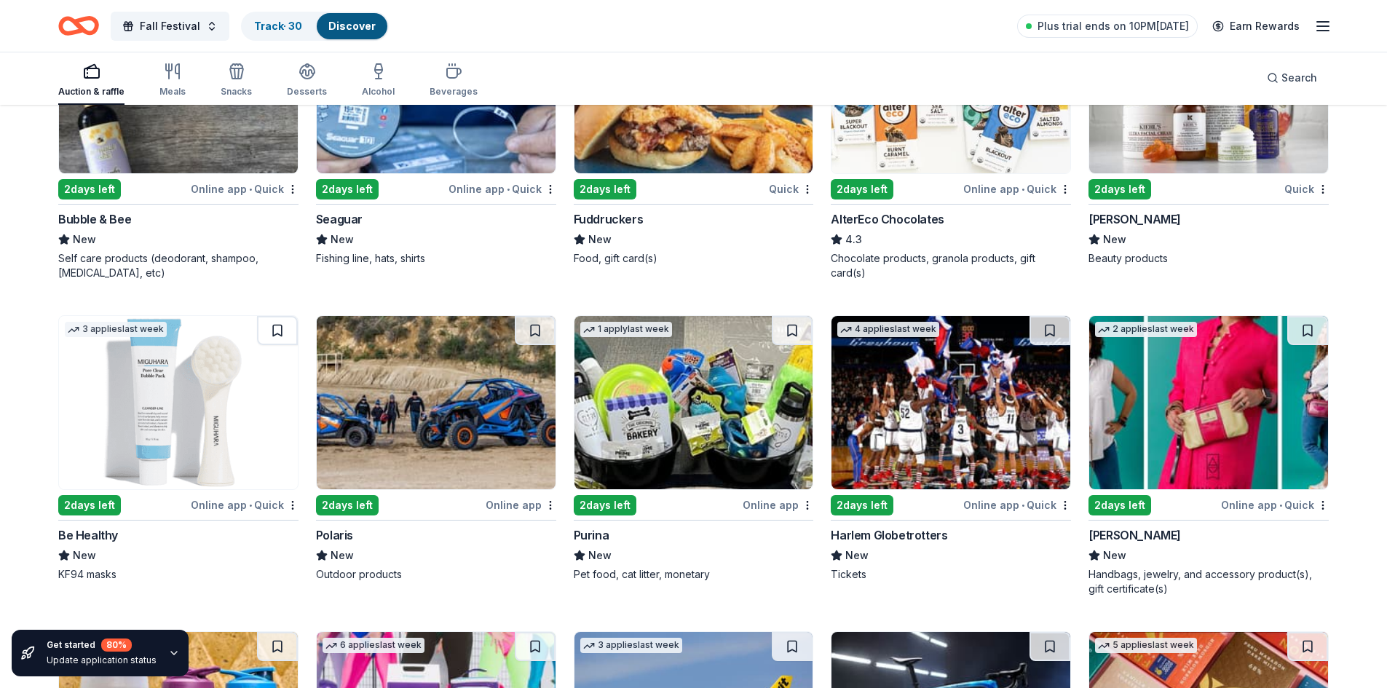
click at [769, 429] on img at bounding box center [693, 402] width 239 height 173
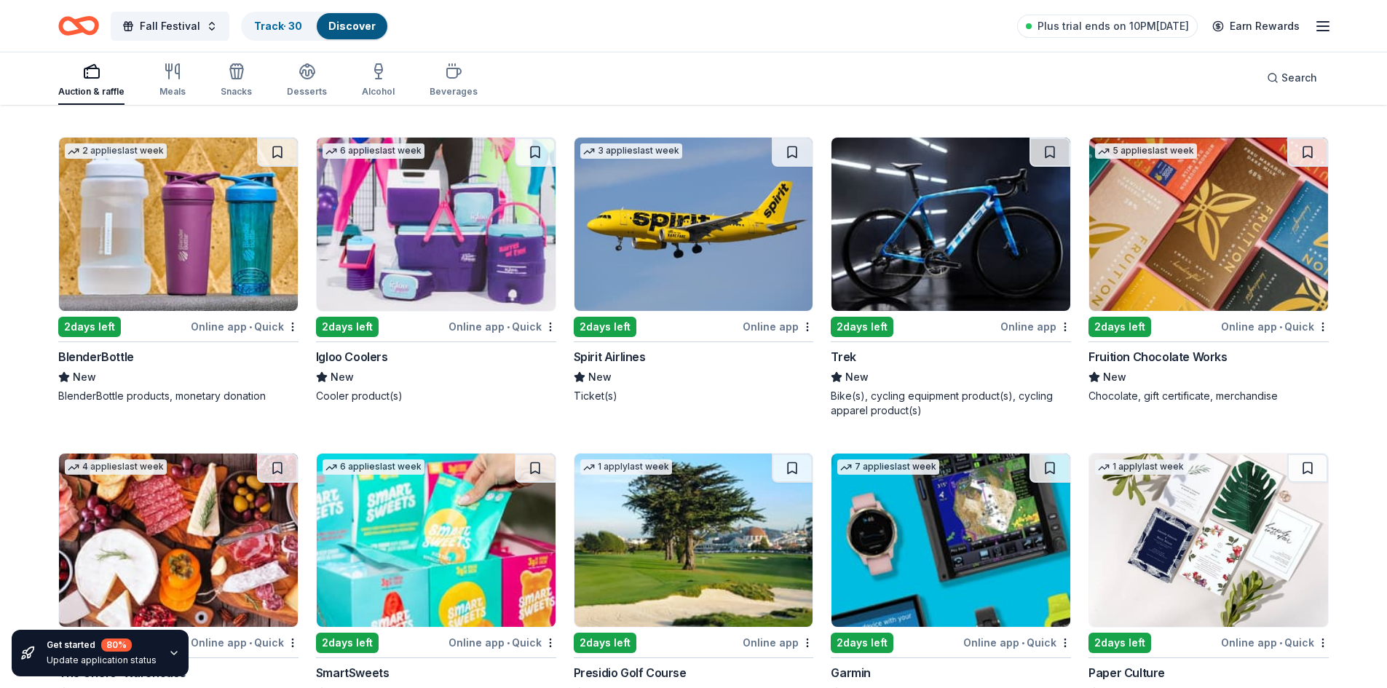
scroll to position [11521, 0]
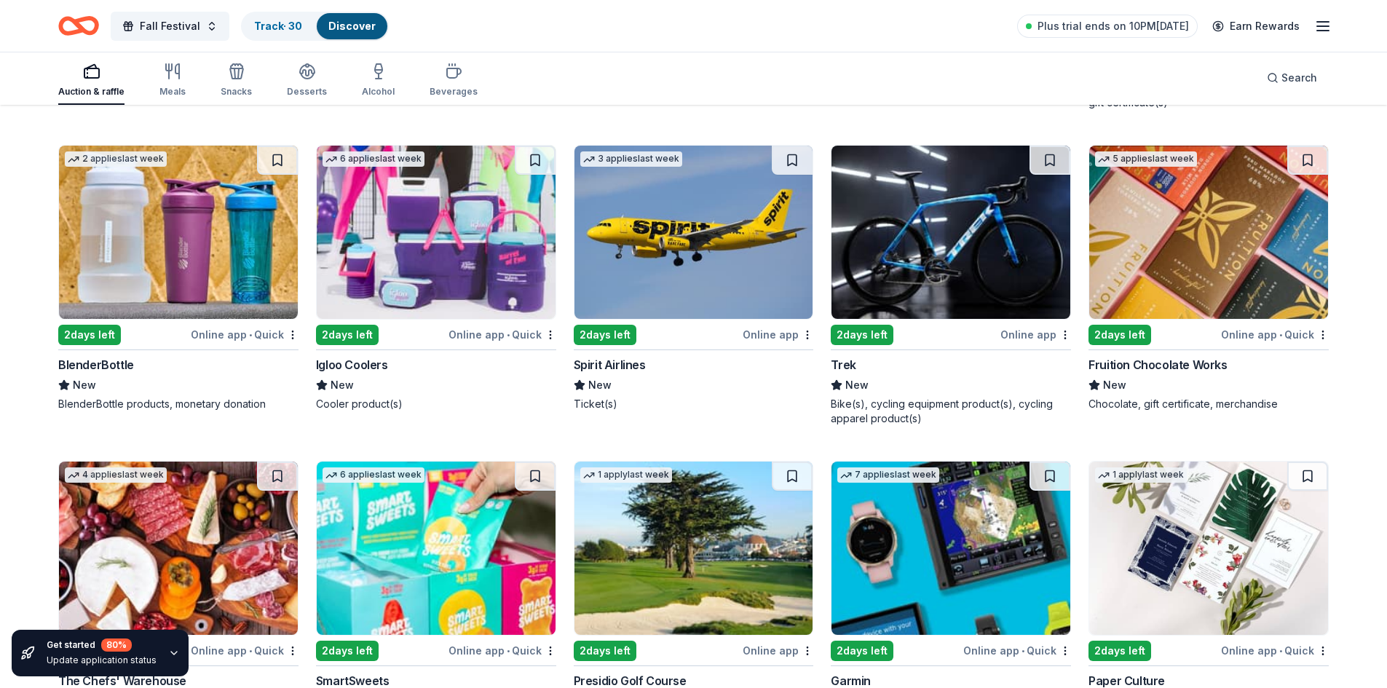
click at [726, 234] on img at bounding box center [693, 232] width 239 height 173
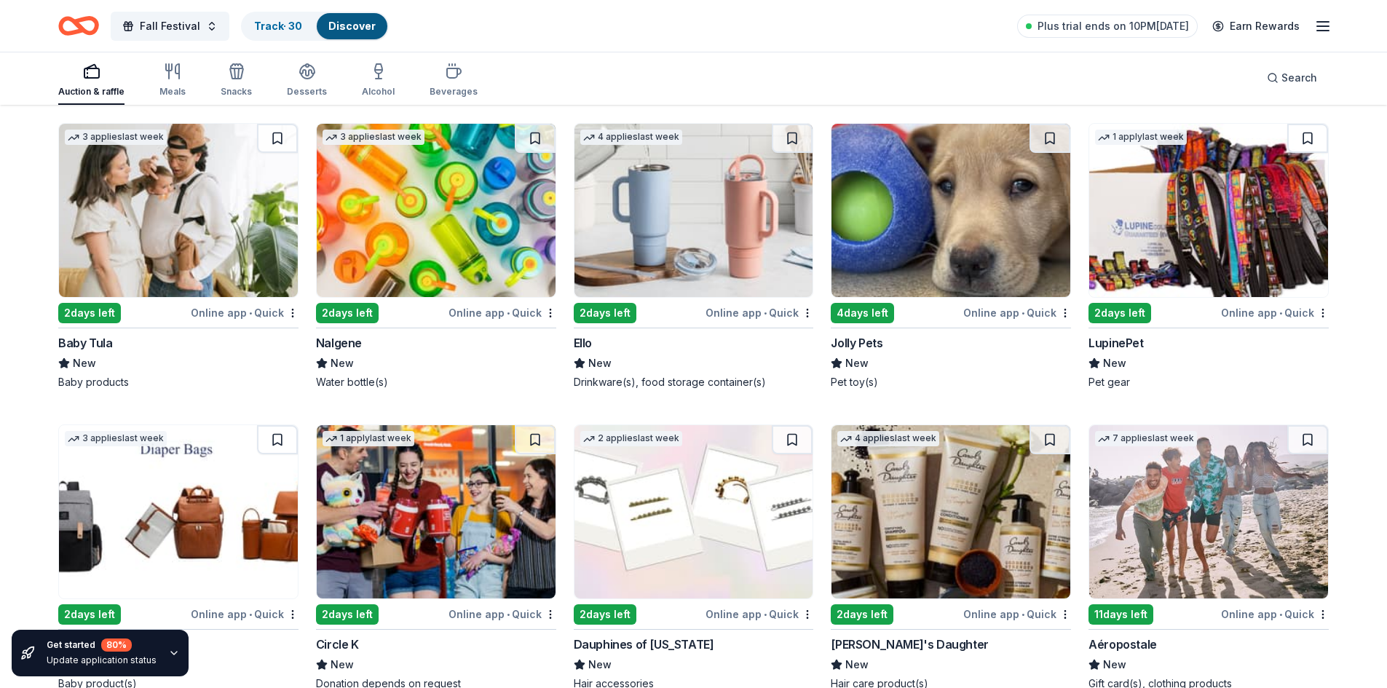
scroll to position [12176, 0]
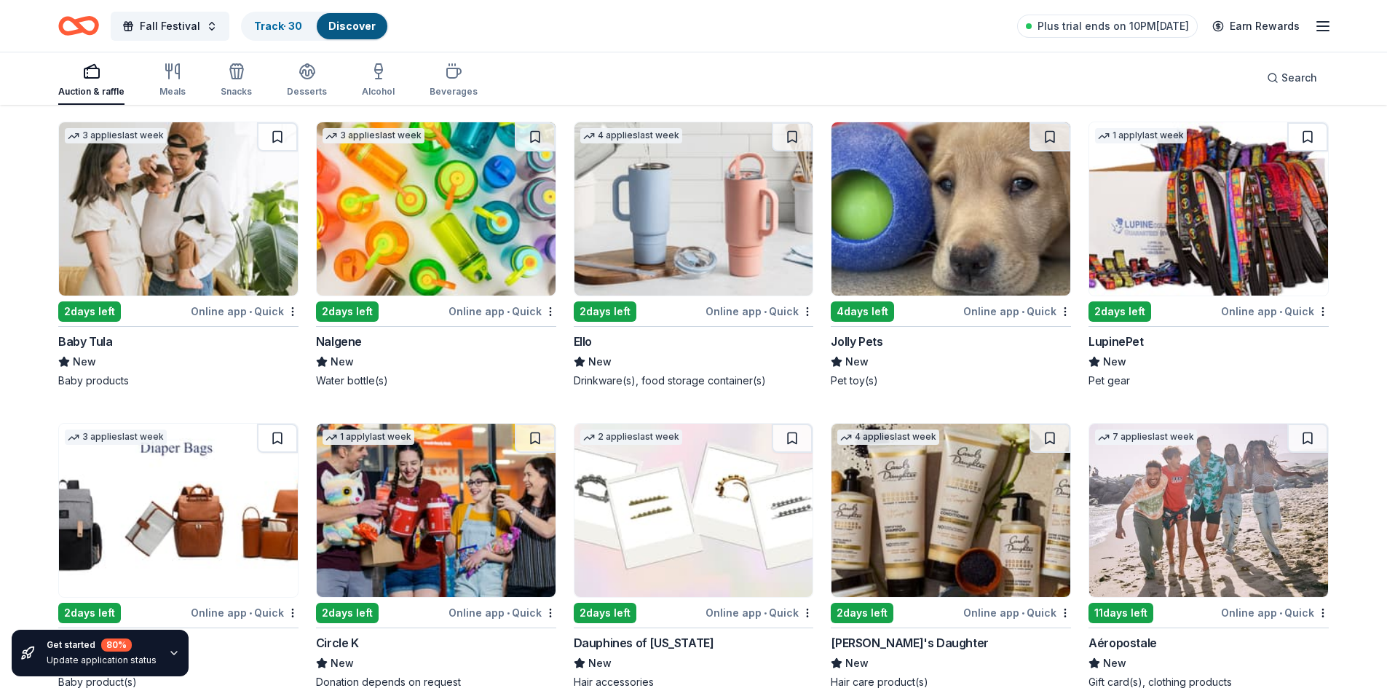
click at [987, 255] on img at bounding box center [950, 208] width 239 height 173
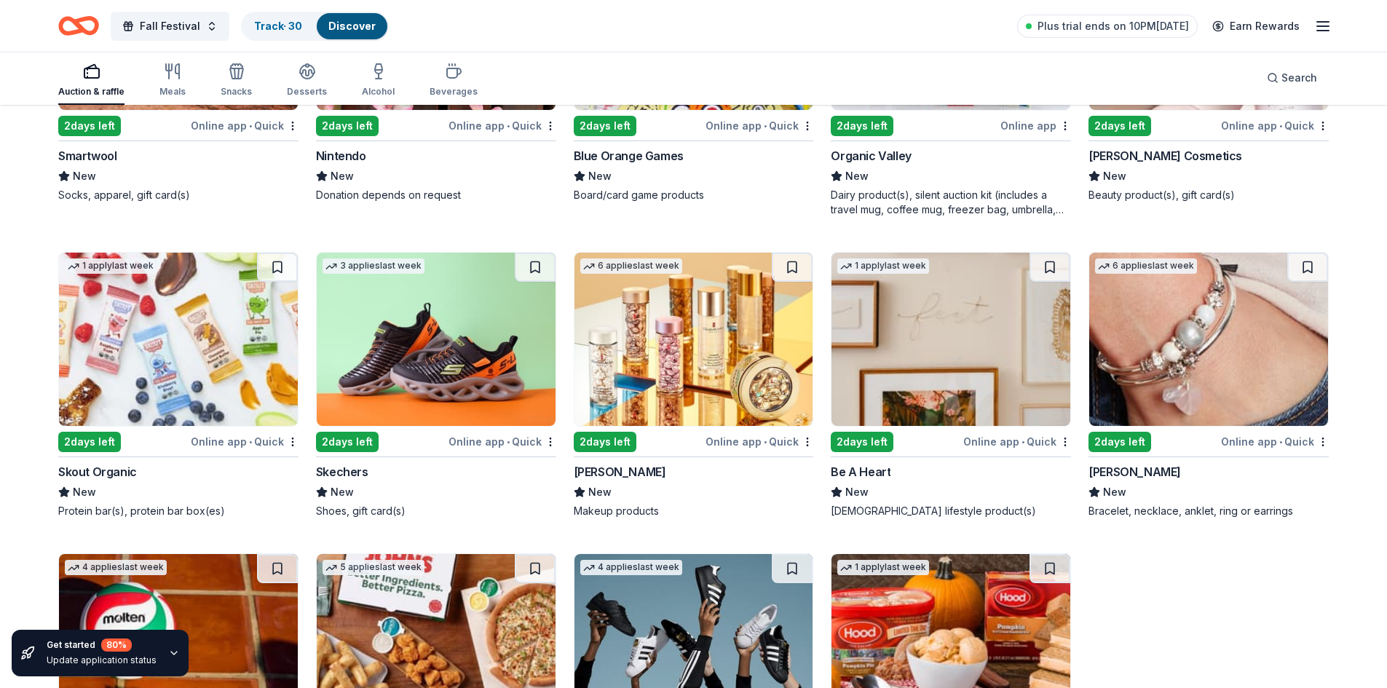
scroll to position [12974, 0]
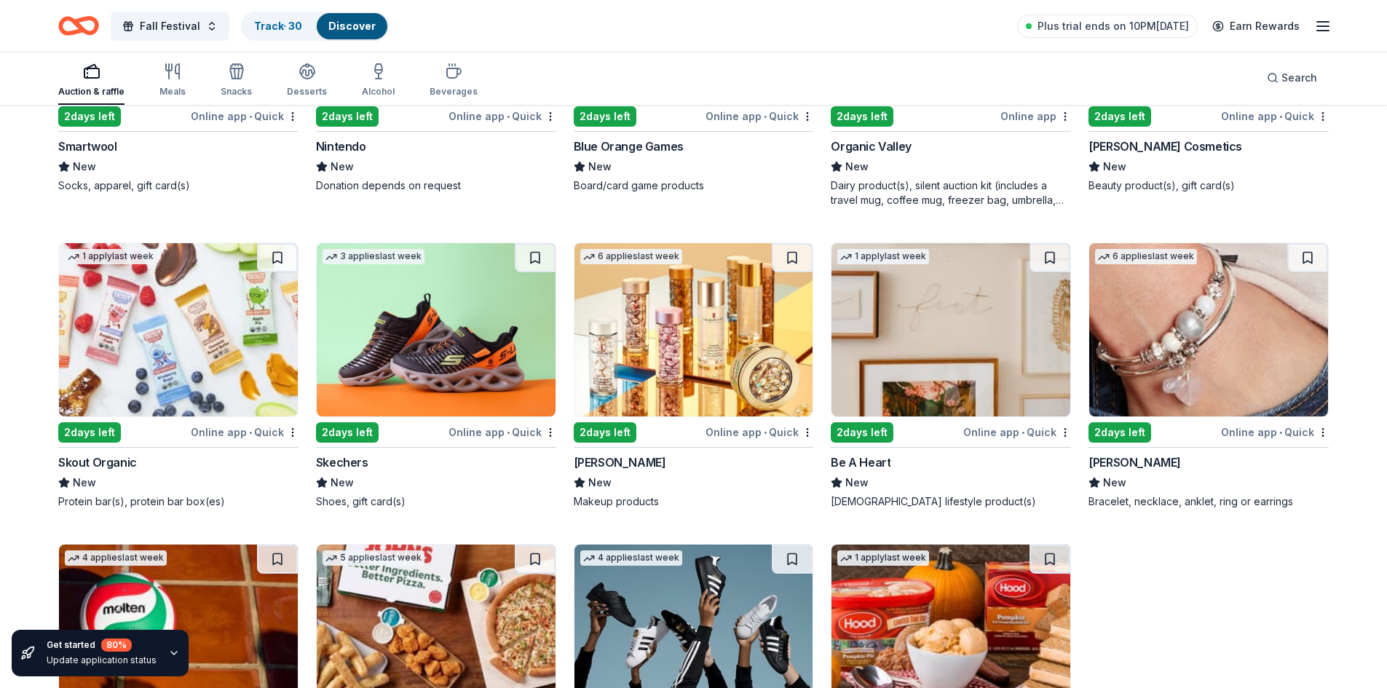
click at [517, 431] on div "Online app • Quick" at bounding box center [502, 432] width 108 height 18
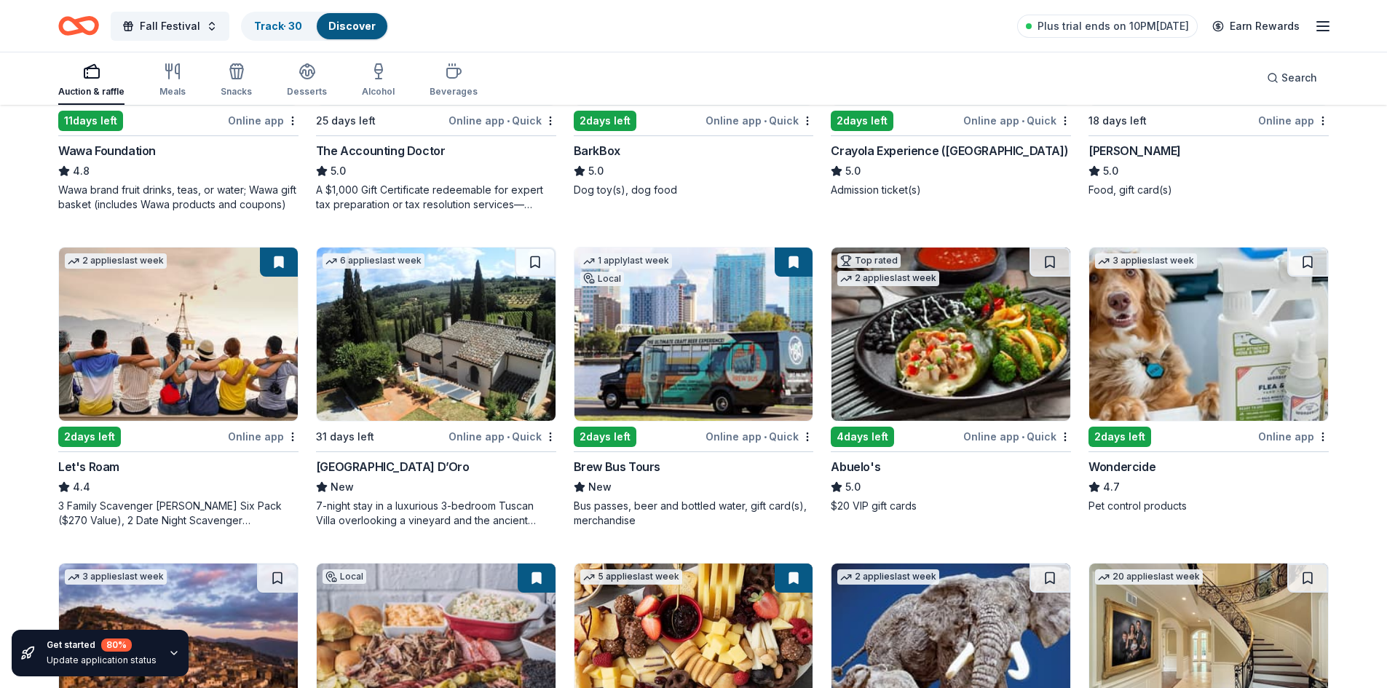
scroll to position [471, 0]
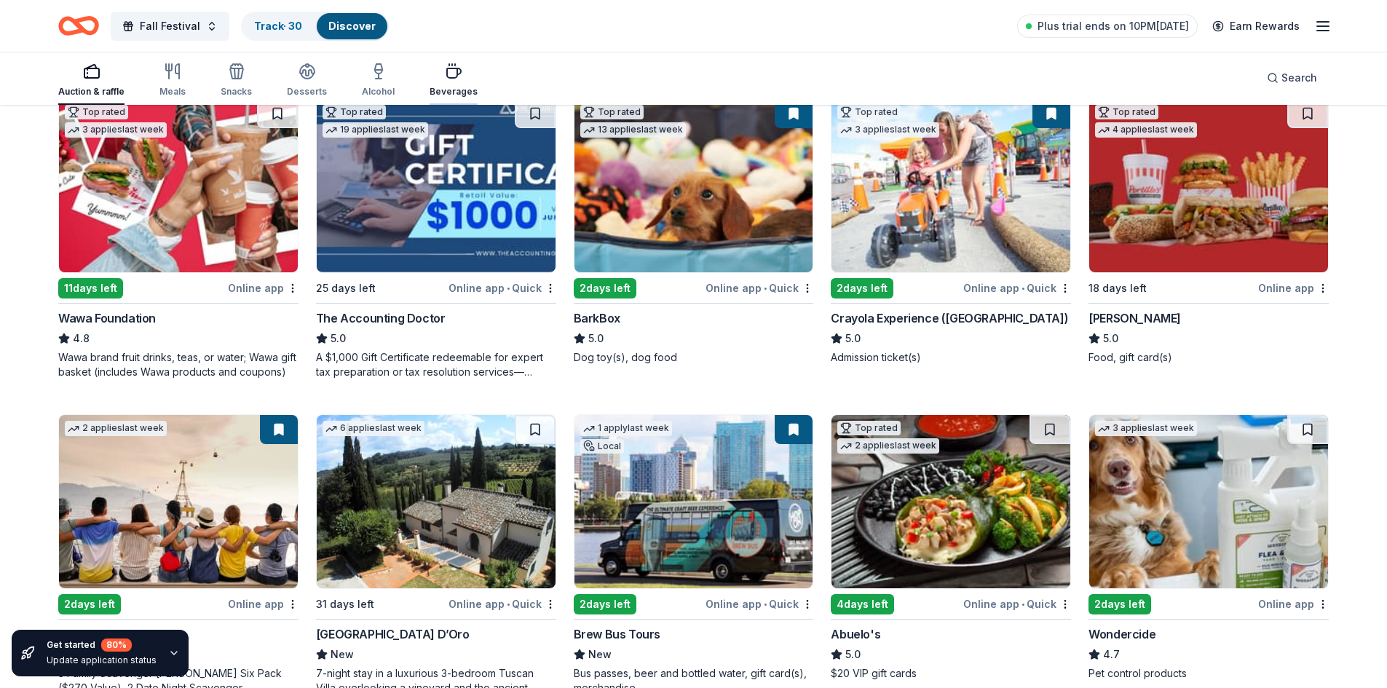
click at [445, 76] on icon "button" at bounding box center [453, 71] width 17 height 17
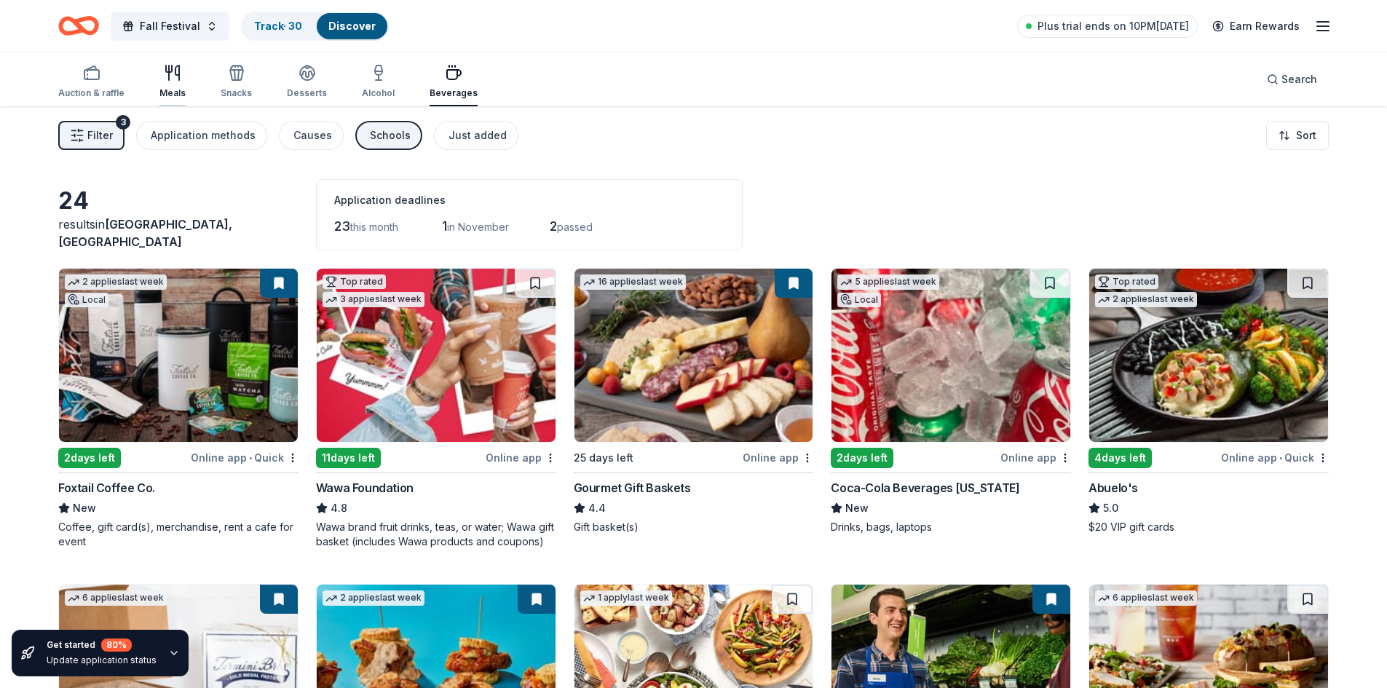
click at [167, 84] on div "Meals" at bounding box center [172, 81] width 26 height 35
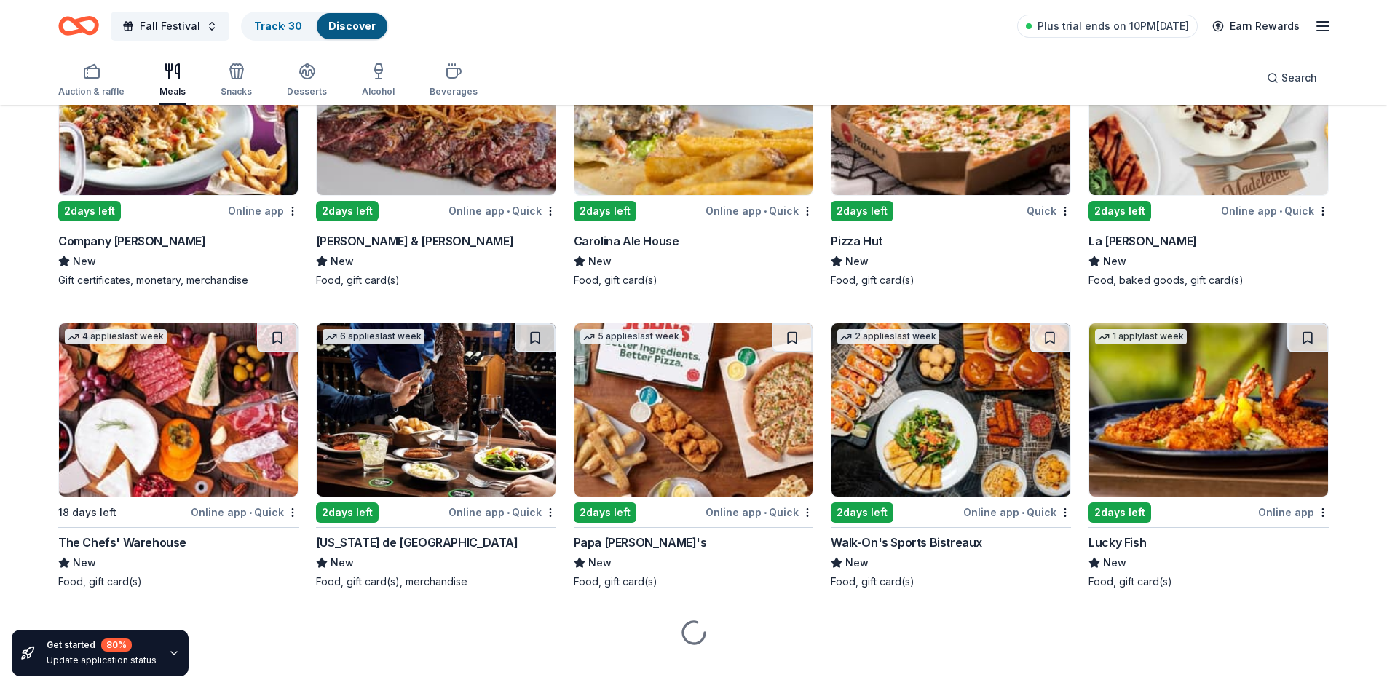
scroll to position [2719, 0]
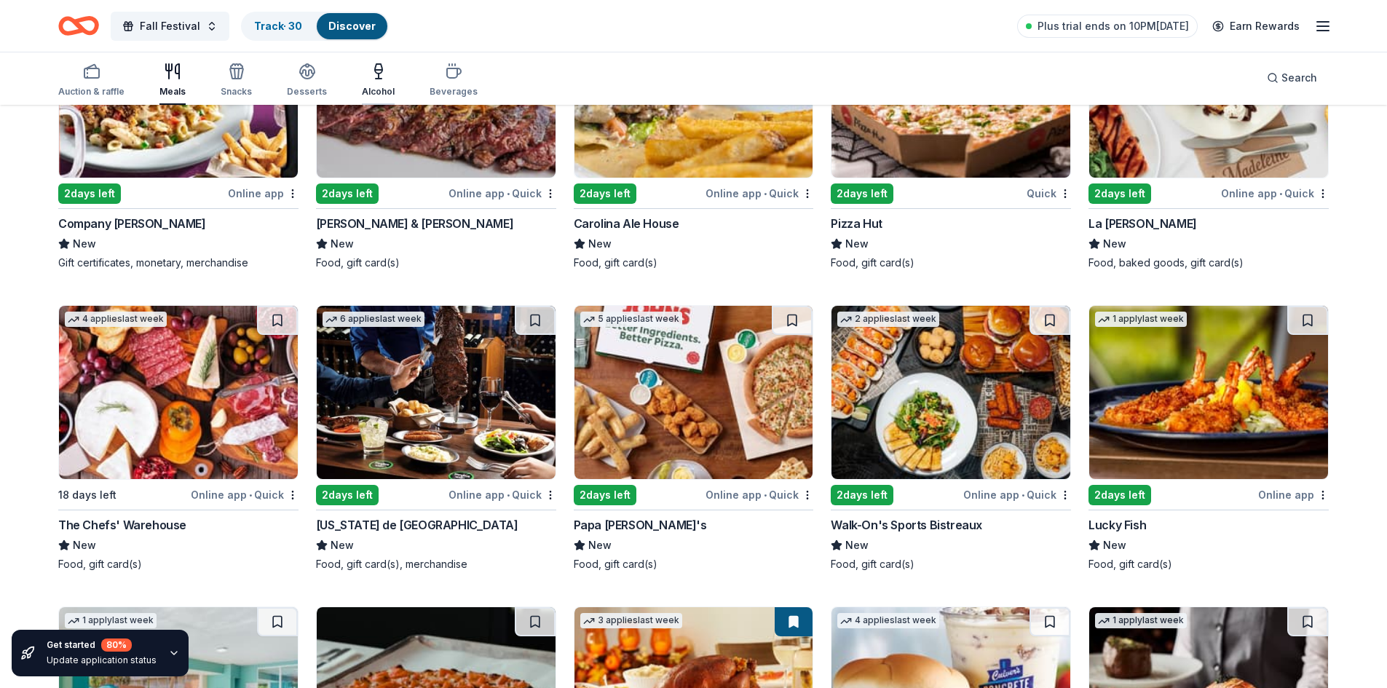
click at [365, 87] on div "Alcohol" at bounding box center [378, 92] width 33 height 12
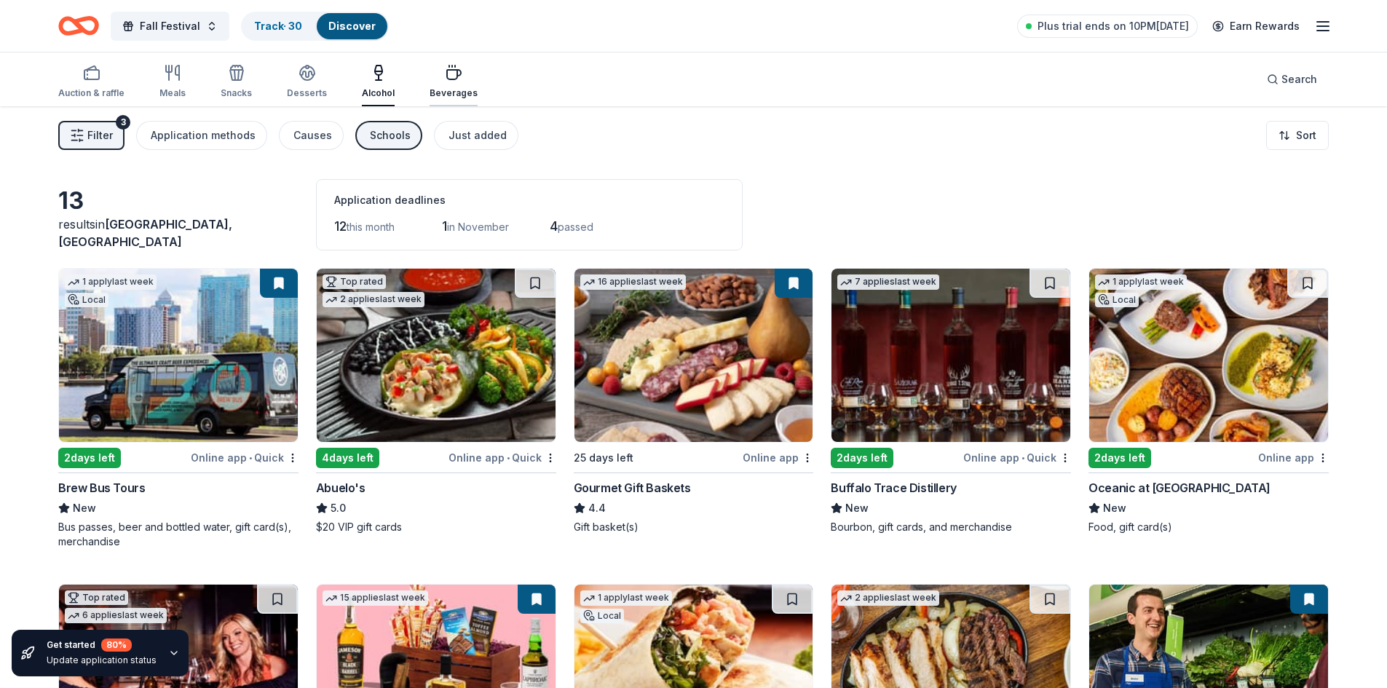
click at [442, 87] on div "Beverages" at bounding box center [453, 93] width 48 height 12
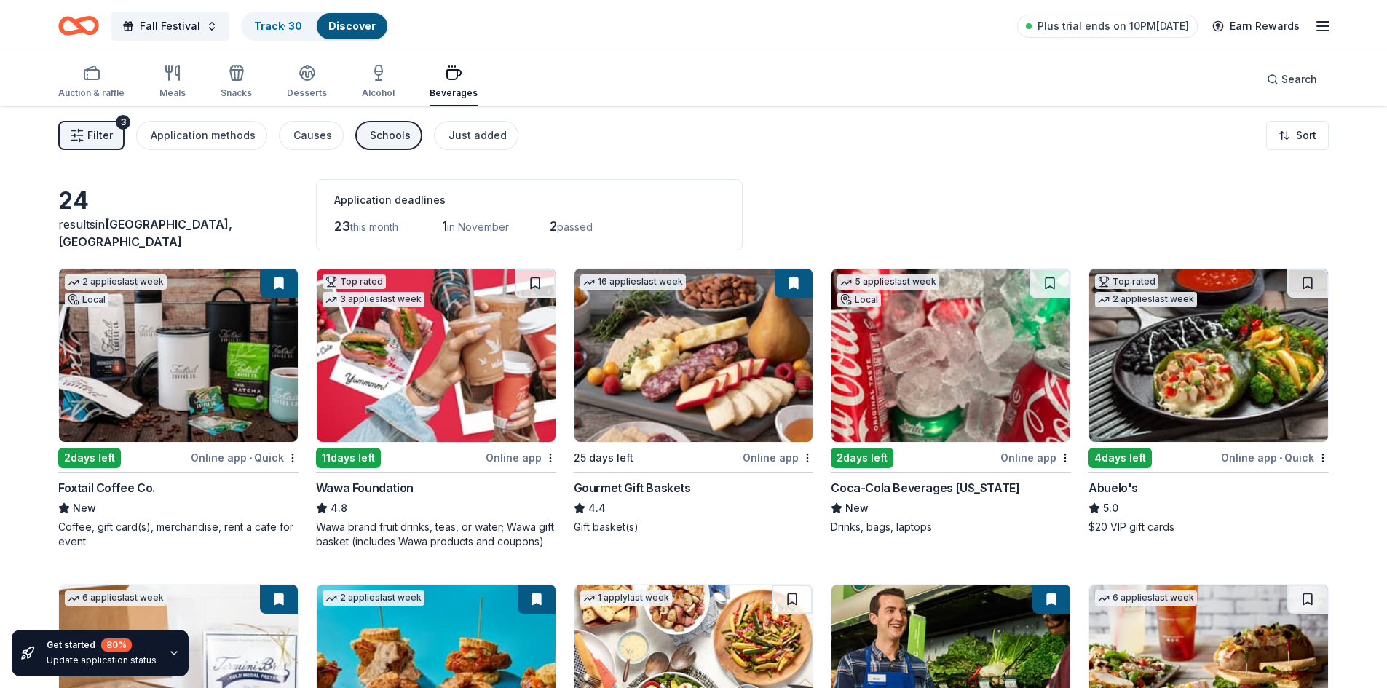
click at [975, 403] on img at bounding box center [950, 355] width 239 height 173
click at [1145, 28] on span "Plus trial ends on 10PM, 10/7" at bounding box center [1112, 25] width 151 height 17
click at [1326, 28] on icon "button" at bounding box center [1322, 25] width 17 height 17
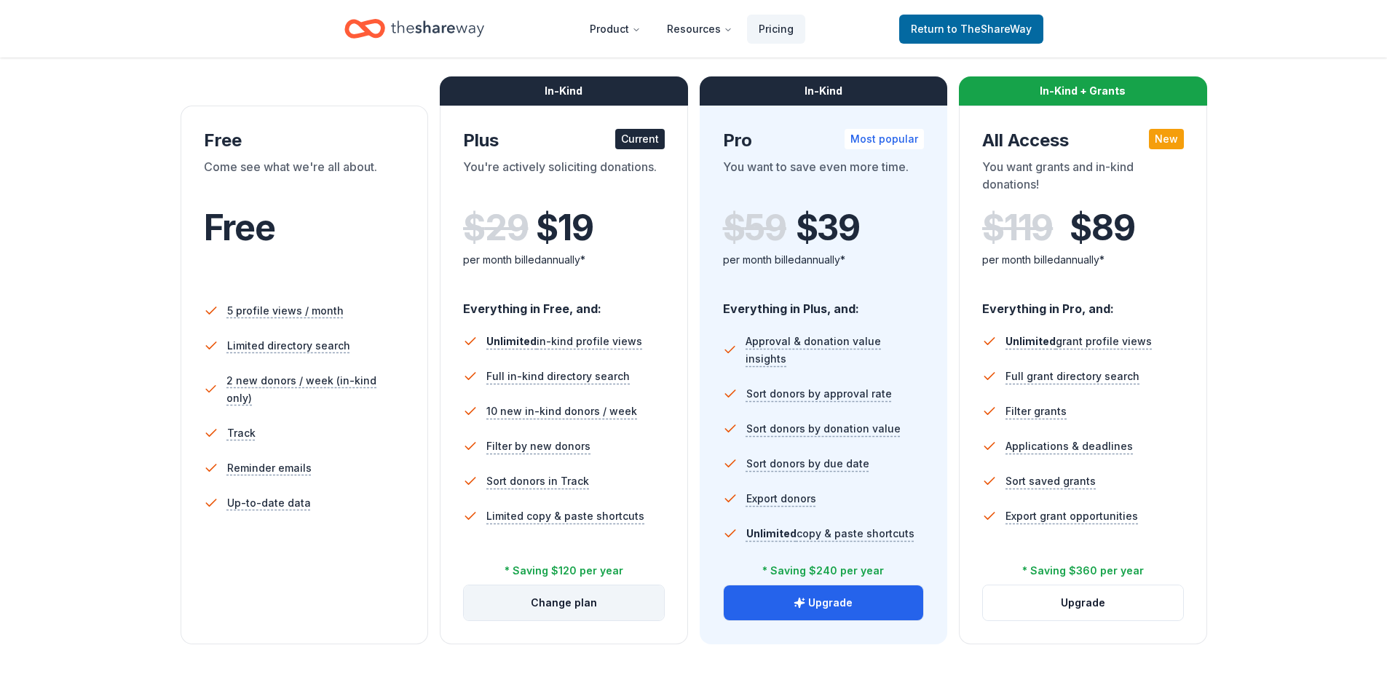
scroll to position [291, 0]
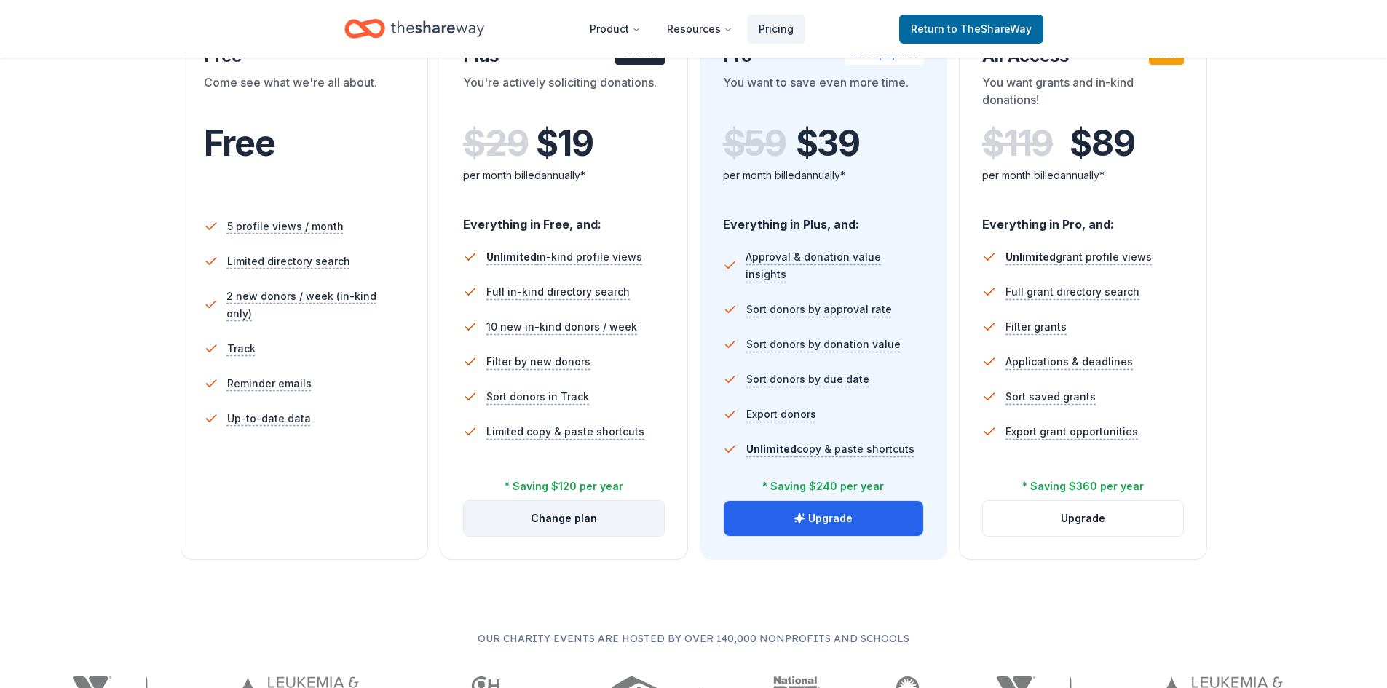
click at [585, 518] on button "Change plan" at bounding box center [564, 518] width 200 height 35
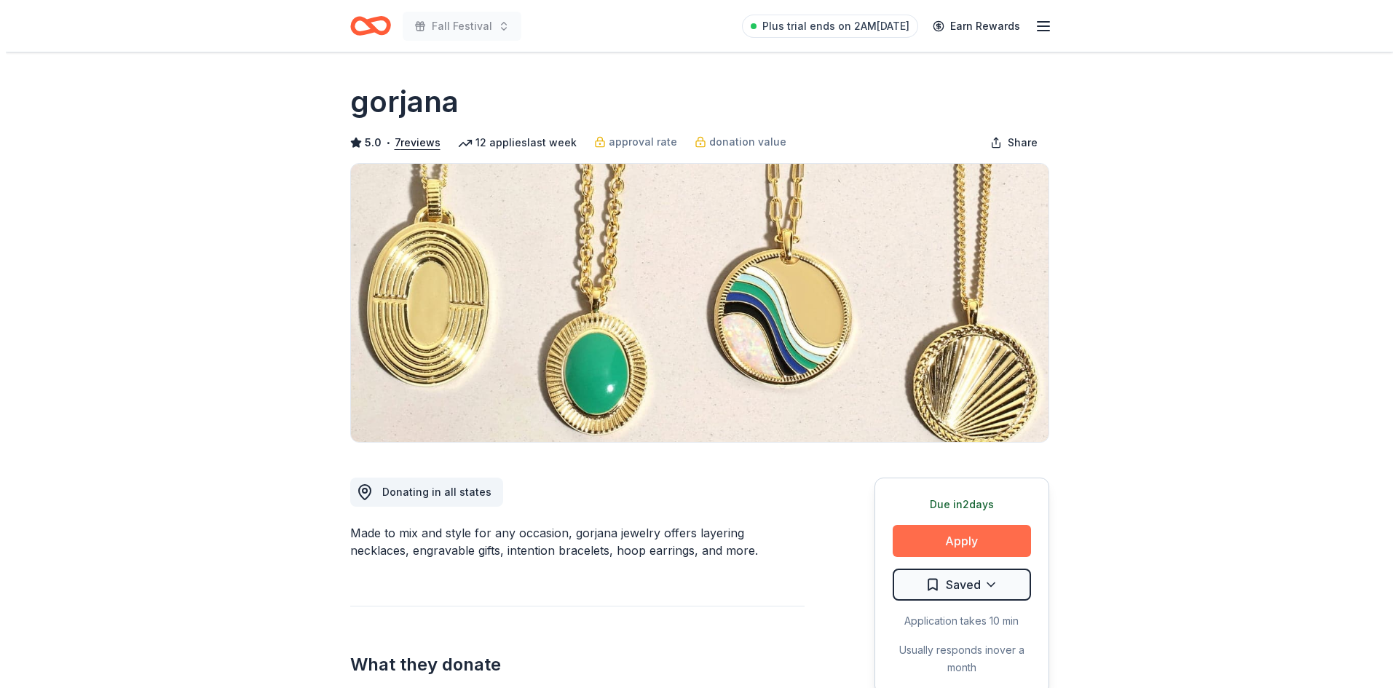
scroll to position [146, 0]
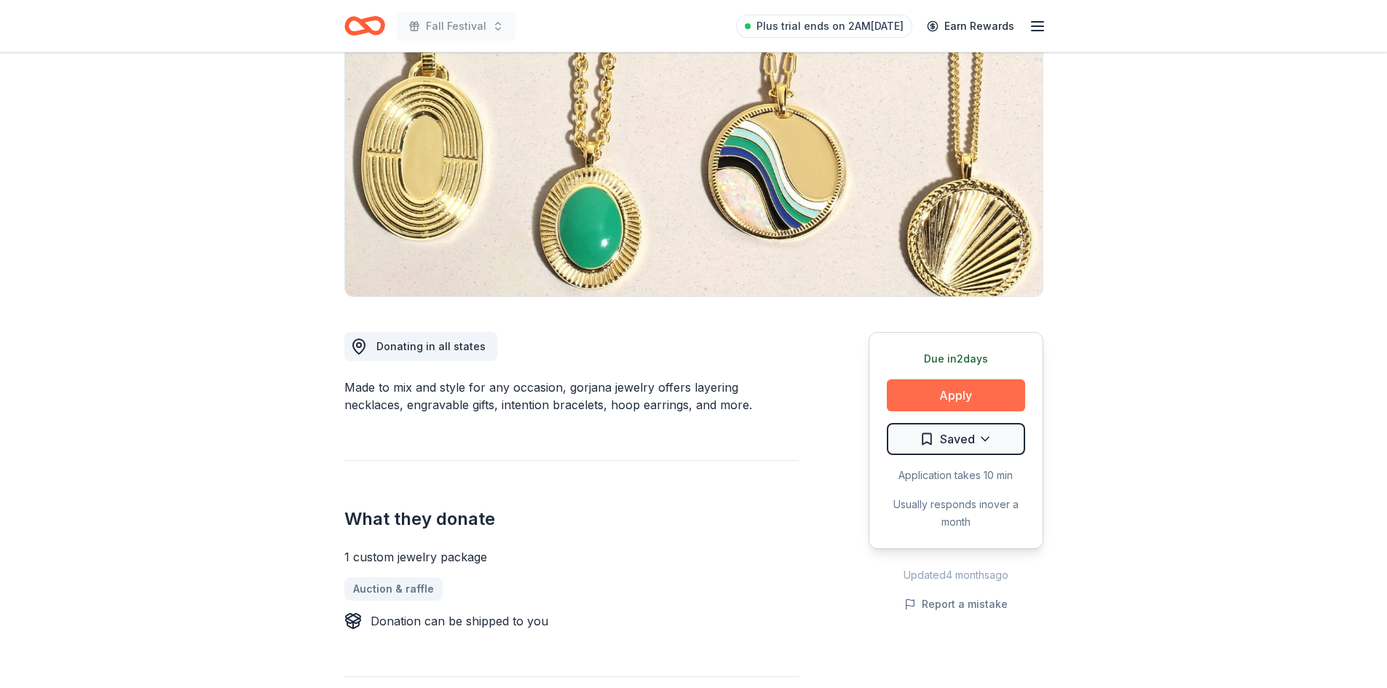
click at [967, 395] on button "Apply" at bounding box center [956, 395] width 138 height 32
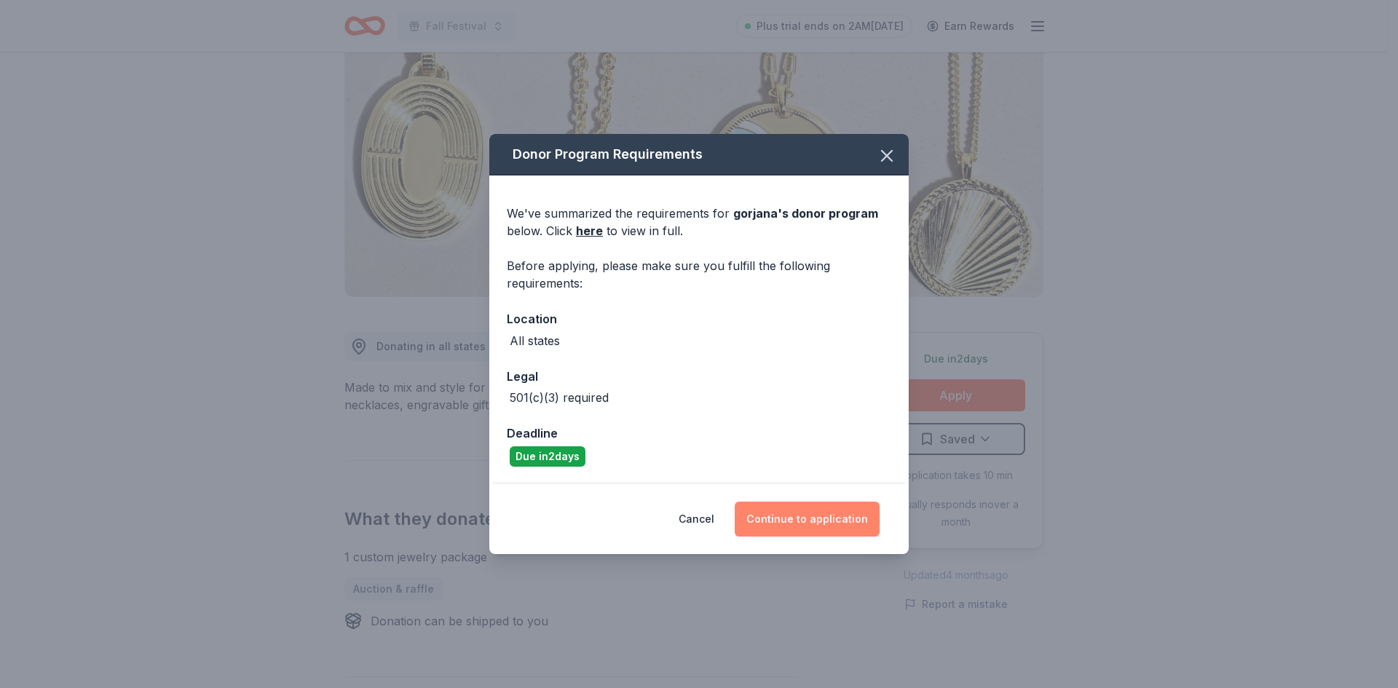
click at [808, 519] on button "Continue to application" at bounding box center [806, 519] width 145 height 35
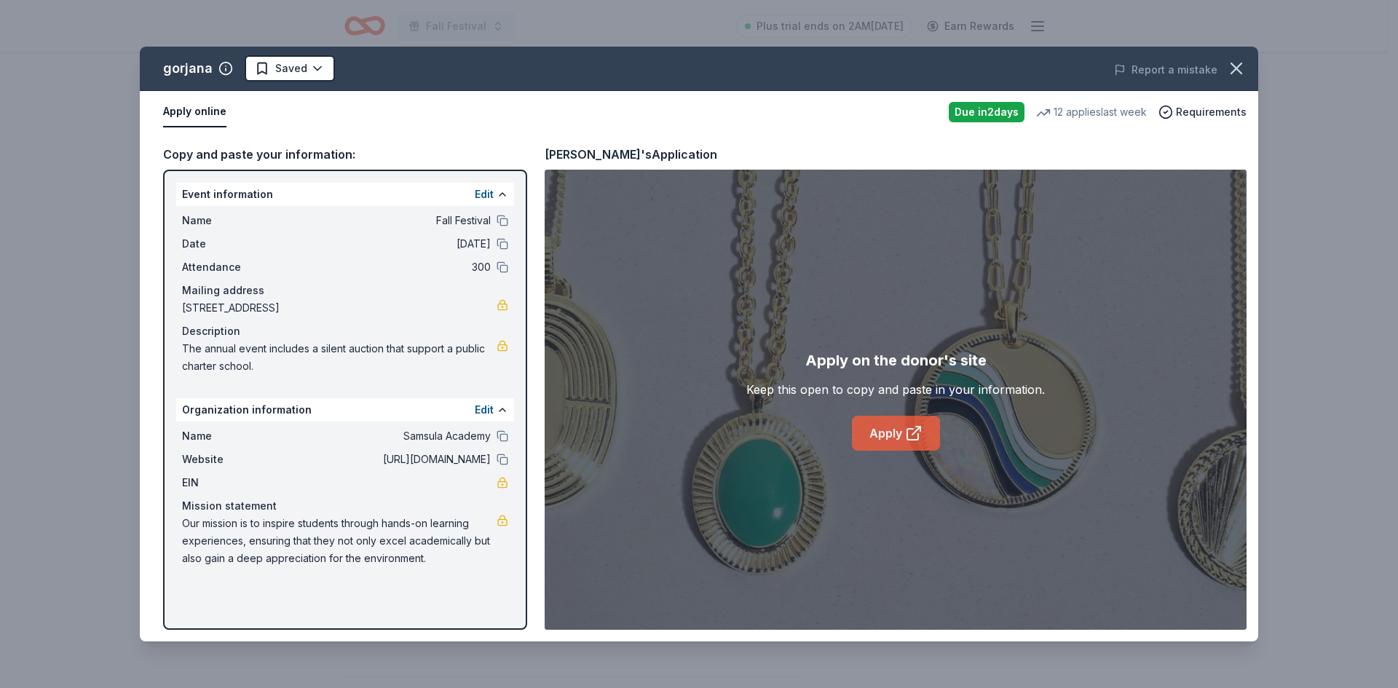
click at [882, 425] on link "Apply" at bounding box center [896, 433] width 88 height 35
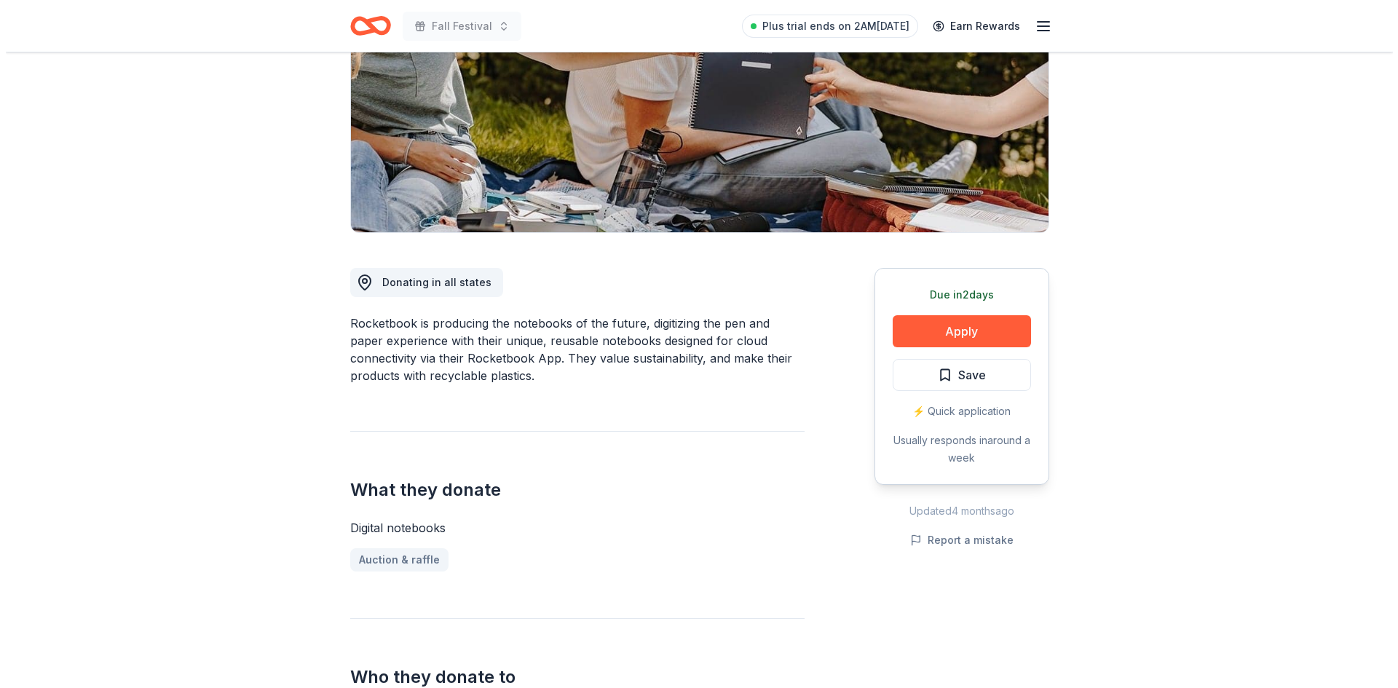
scroll to position [218, 0]
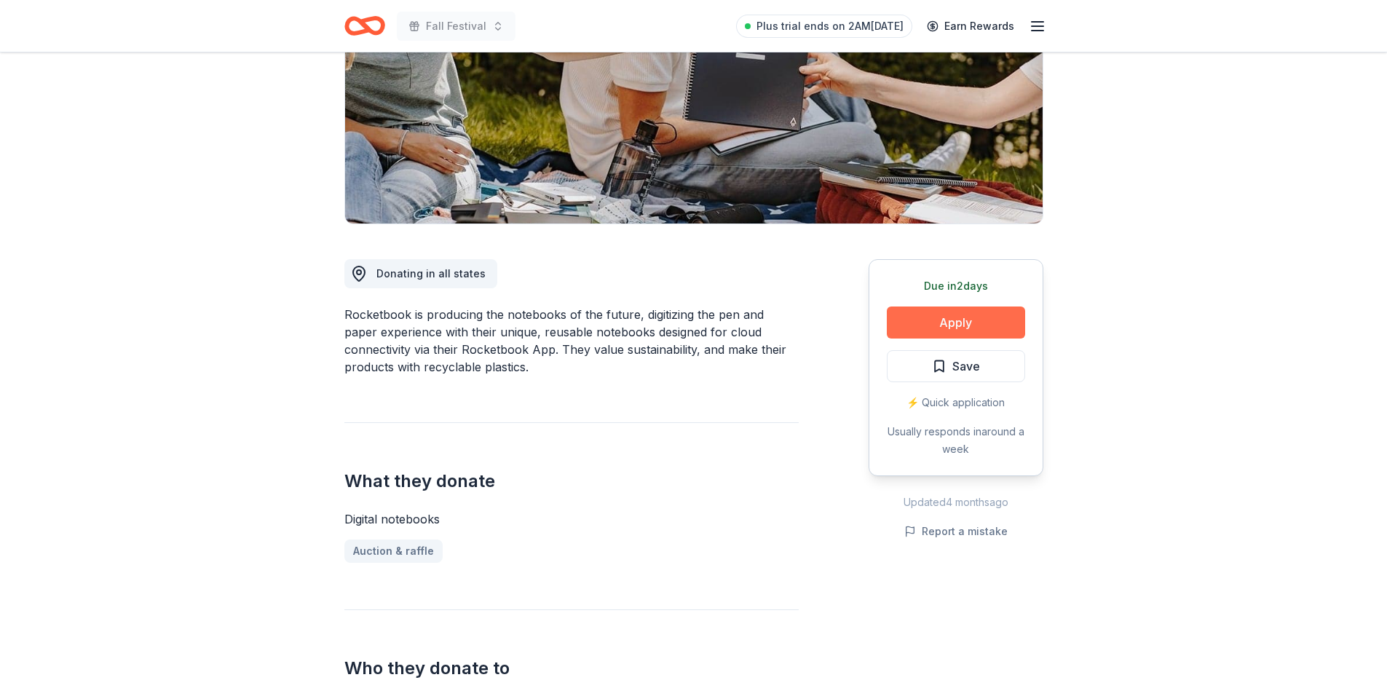
click at [956, 328] on button "Apply" at bounding box center [956, 322] width 138 height 32
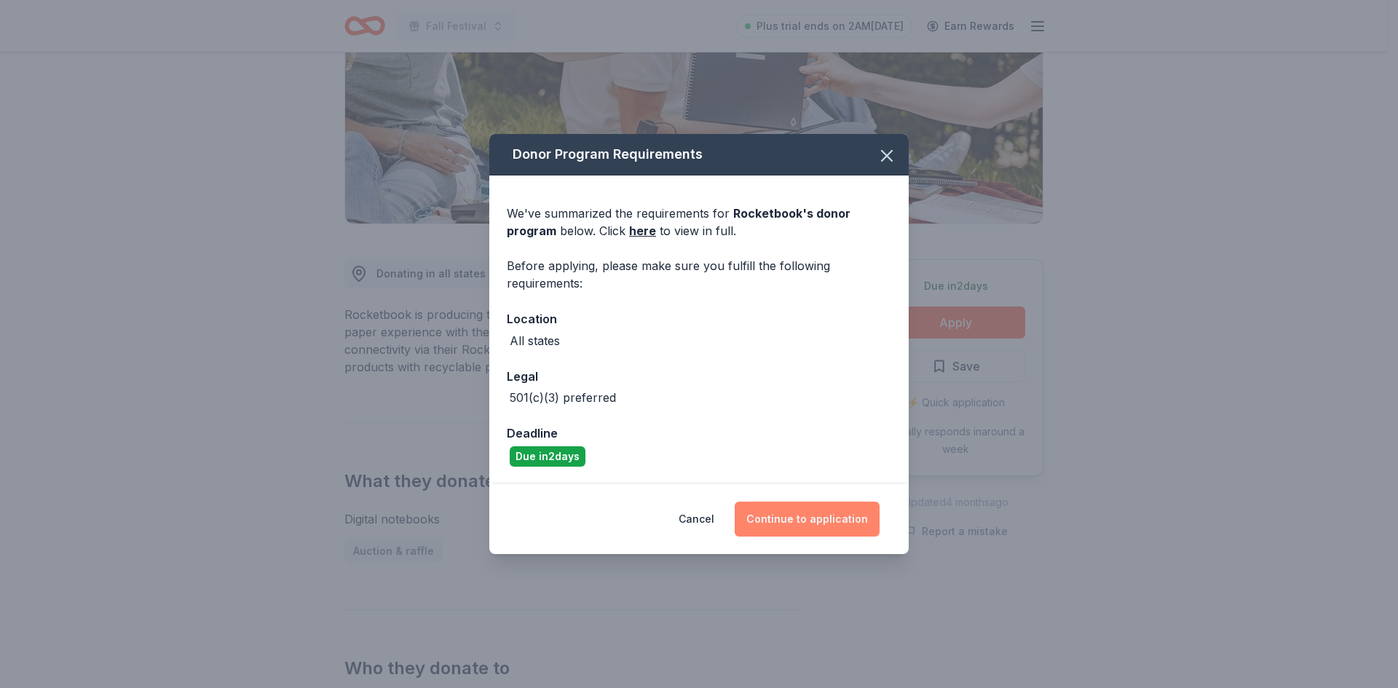
click at [797, 520] on button "Continue to application" at bounding box center [806, 519] width 145 height 35
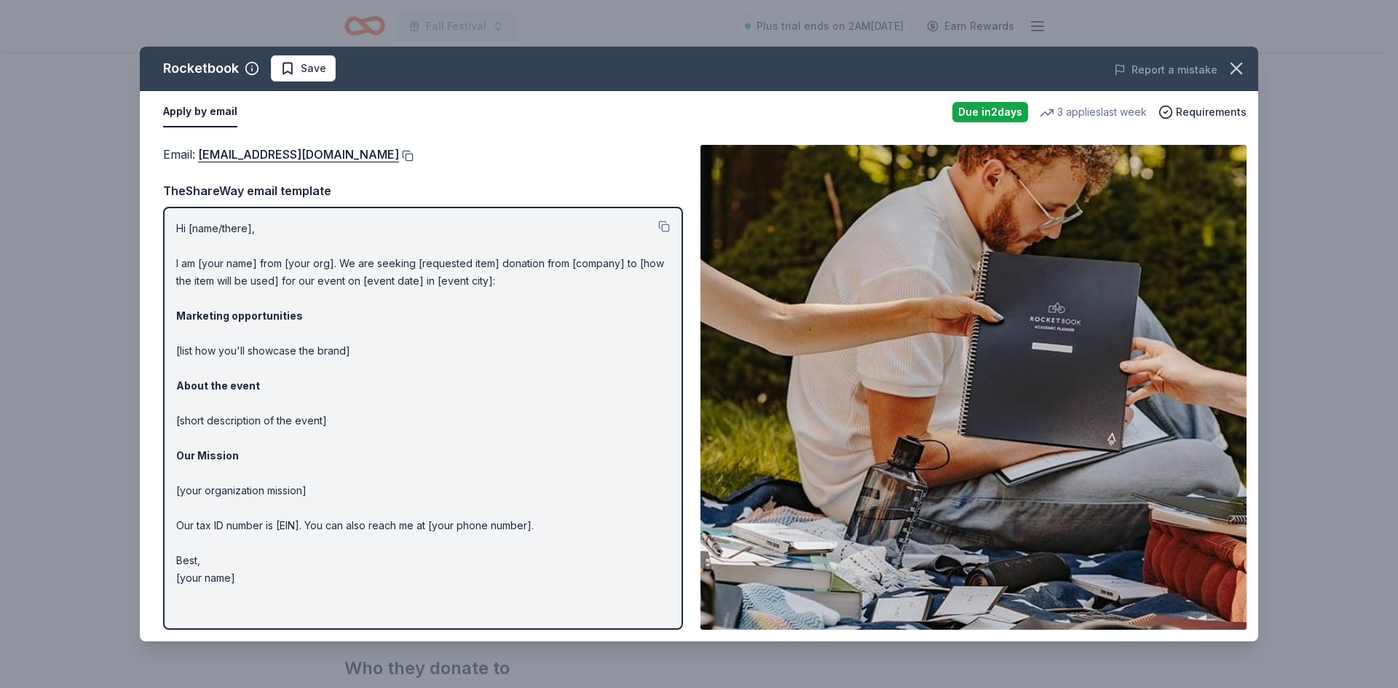
click at [413, 154] on button at bounding box center [406, 156] width 15 height 12
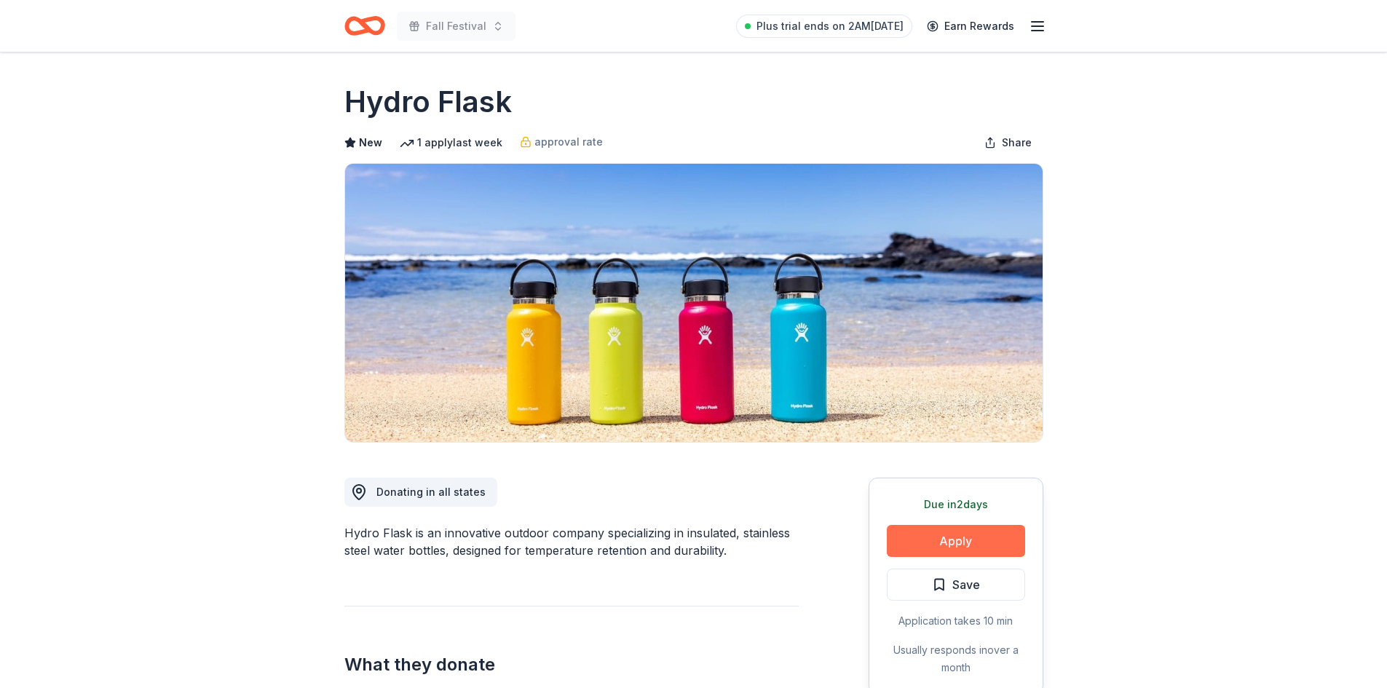
click at [1000, 542] on button "Apply" at bounding box center [956, 541] width 138 height 32
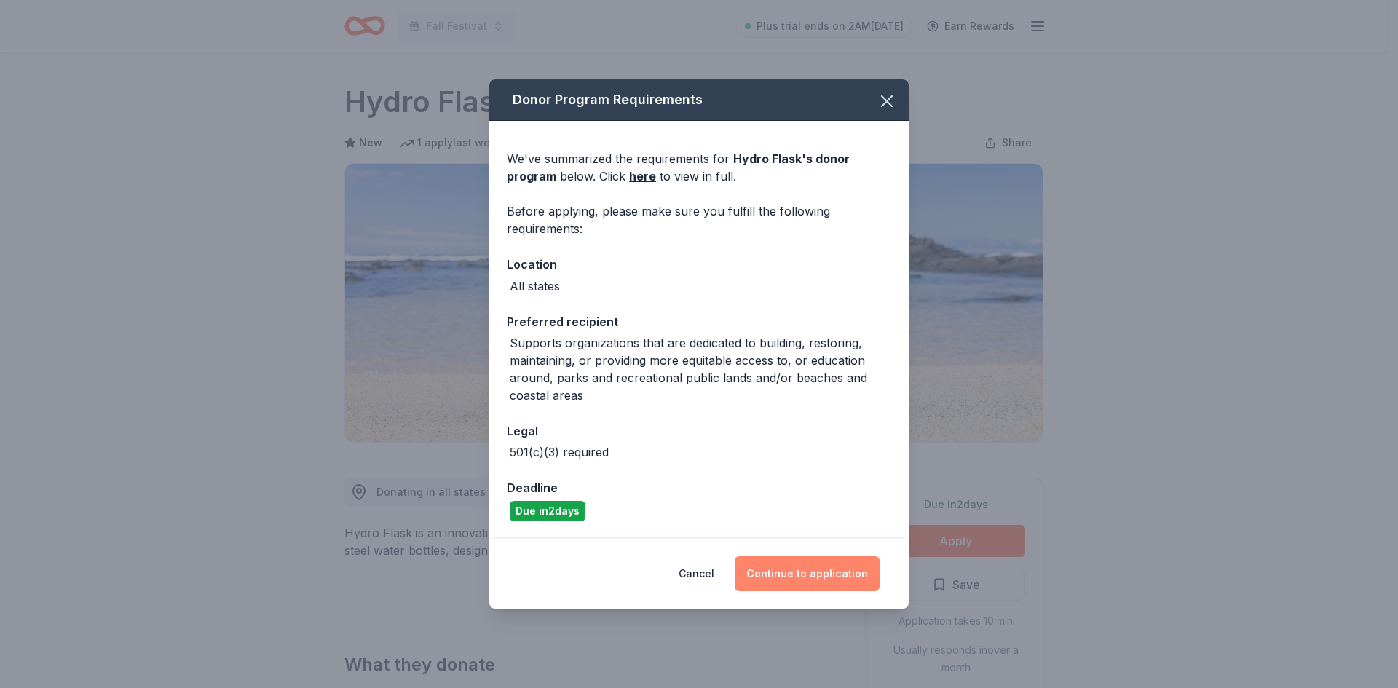
click at [837, 577] on button "Continue to application" at bounding box center [806, 573] width 145 height 35
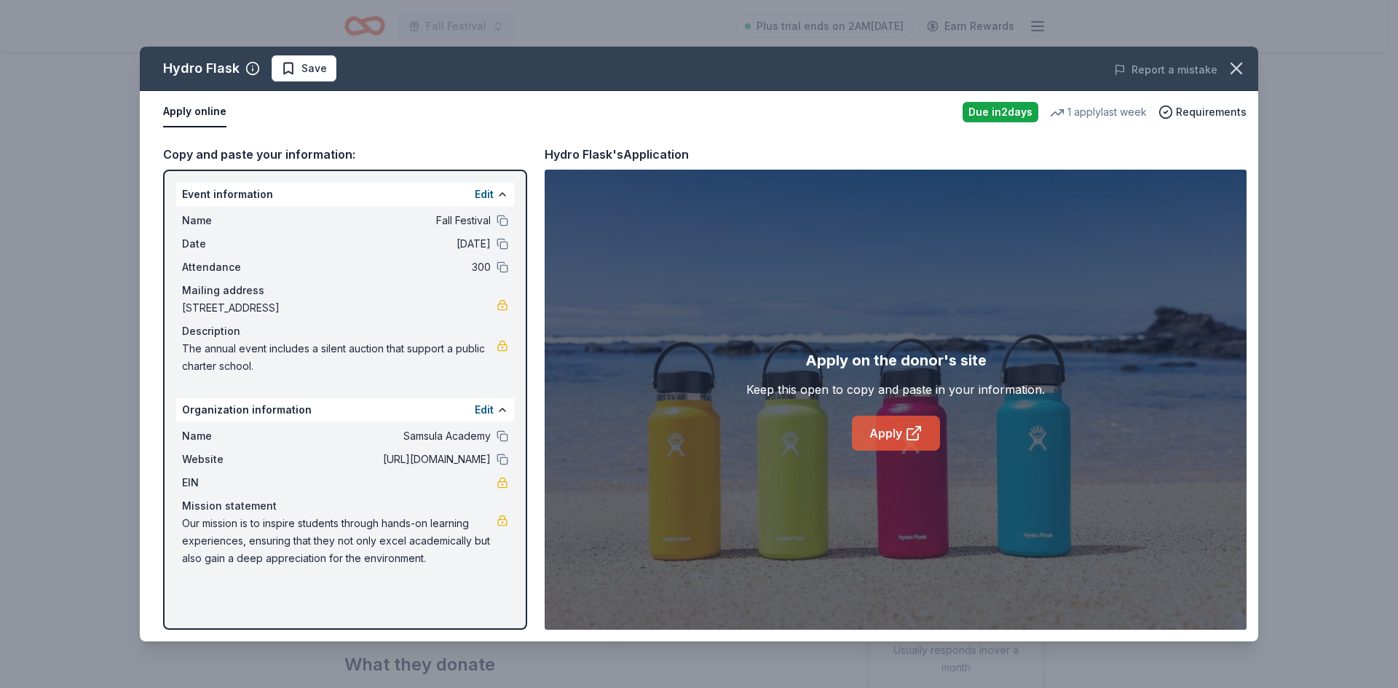
click at [911, 437] on icon at bounding box center [913, 432] width 17 height 17
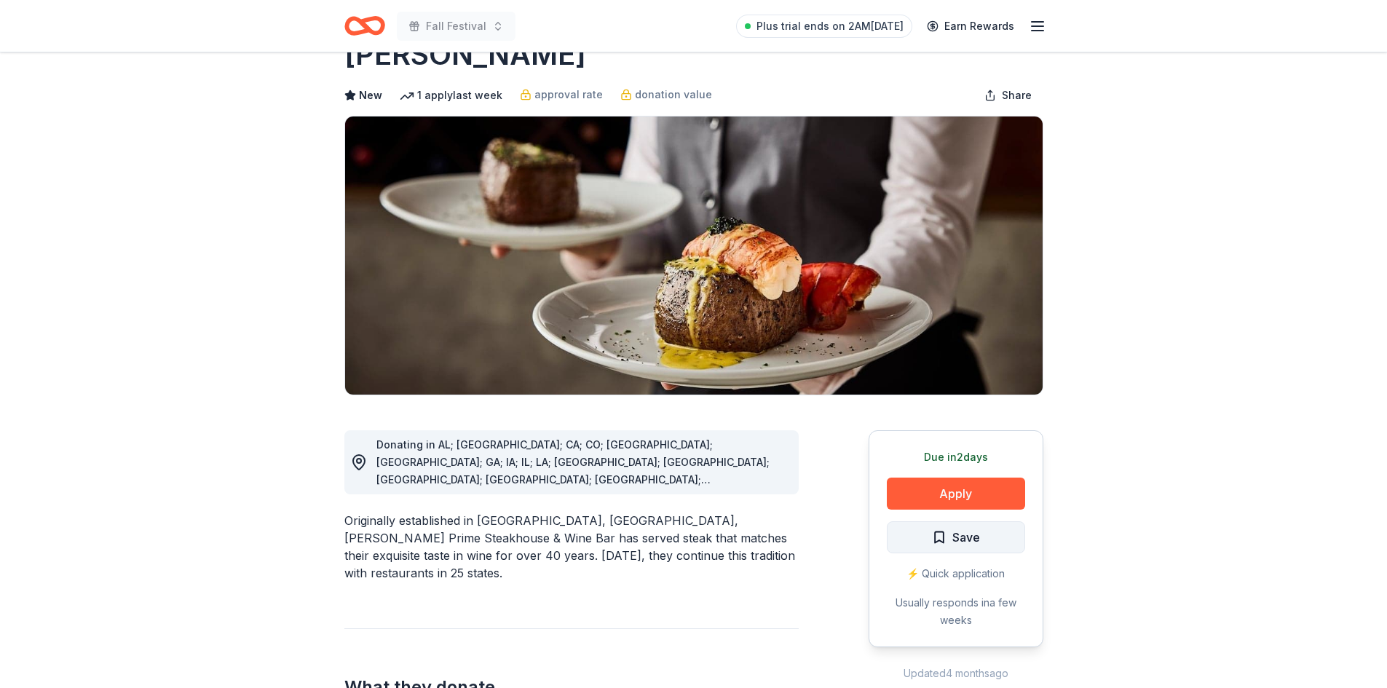
scroll to position [73, 0]
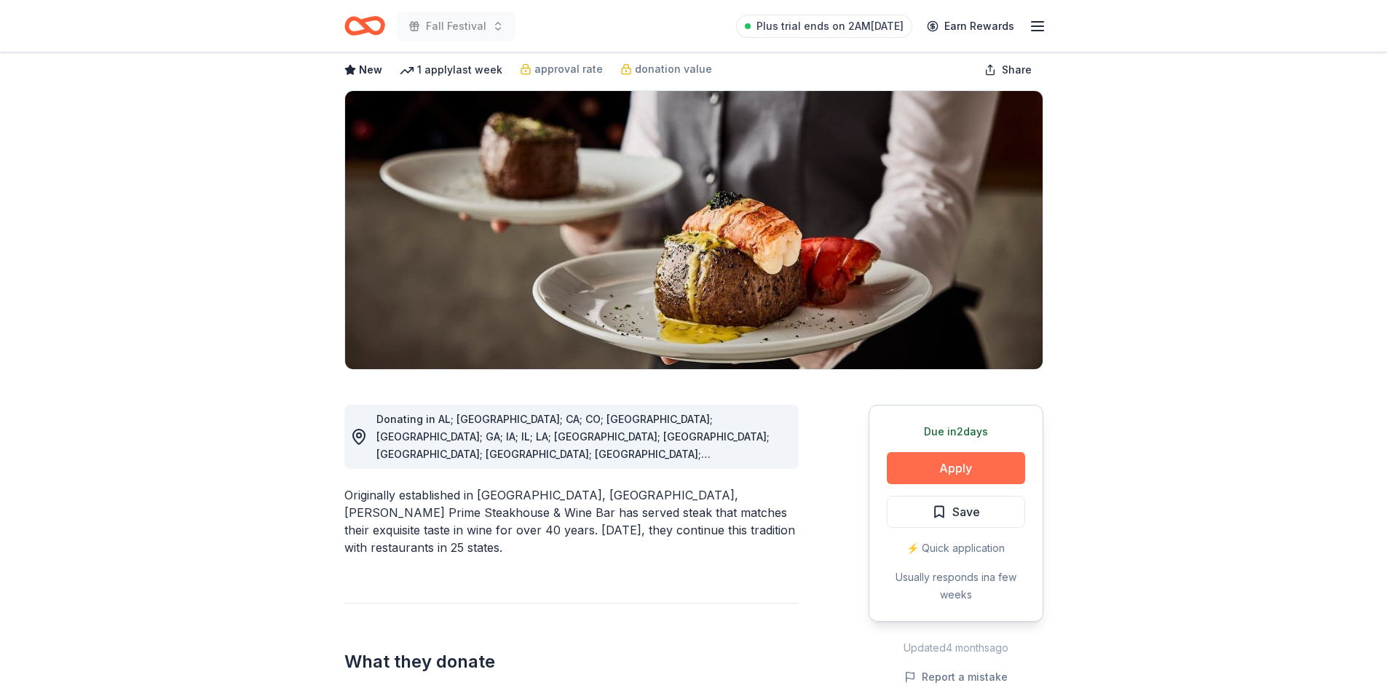
click at [974, 466] on button "Apply" at bounding box center [956, 468] width 138 height 32
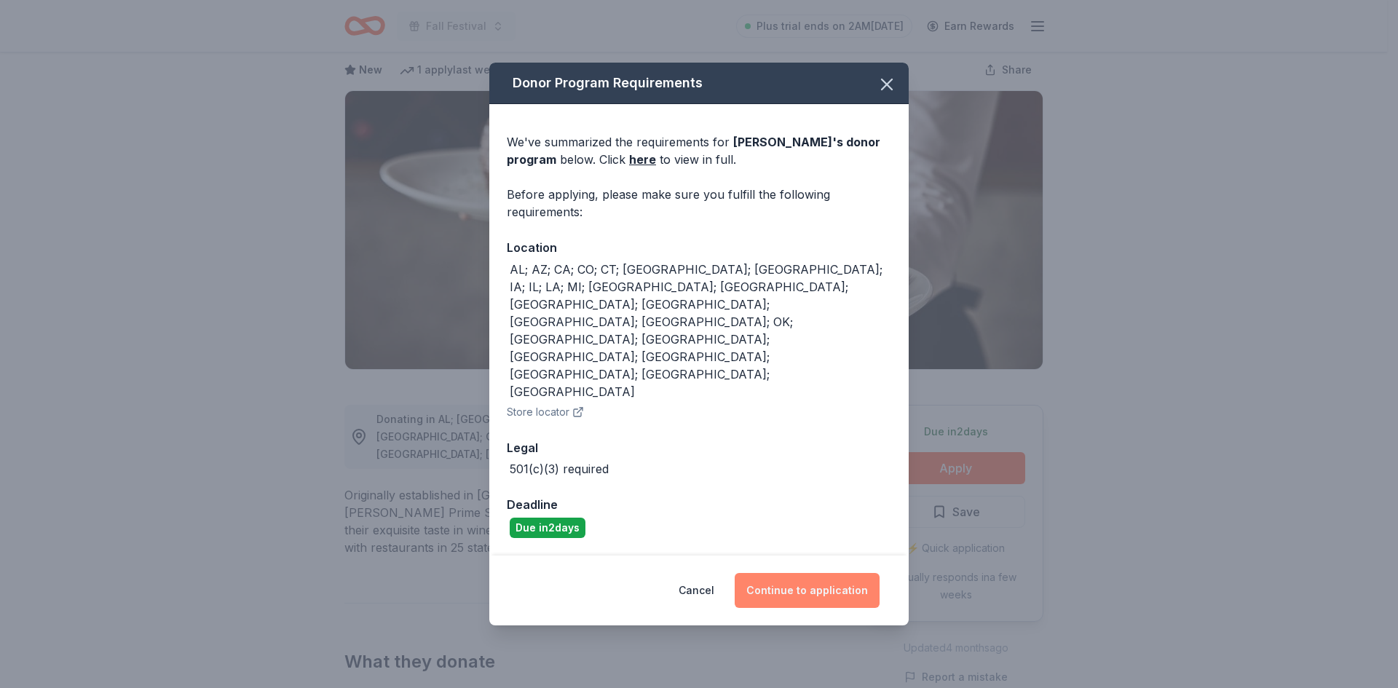
click at [799, 573] on button "Continue to application" at bounding box center [806, 590] width 145 height 35
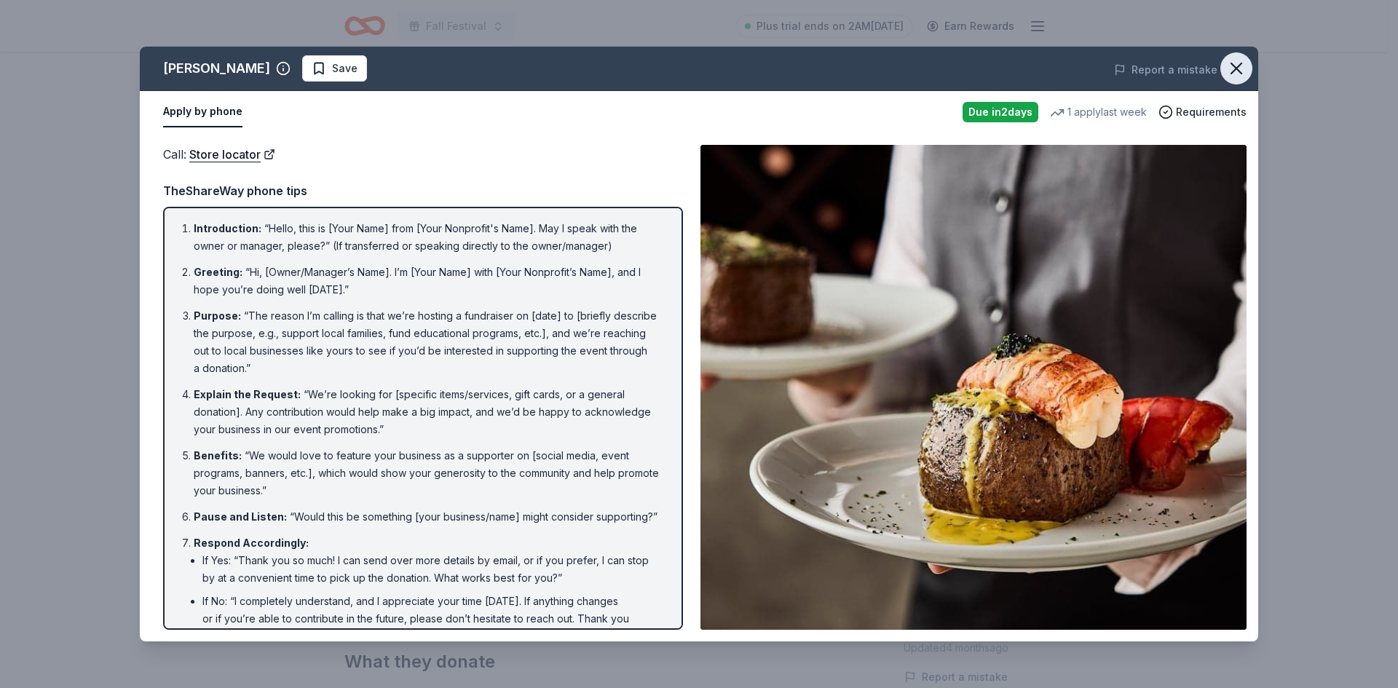
click at [1244, 66] on icon "button" at bounding box center [1236, 68] width 20 height 20
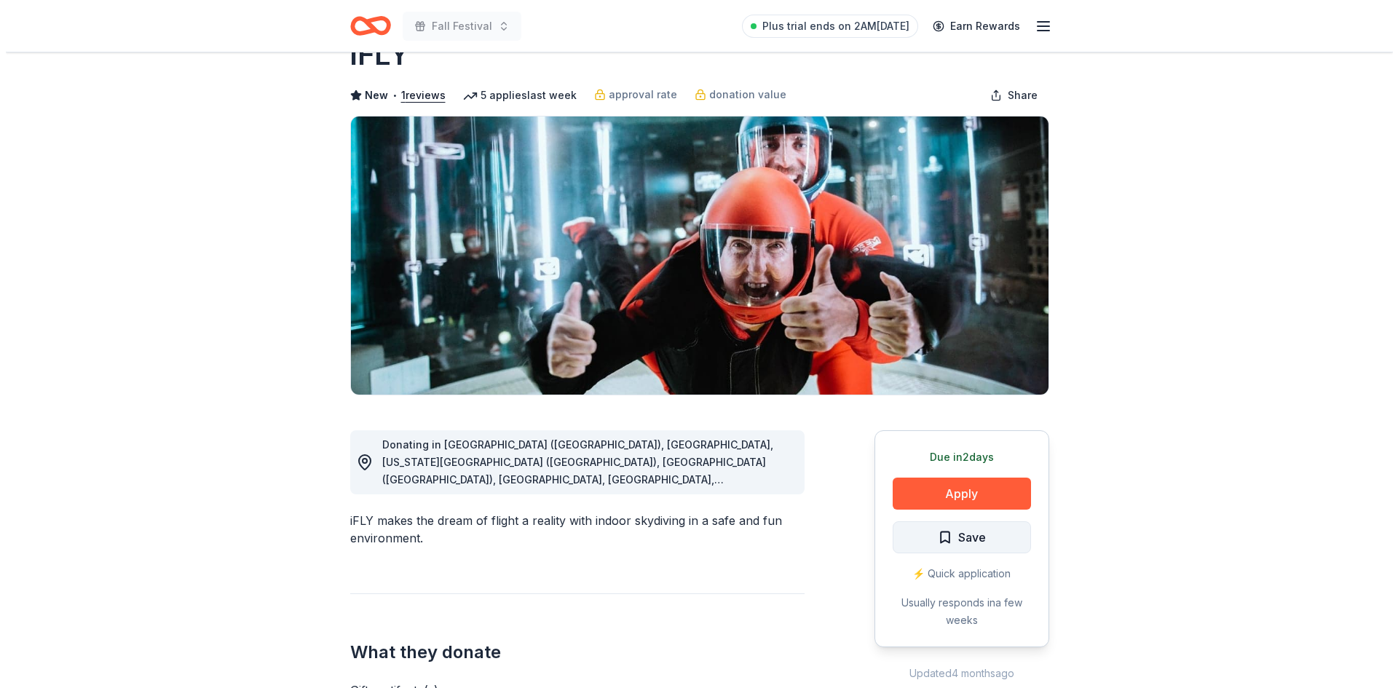
scroll to position [73, 0]
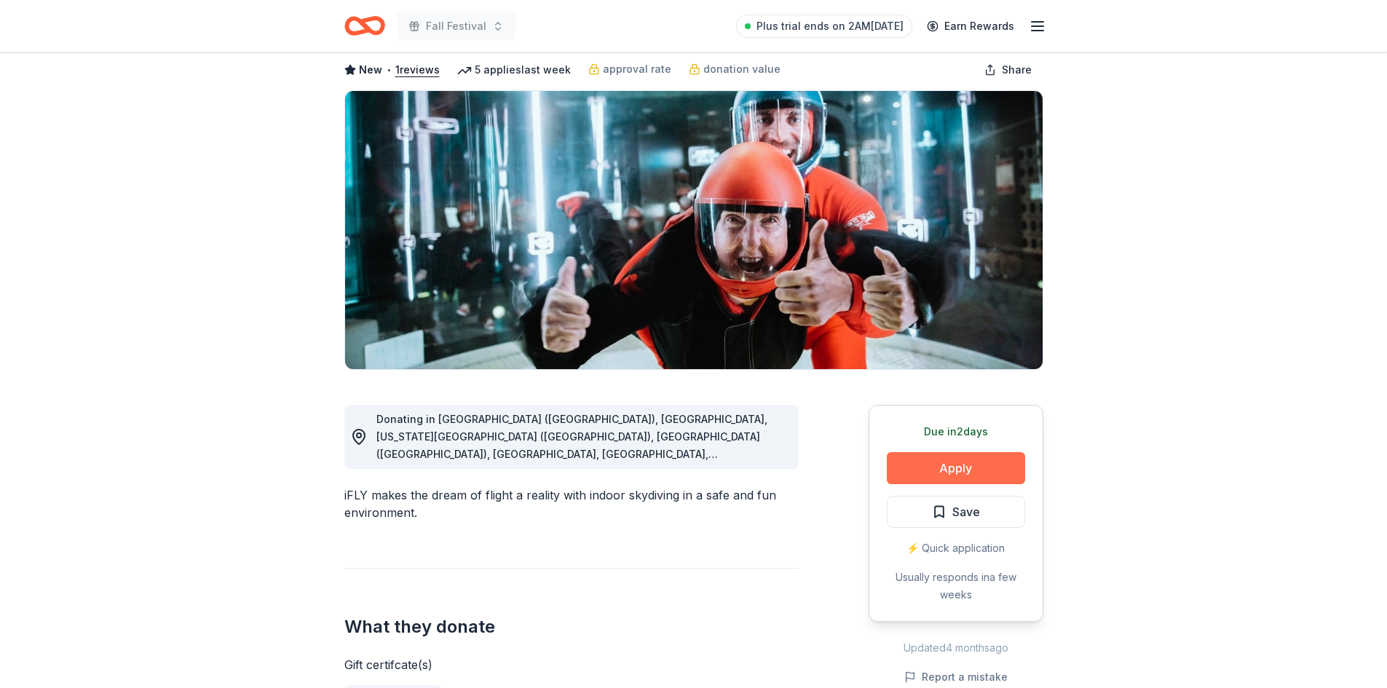
click at [955, 467] on button "Apply" at bounding box center [956, 468] width 138 height 32
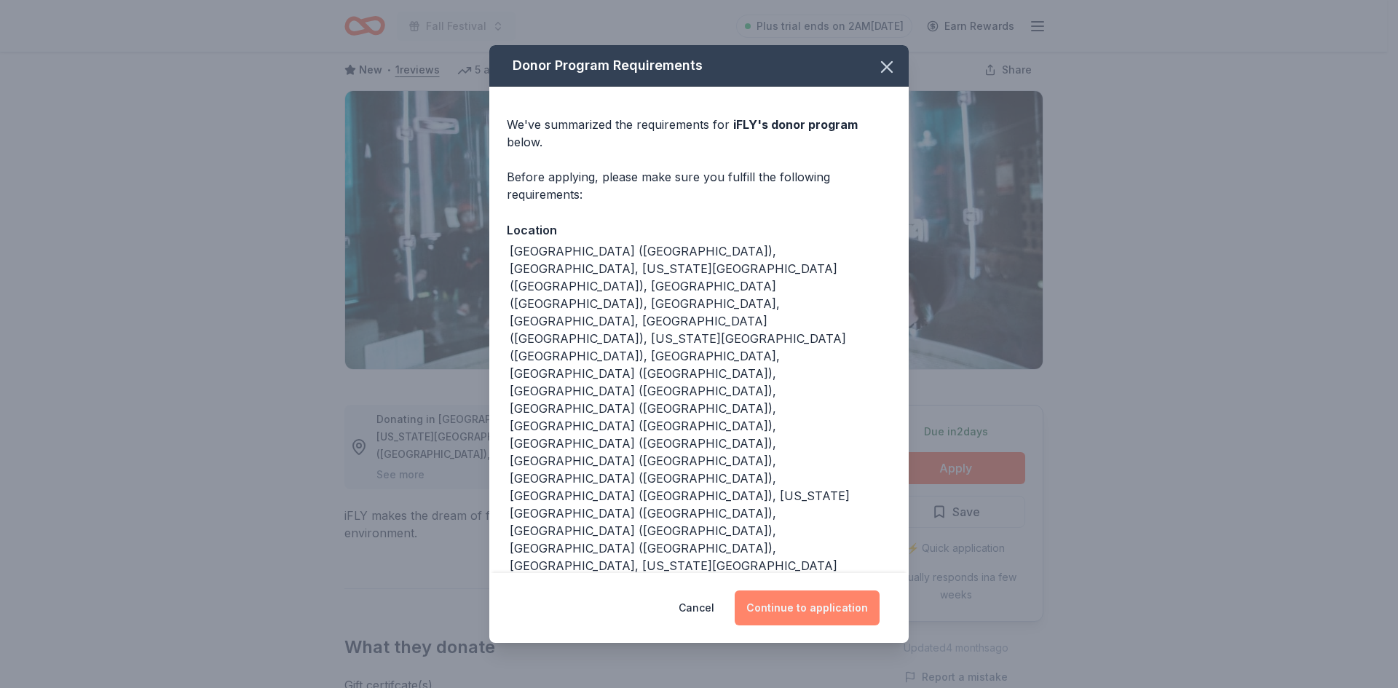
click at [766, 590] on button "Continue to application" at bounding box center [806, 607] width 145 height 35
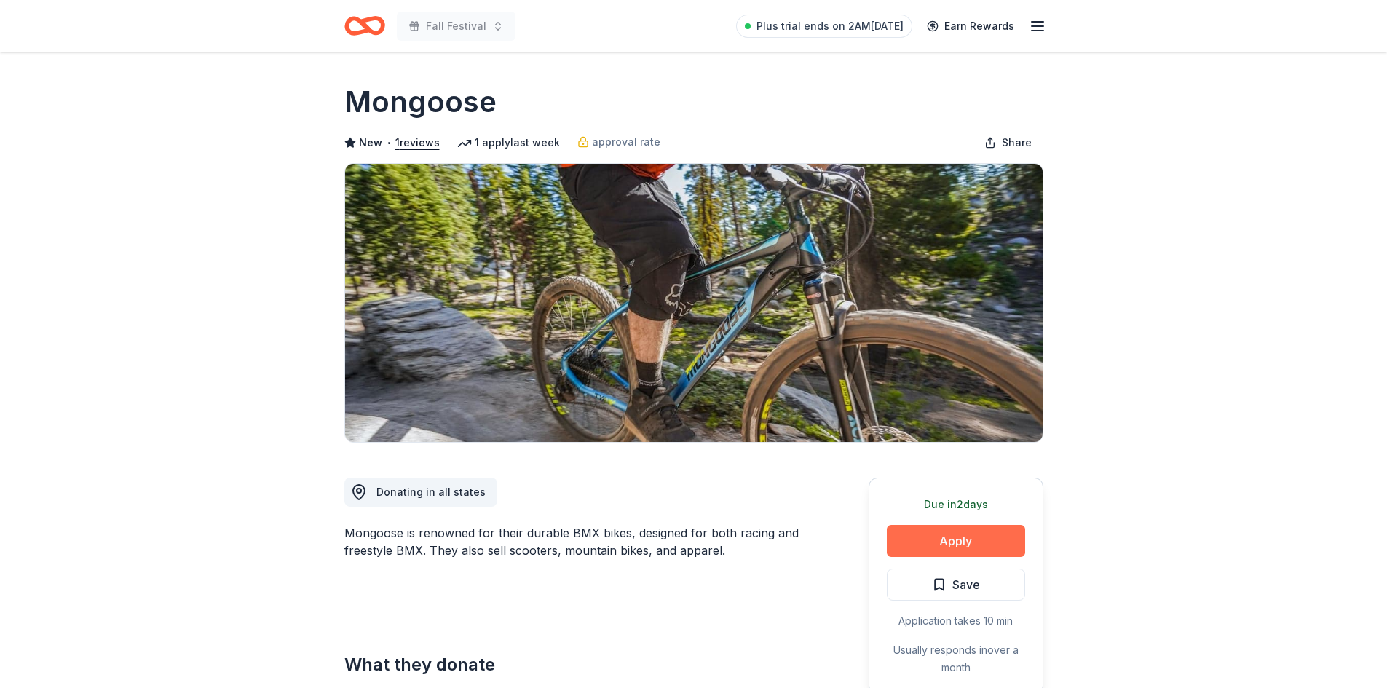
click at [972, 543] on button "Apply" at bounding box center [956, 541] width 138 height 32
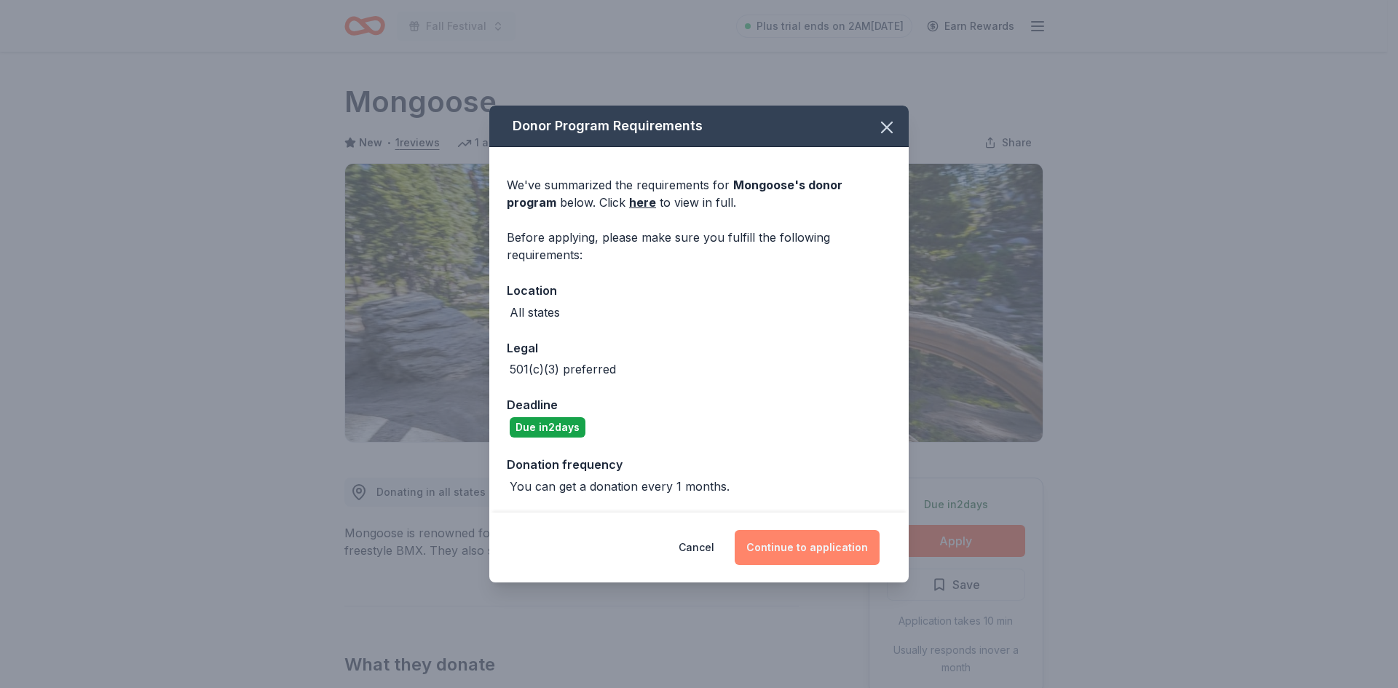
click at [788, 547] on button "Continue to application" at bounding box center [806, 547] width 145 height 35
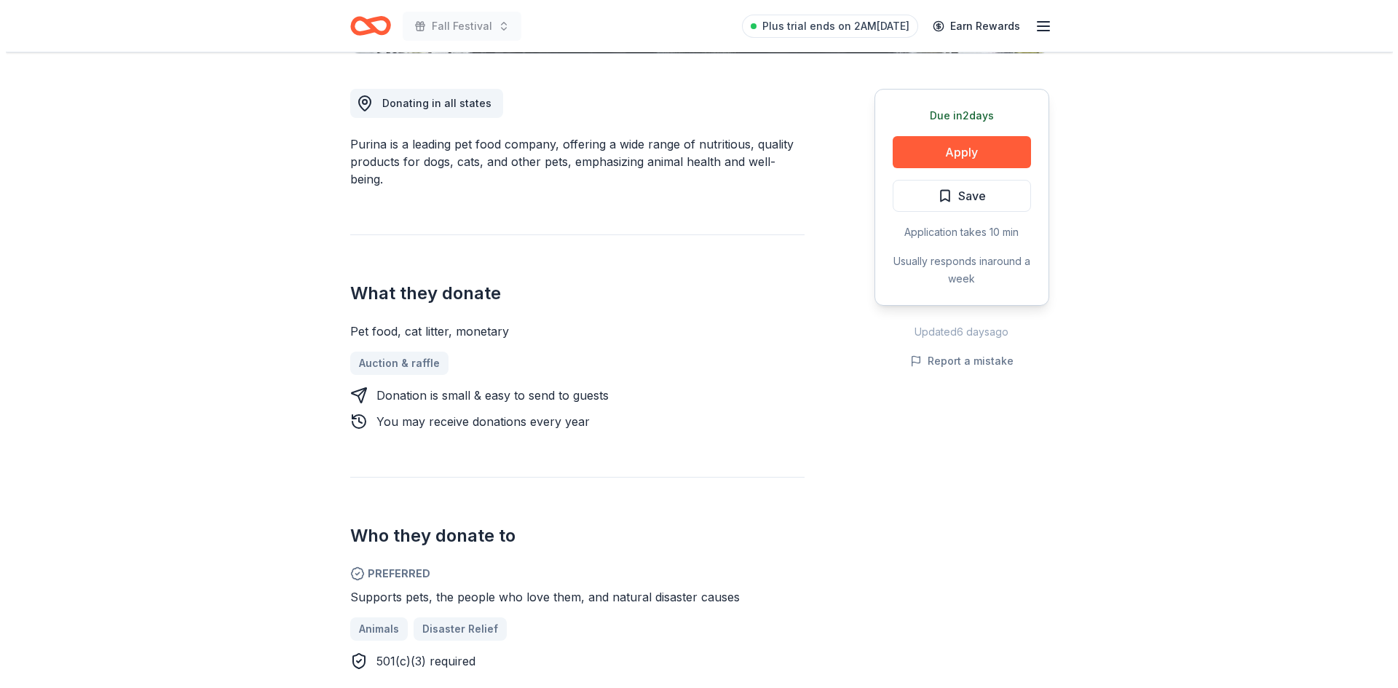
scroll to position [364, 0]
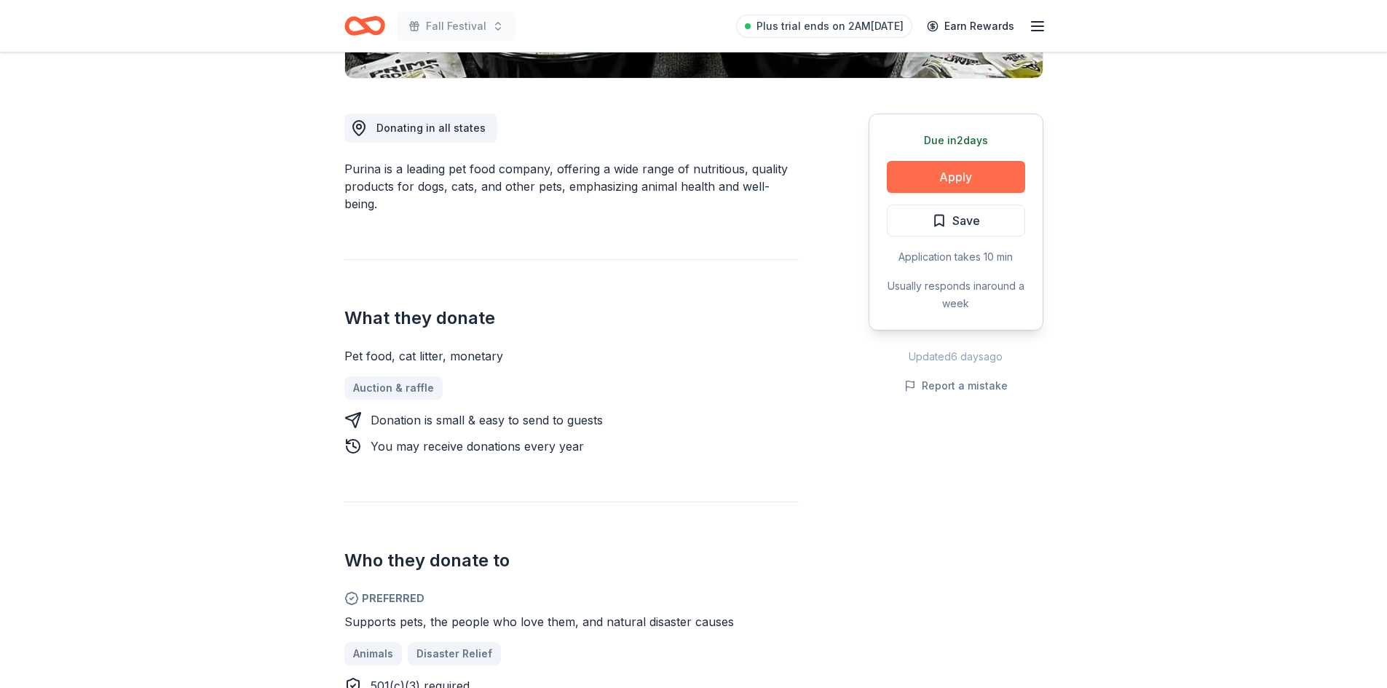
click at [919, 178] on button "Apply" at bounding box center [956, 177] width 138 height 32
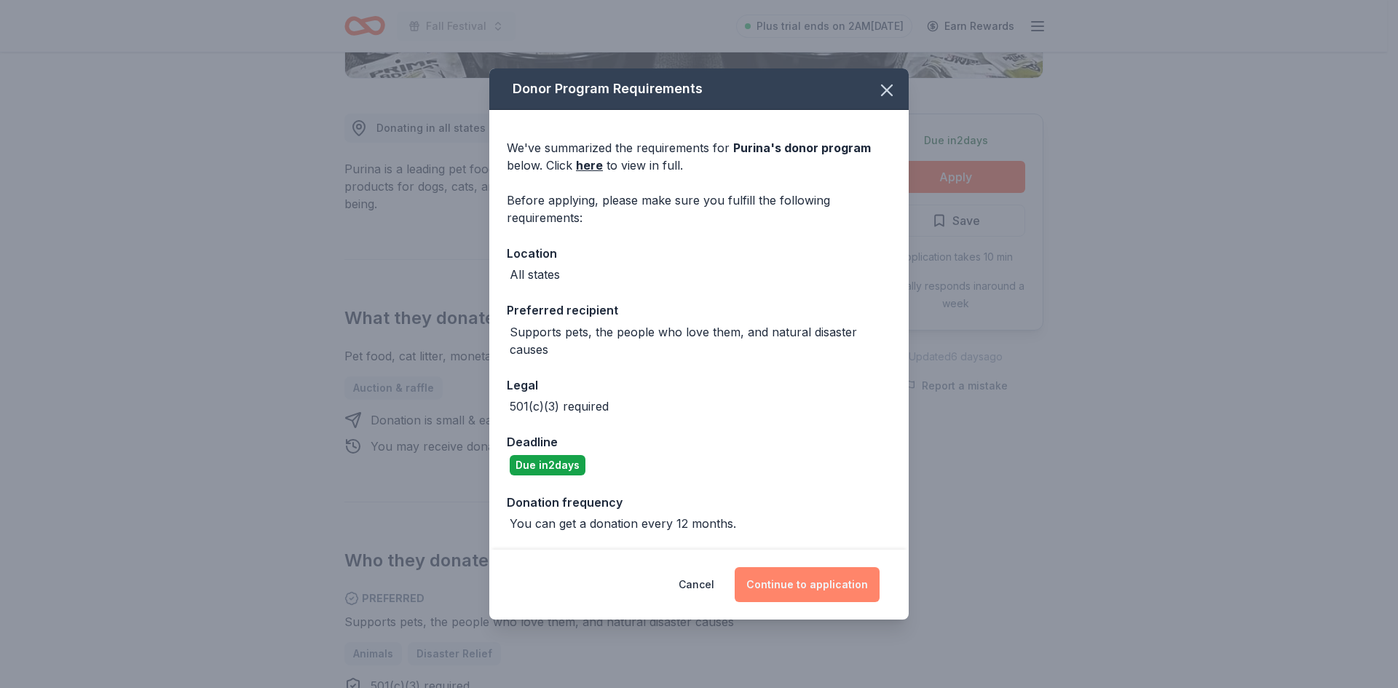
click at [831, 584] on button "Continue to application" at bounding box center [806, 584] width 145 height 35
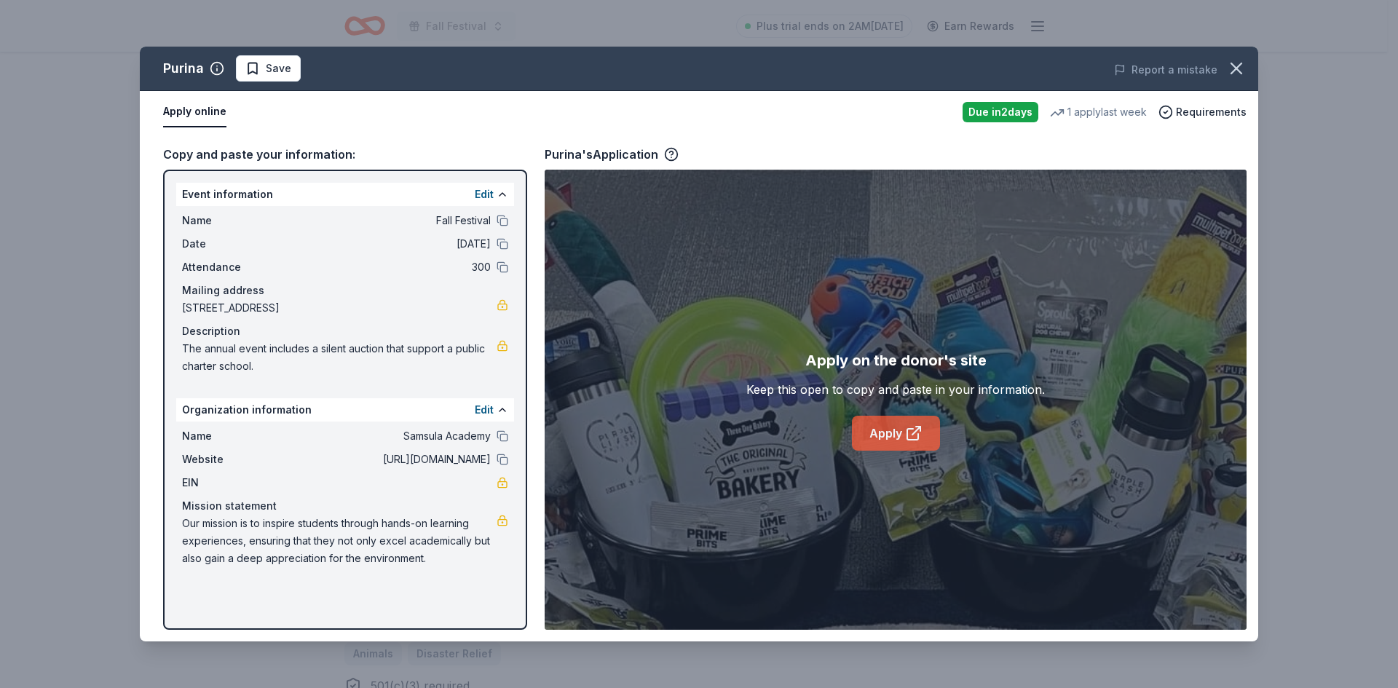
click at [896, 433] on link "Apply" at bounding box center [896, 433] width 88 height 35
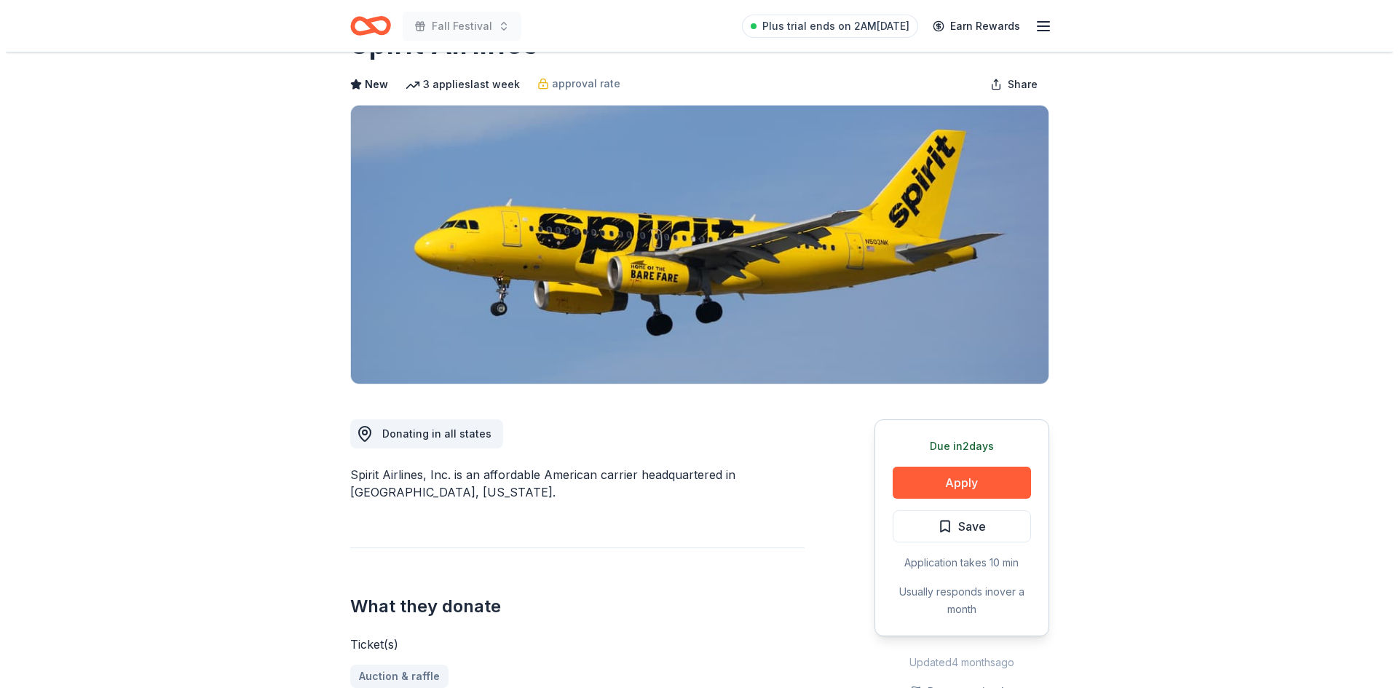
scroll to position [146, 0]
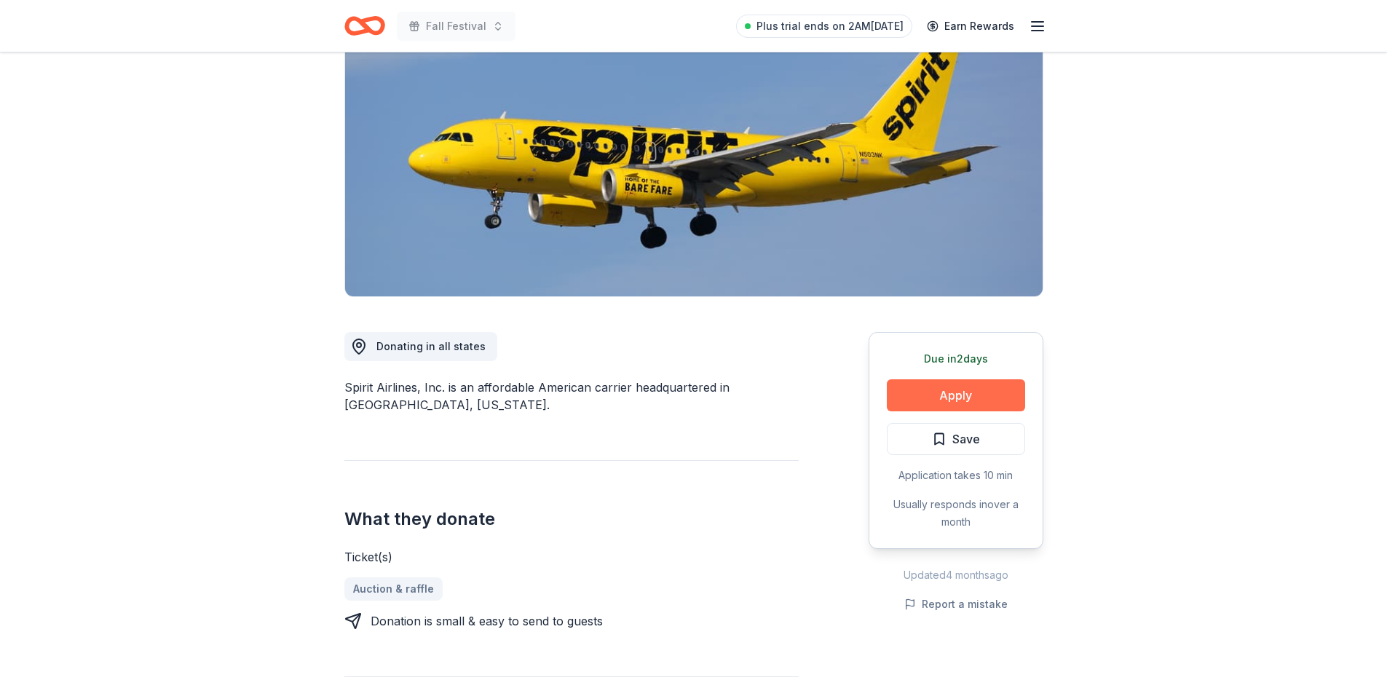
click at [971, 397] on button "Apply" at bounding box center [956, 395] width 138 height 32
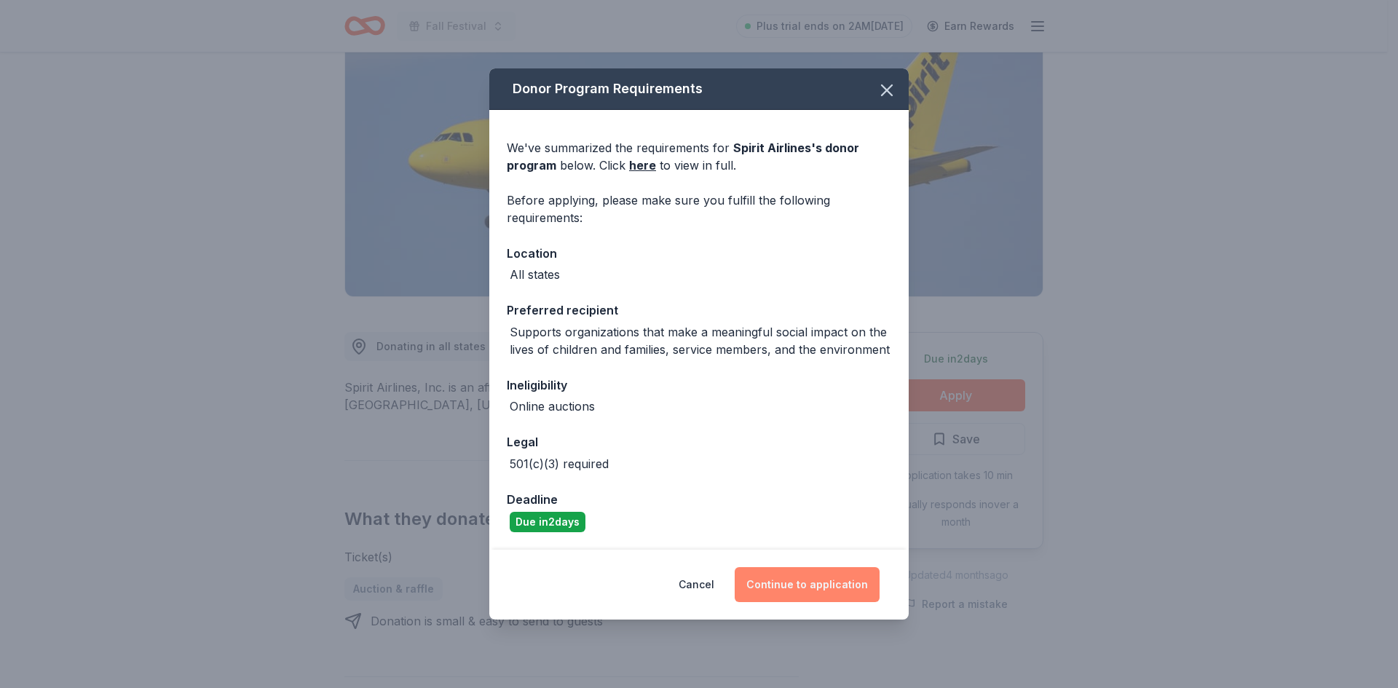
click at [839, 574] on button "Continue to application" at bounding box center [806, 584] width 145 height 35
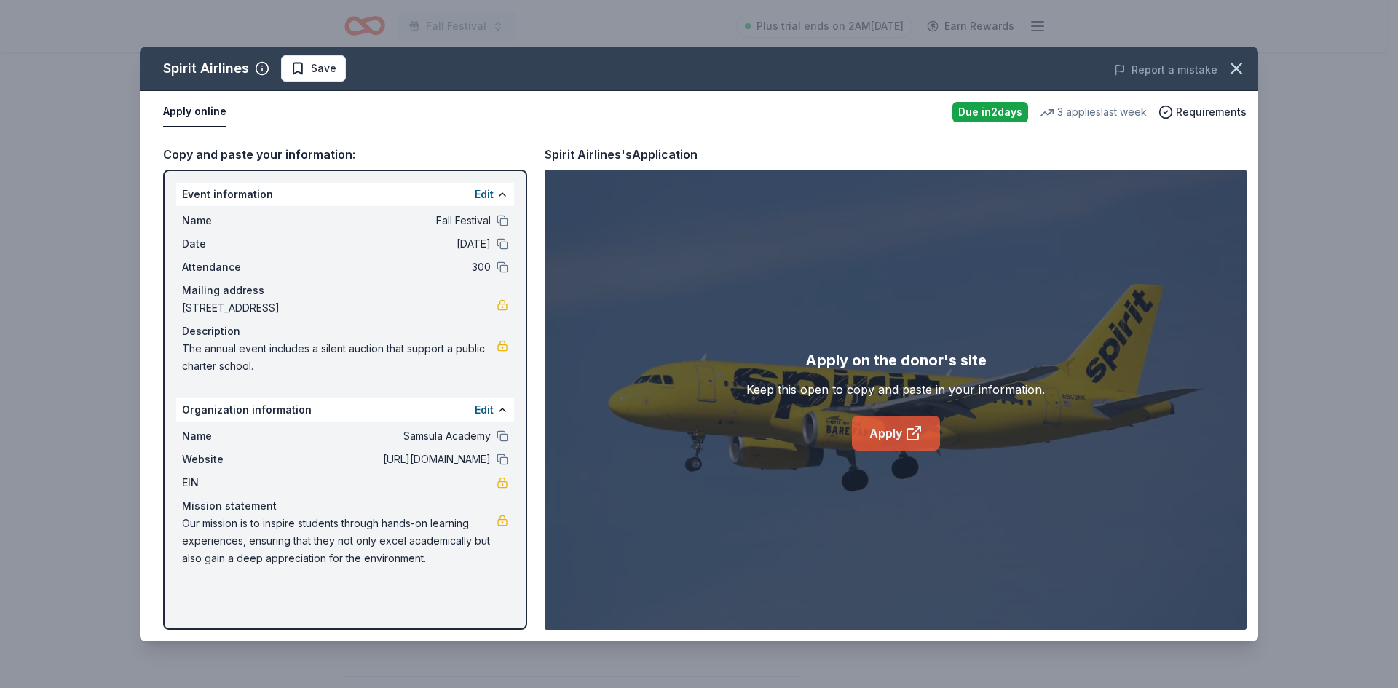
click at [903, 421] on link "Apply" at bounding box center [896, 433] width 88 height 35
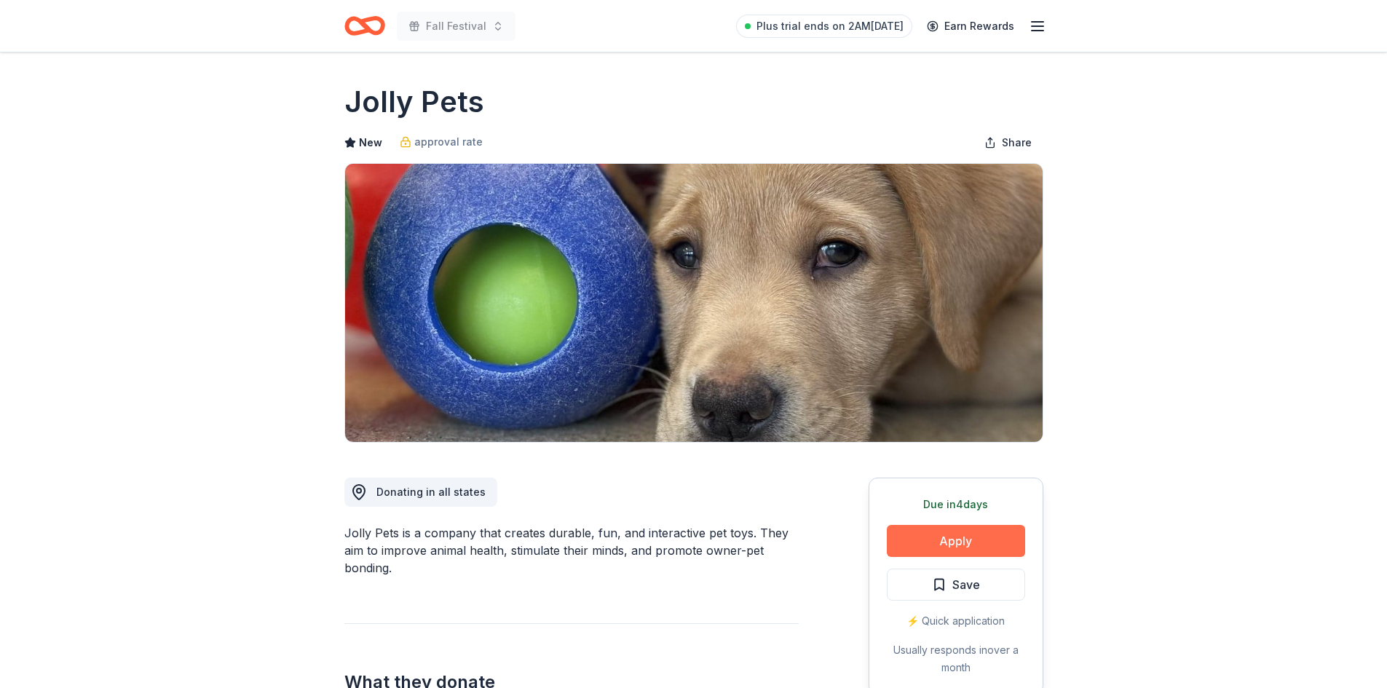
click at [927, 536] on button "Apply" at bounding box center [956, 541] width 138 height 32
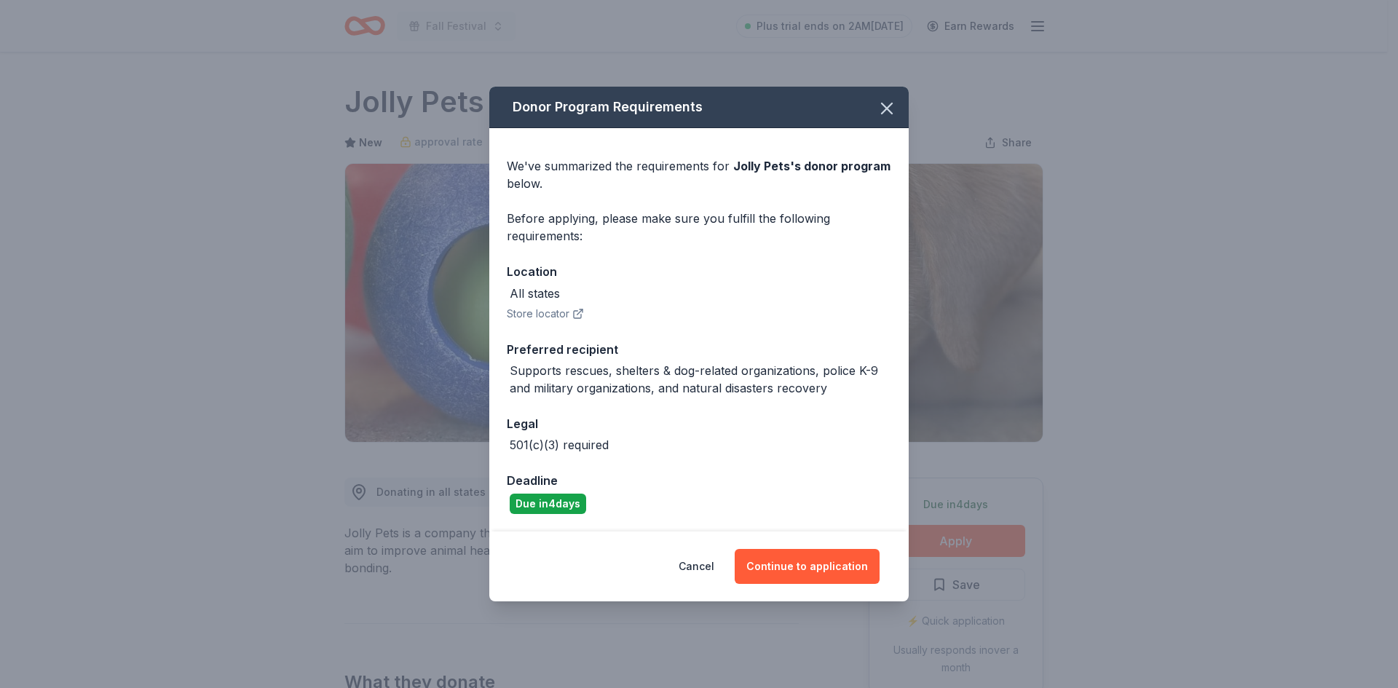
click at [826, 548] on div "Cancel Continue to application" at bounding box center [698, 566] width 419 height 70
click at [830, 561] on button "Continue to application" at bounding box center [806, 566] width 145 height 35
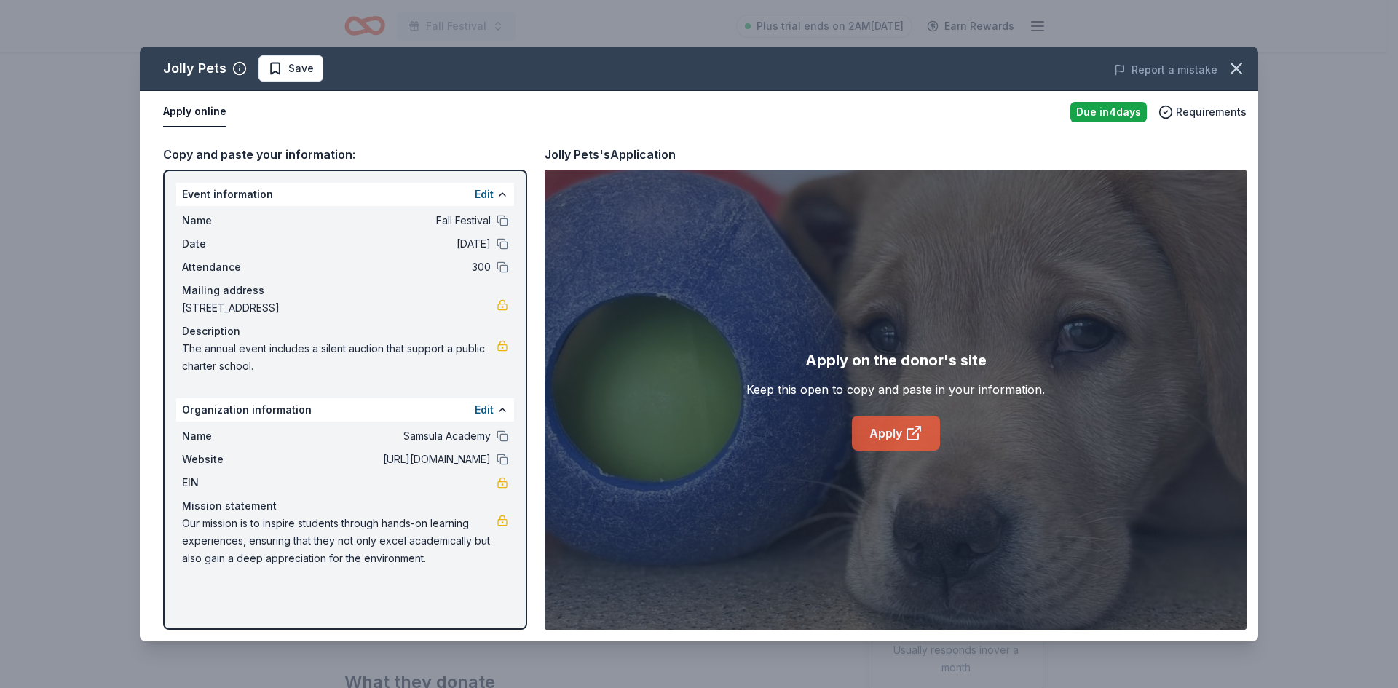
click at [920, 429] on icon at bounding box center [918, 429] width 4 height 4
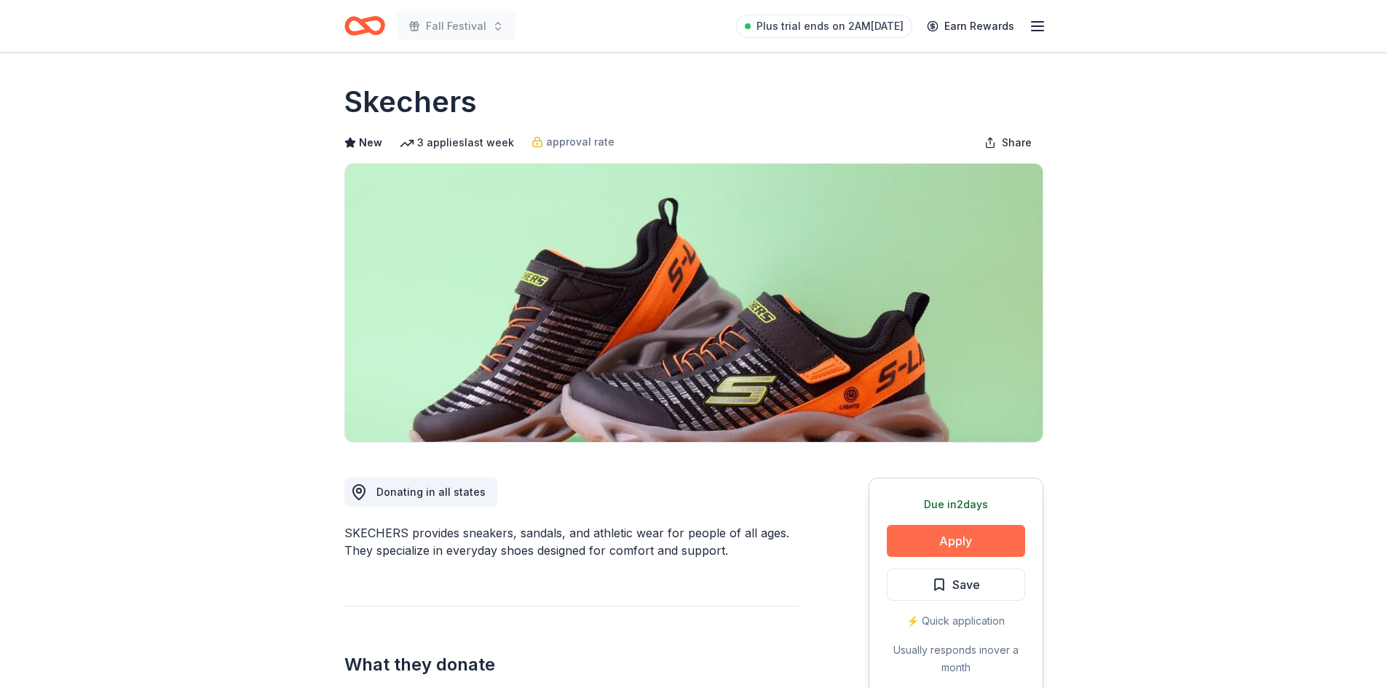
click at [948, 548] on button "Apply" at bounding box center [956, 541] width 138 height 32
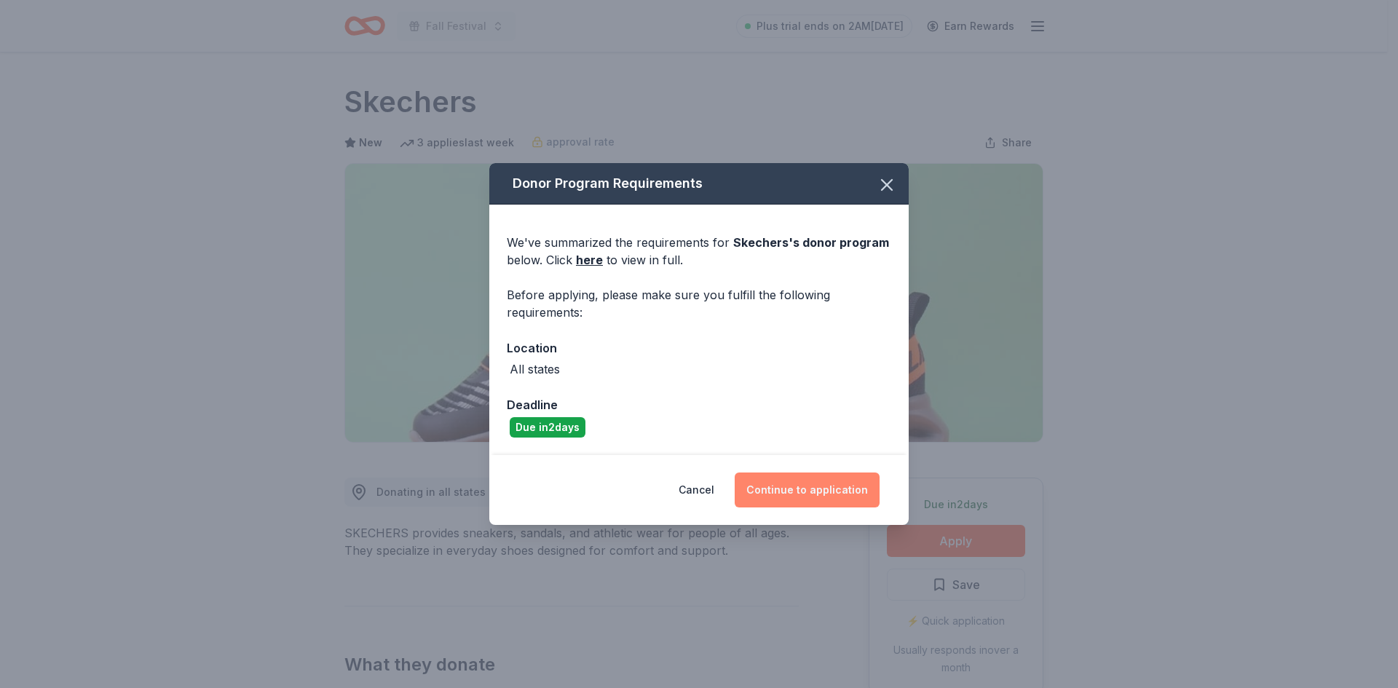
click at [777, 482] on button "Continue to application" at bounding box center [806, 489] width 145 height 35
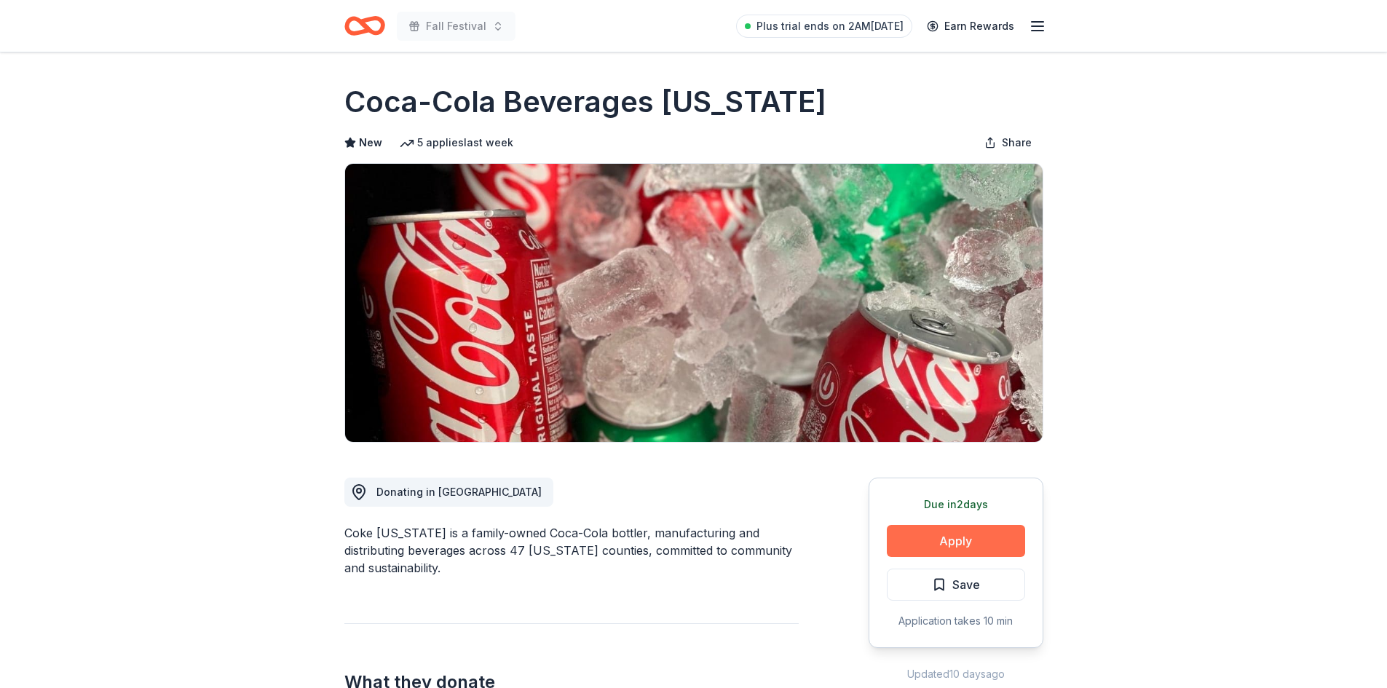
click at [981, 547] on button "Apply" at bounding box center [956, 541] width 138 height 32
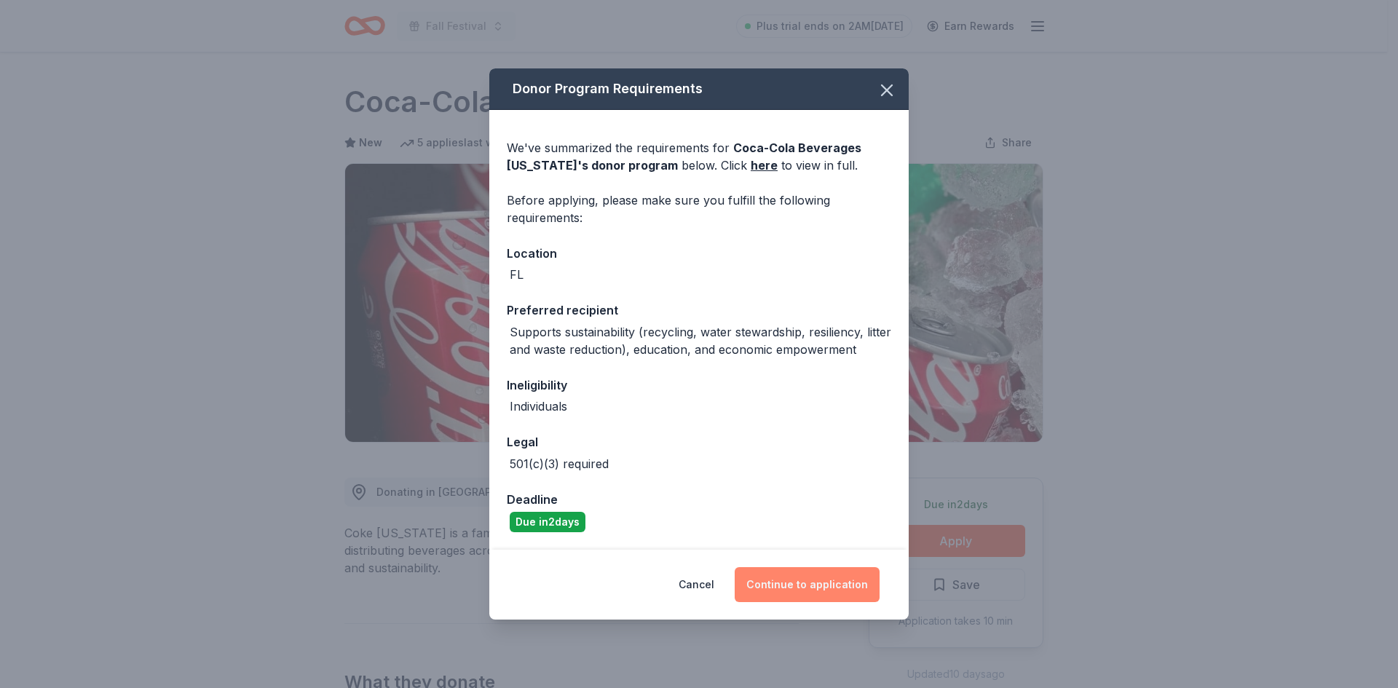
click at [814, 583] on button "Continue to application" at bounding box center [806, 584] width 145 height 35
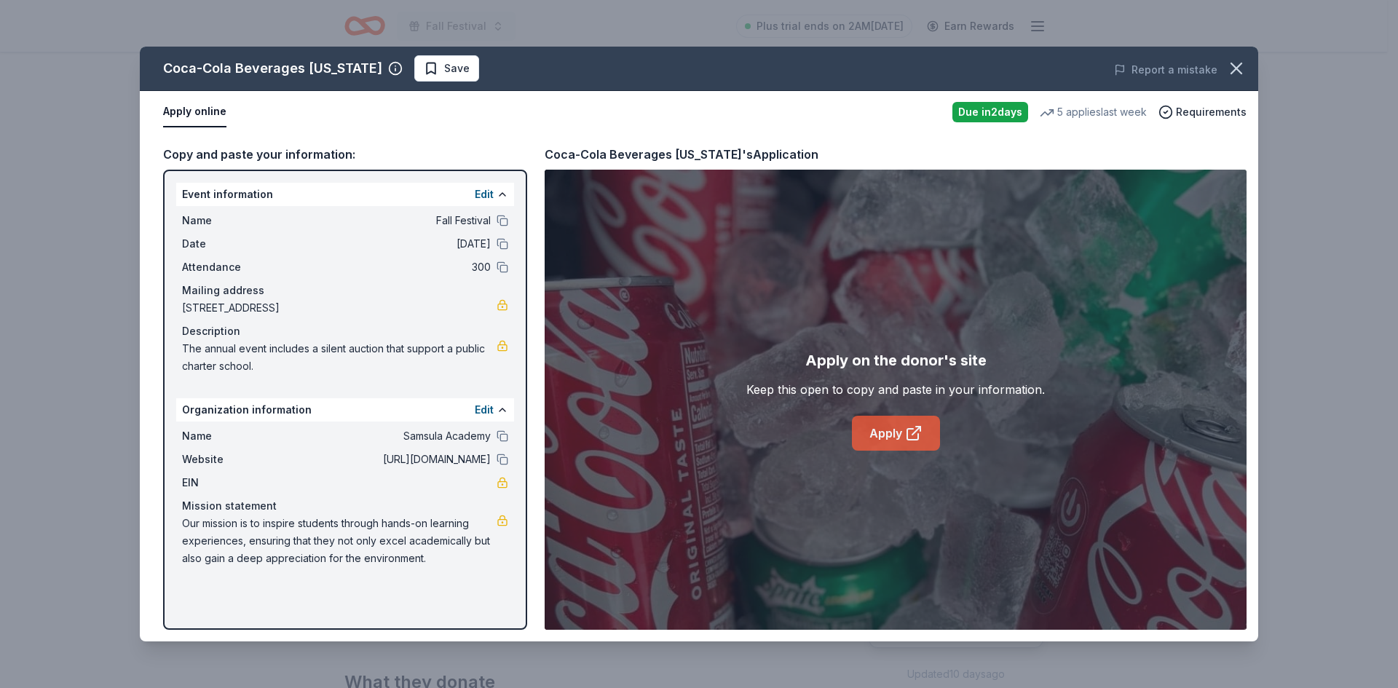
click at [884, 440] on link "Apply" at bounding box center [896, 433] width 88 height 35
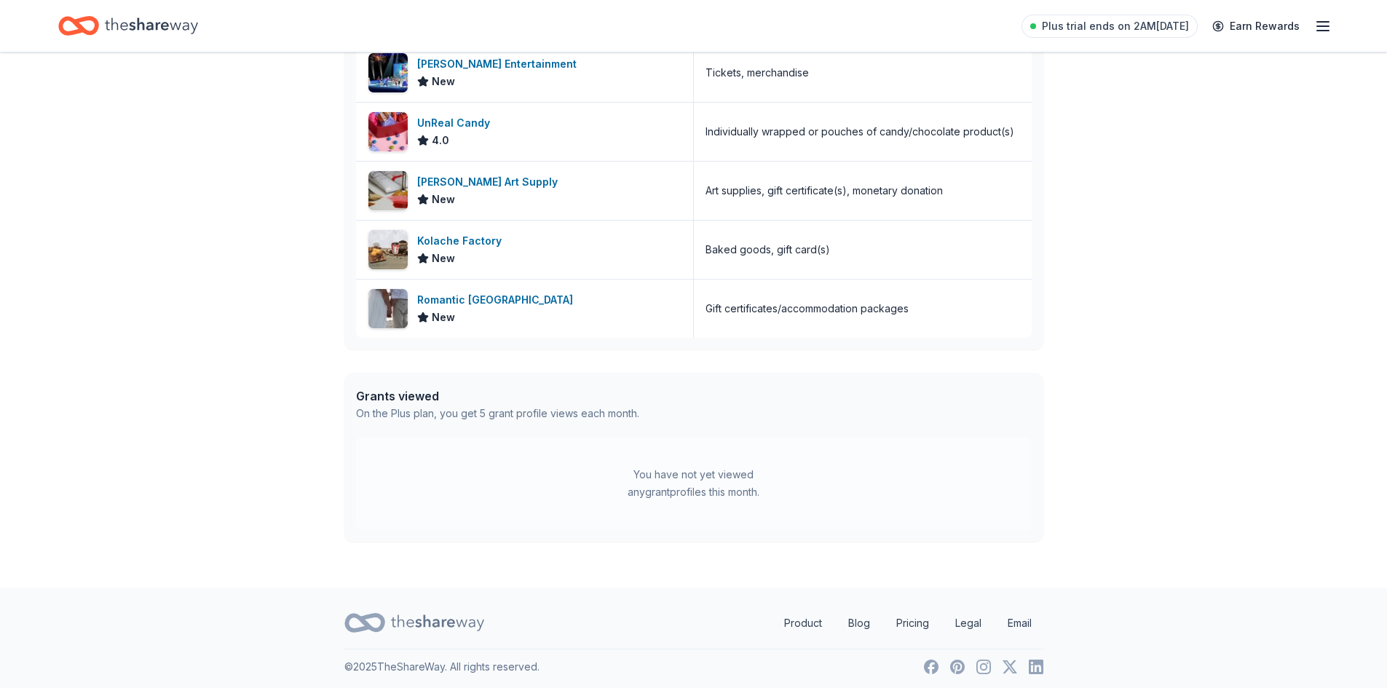
scroll to position [456, 0]
